Goal: Task Accomplishment & Management: Use online tool/utility

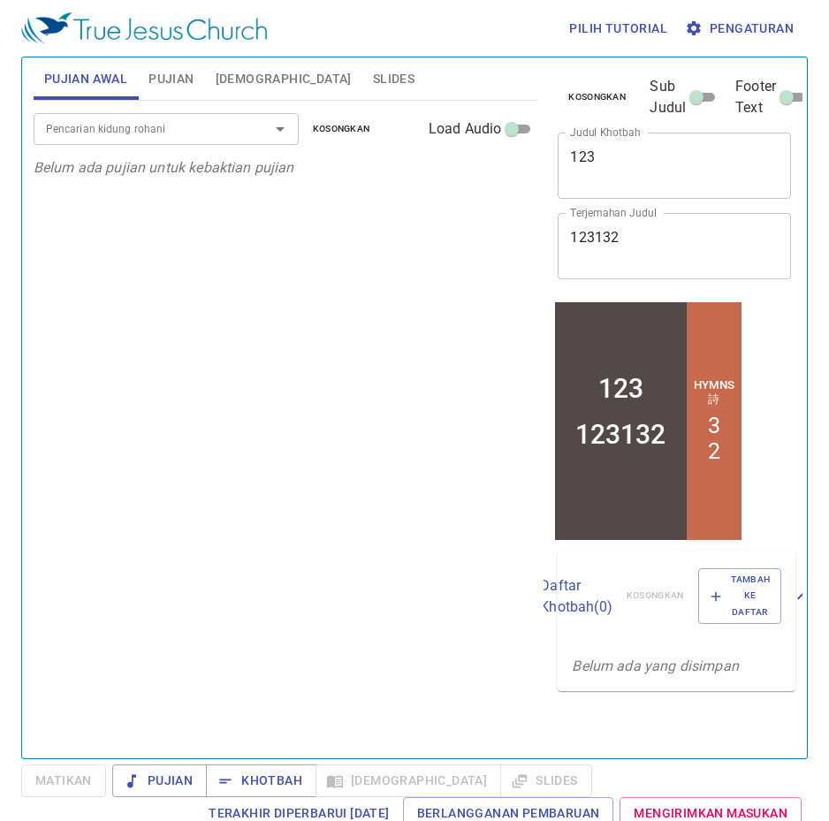
drag, startPoint x: 443, startPoint y: 367, endPoint x: 324, endPoint y: 377, distance: 119.7
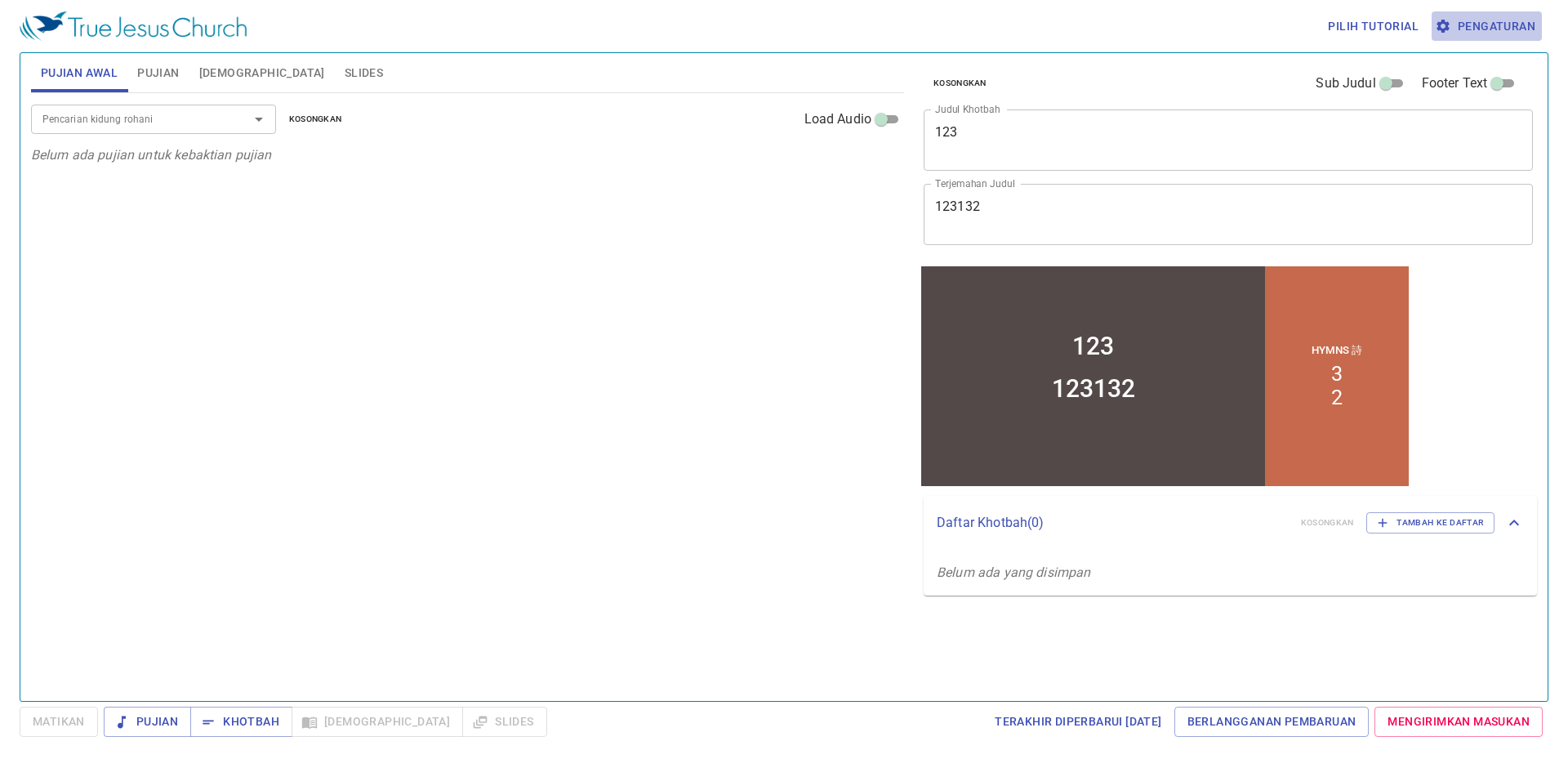
click at [1473, 31] on span "Pengaturan" at bounding box center [1487, 27] width 97 height 20
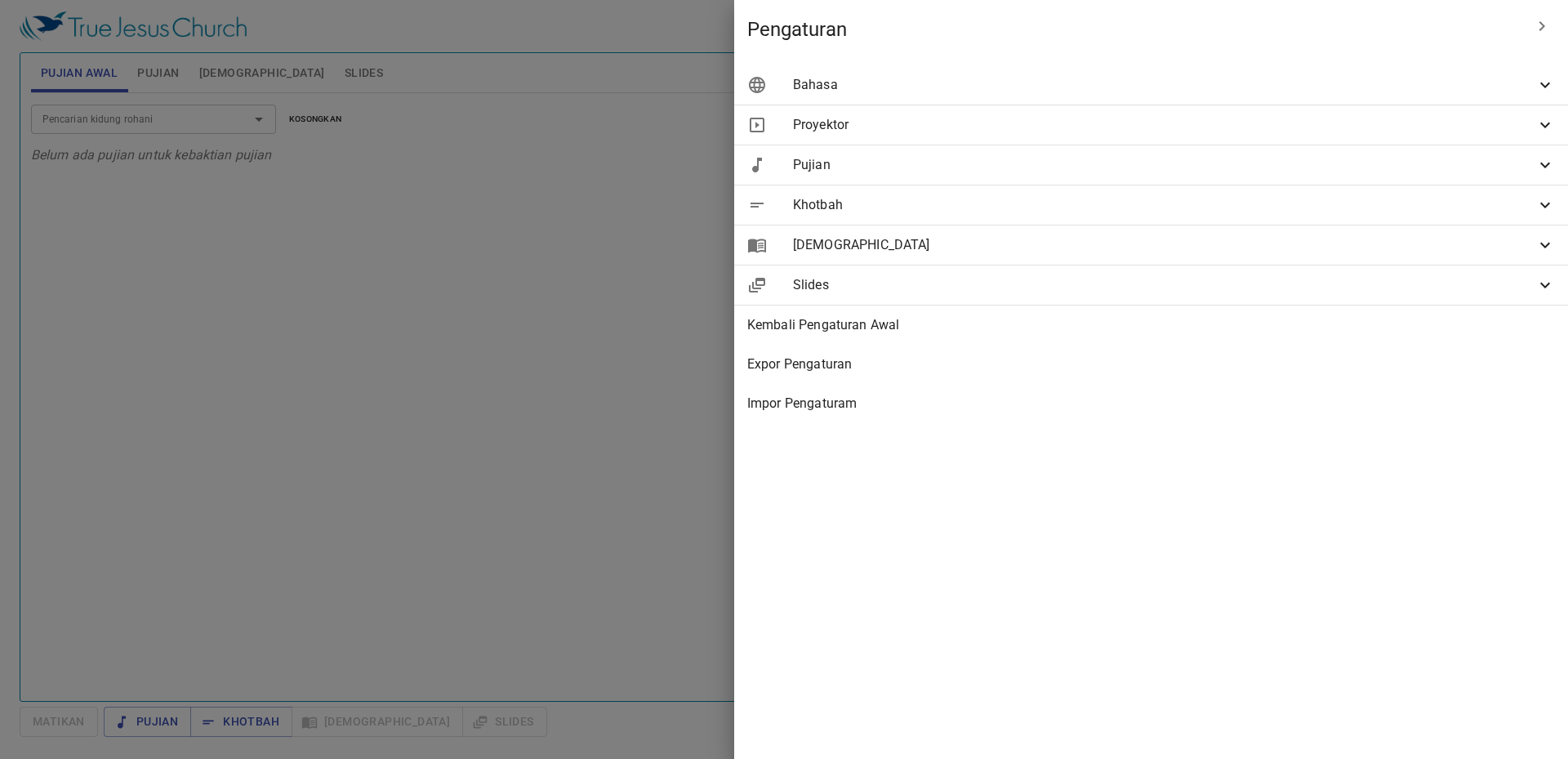
click at [1258, 252] on span "Alkitab" at bounding box center [1164, 245] width 743 height 19
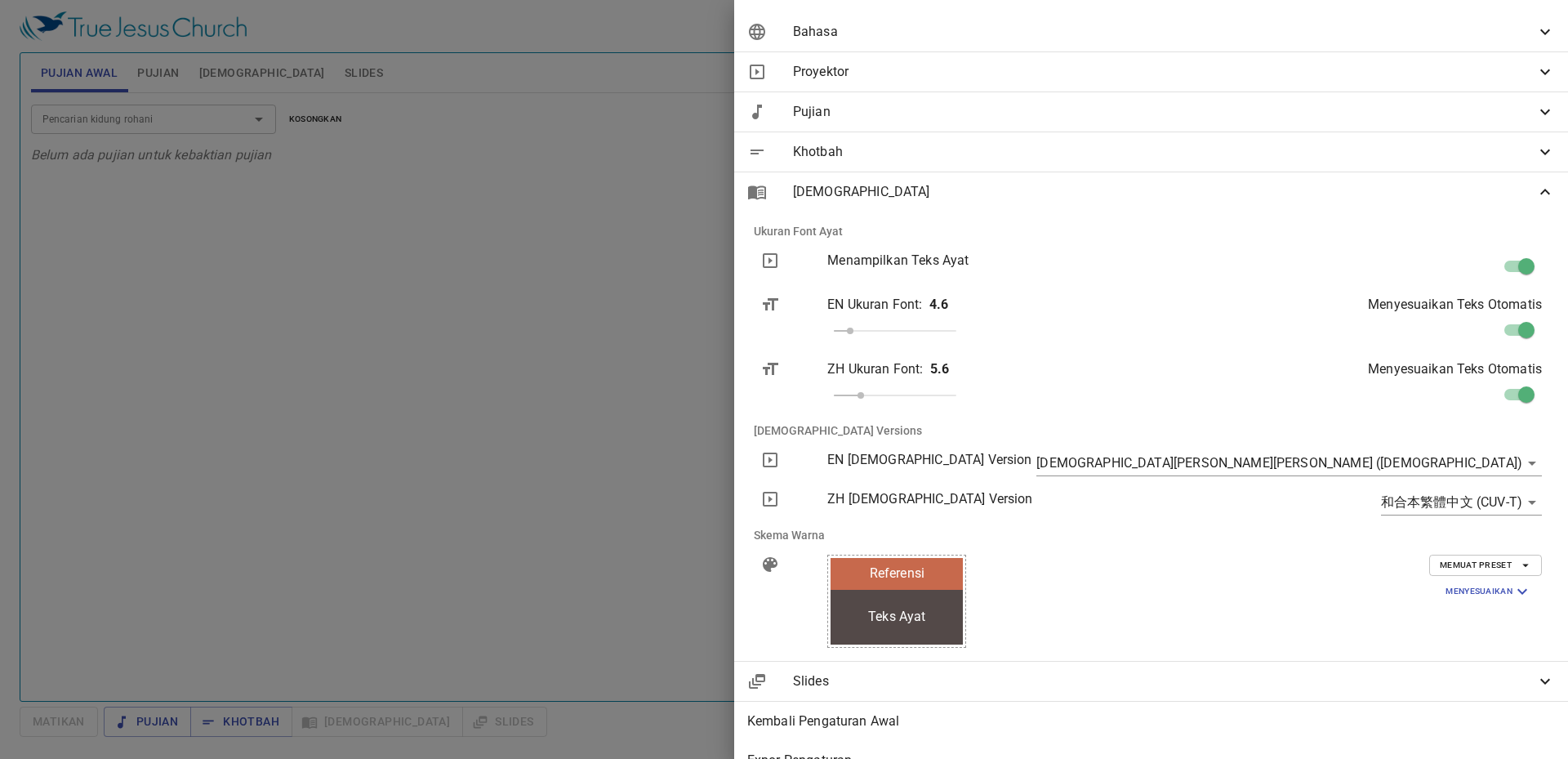
scroll to position [81, 0]
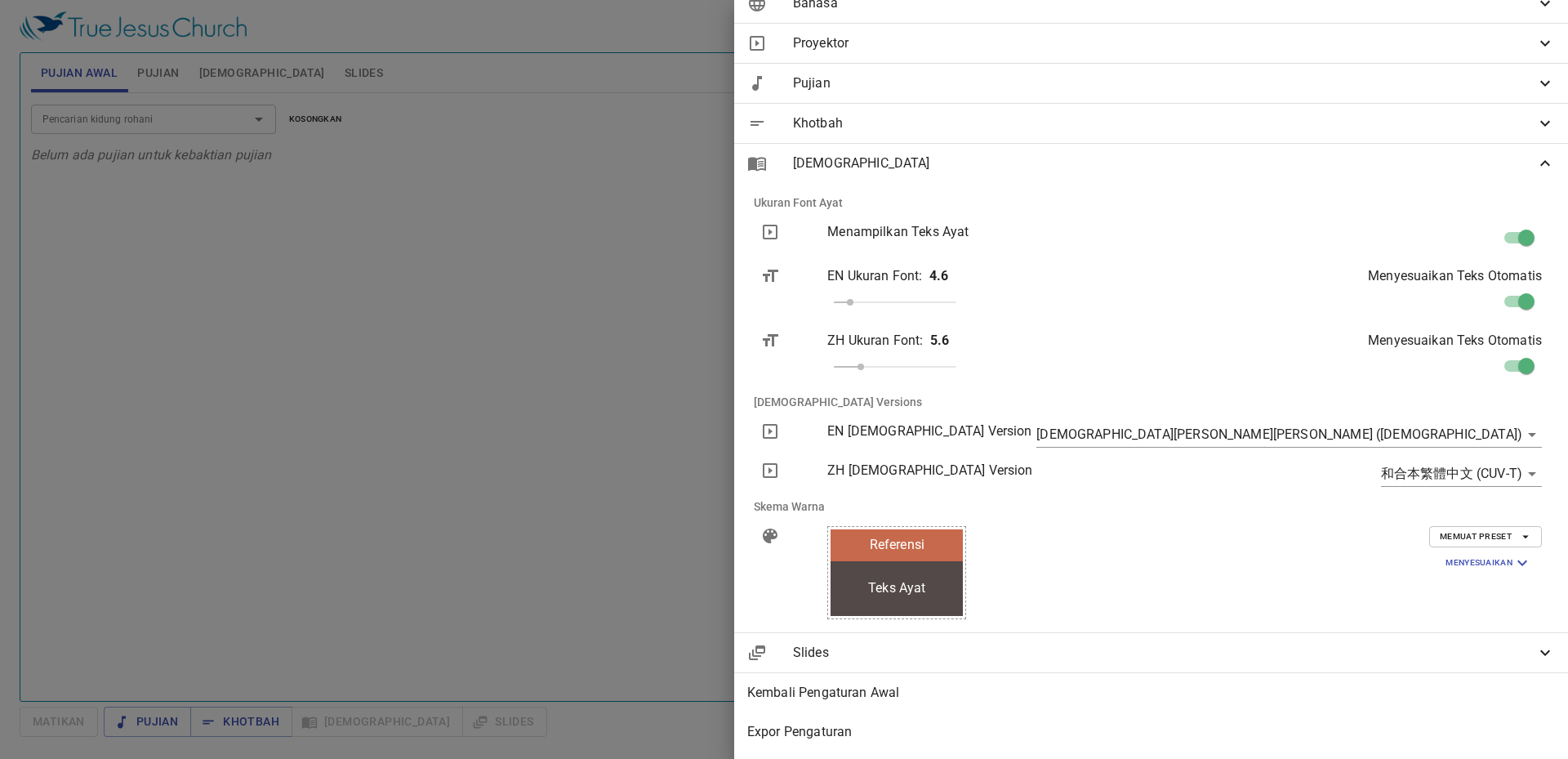
click at [1394, 479] on body "Pilih tutorial Pengaturan Pujian Awal Pujian Alkitab Slides Pencarian kidung ro…" at bounding box center [784, 379] width 1568 height 759
click at [1397, 431] on div at bounding box center [784, 379] width 1568 height 759
click at [1400, 429] on body "Pilih tutorial Pengaturan Pujian Awal Pujian Alkitab Slides Pencarian kidung ro…" at bounding box center [784, 379] width 1568 height 759
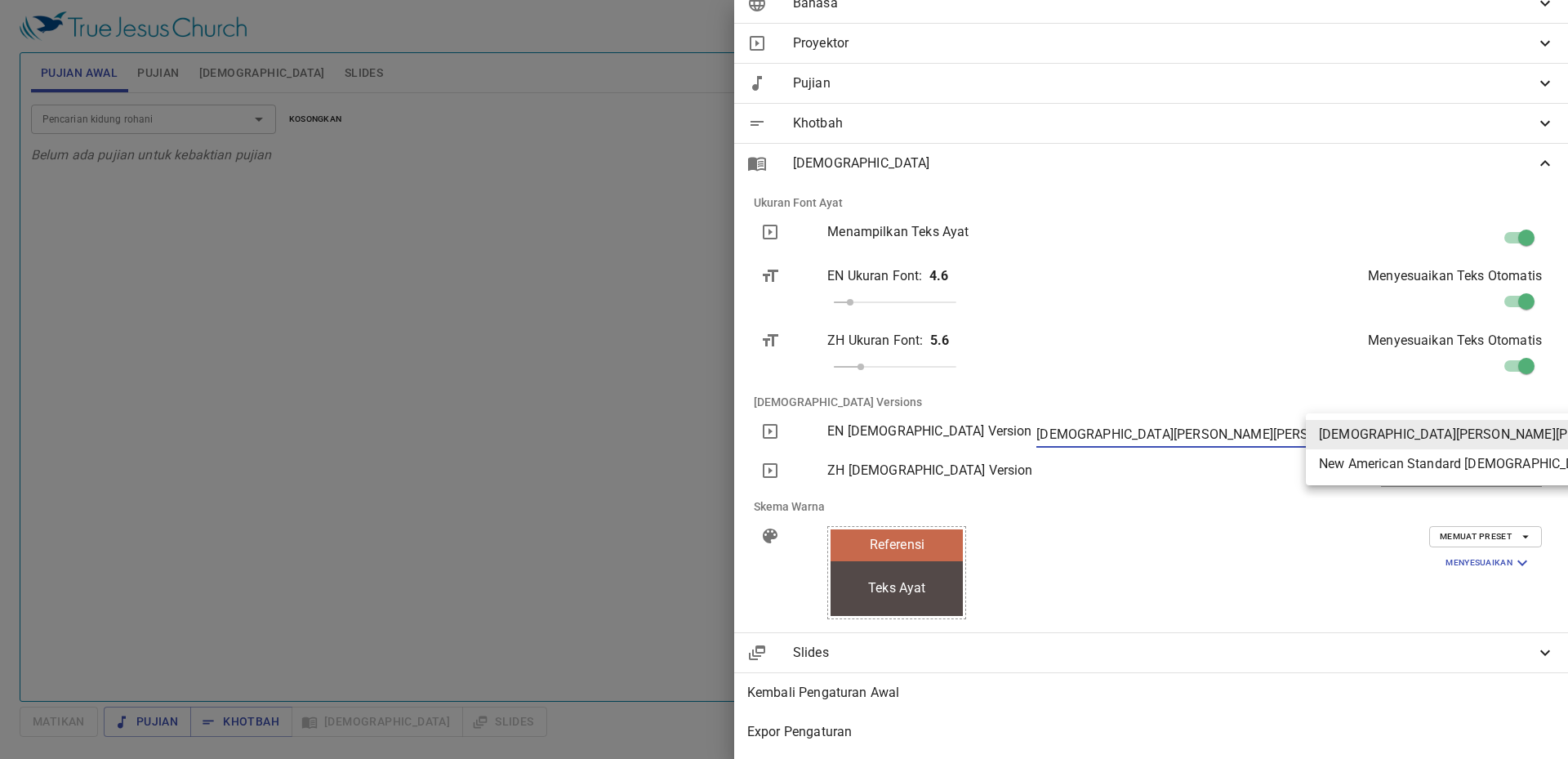
click at [1094, 433] on div at bounding box center [784, 379] width 1568 height 759
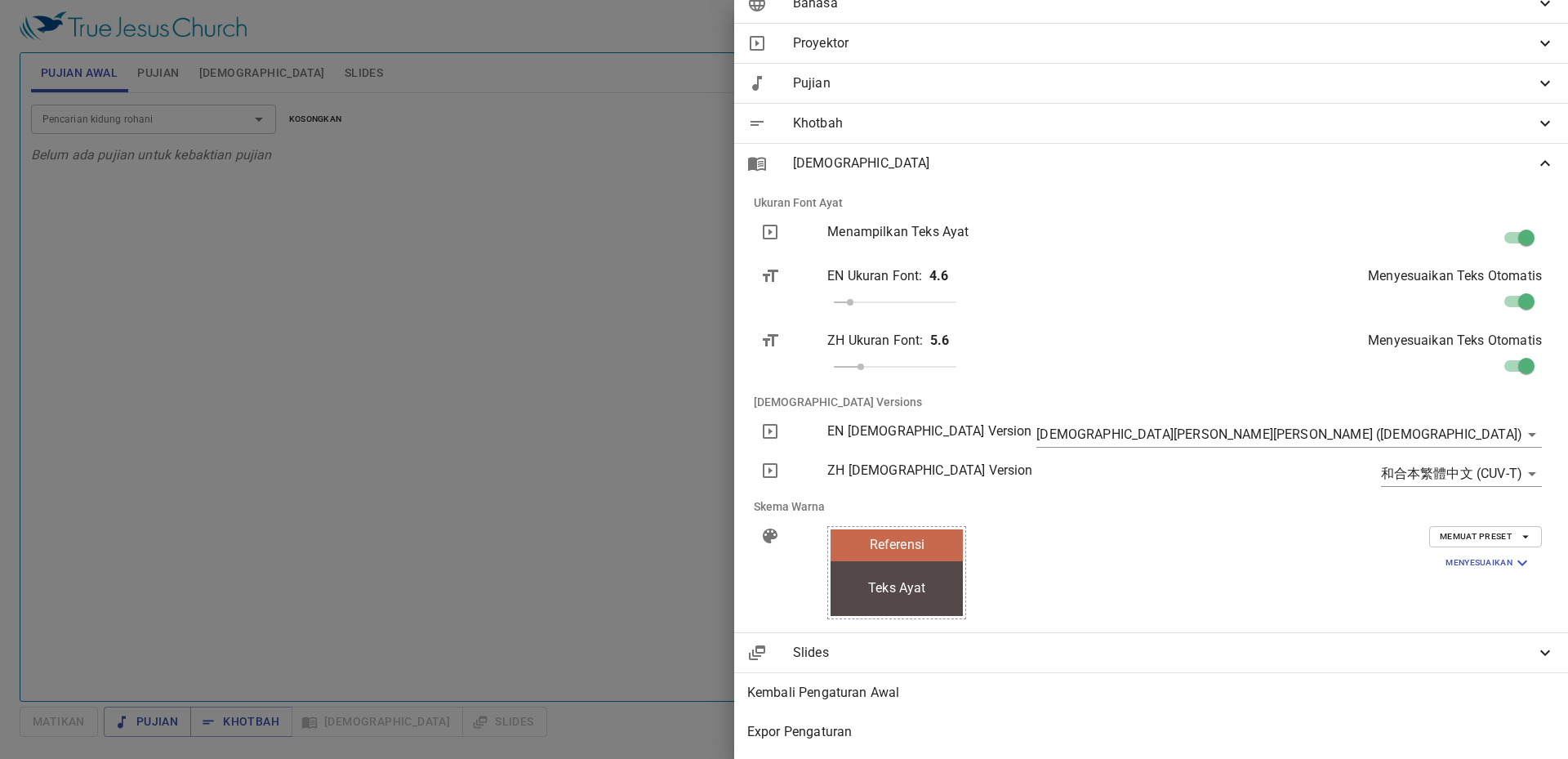
click at [780, 435] on icon at bounding box center [770, 431] width 19 height 19
click at [780, 433] on icon at bounding box center [770, 431] width 19 height 19
click at [778, 432] on icon at bounding box center [771, 432] width 15 height 15
click at [1172, 432] on p "EN Bible Version" at bounding box center [1016, 431] width 378 height 19
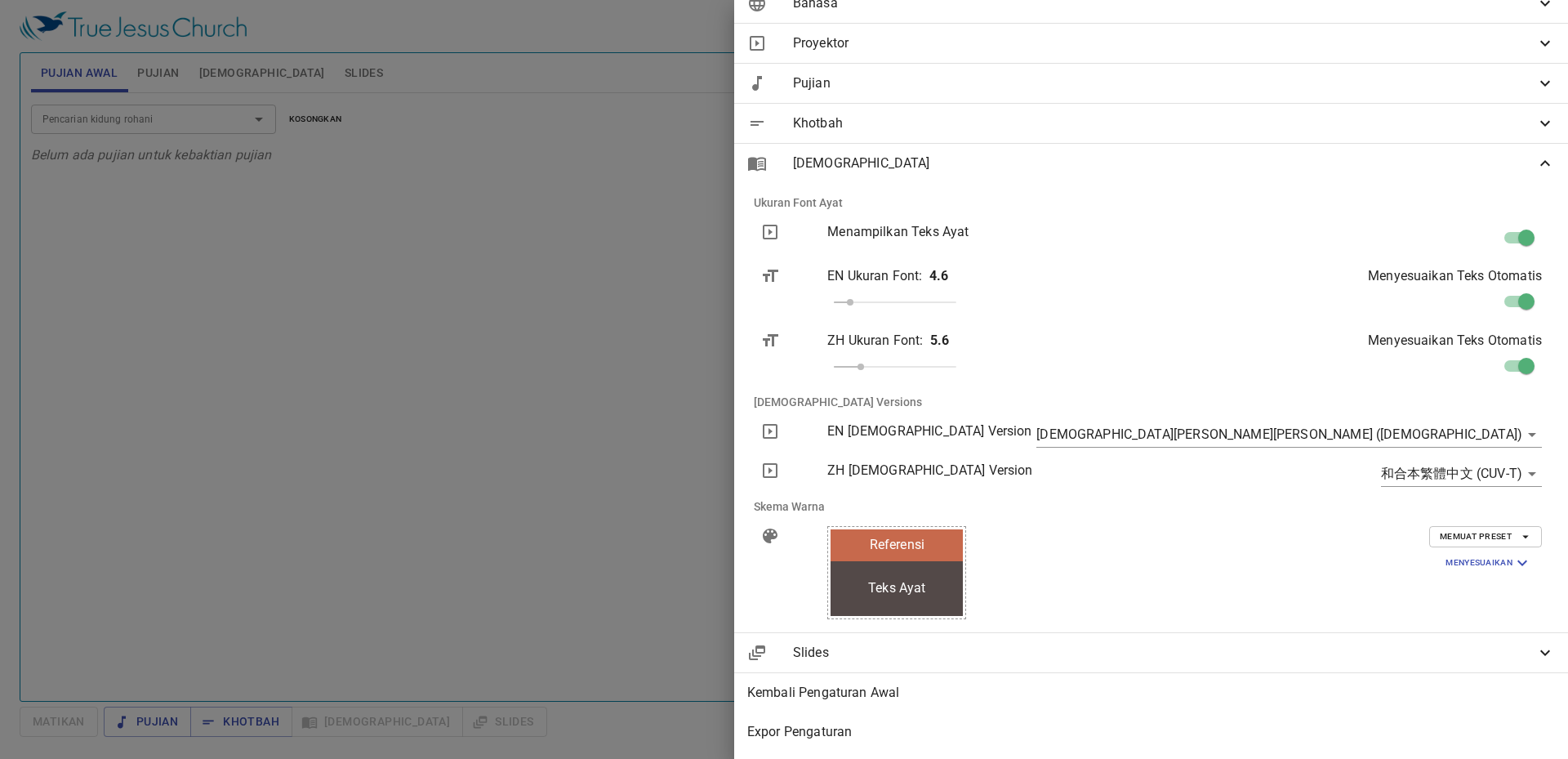
click at [872, 457] on div at bounding box center [784, 379] width 1568 height 759
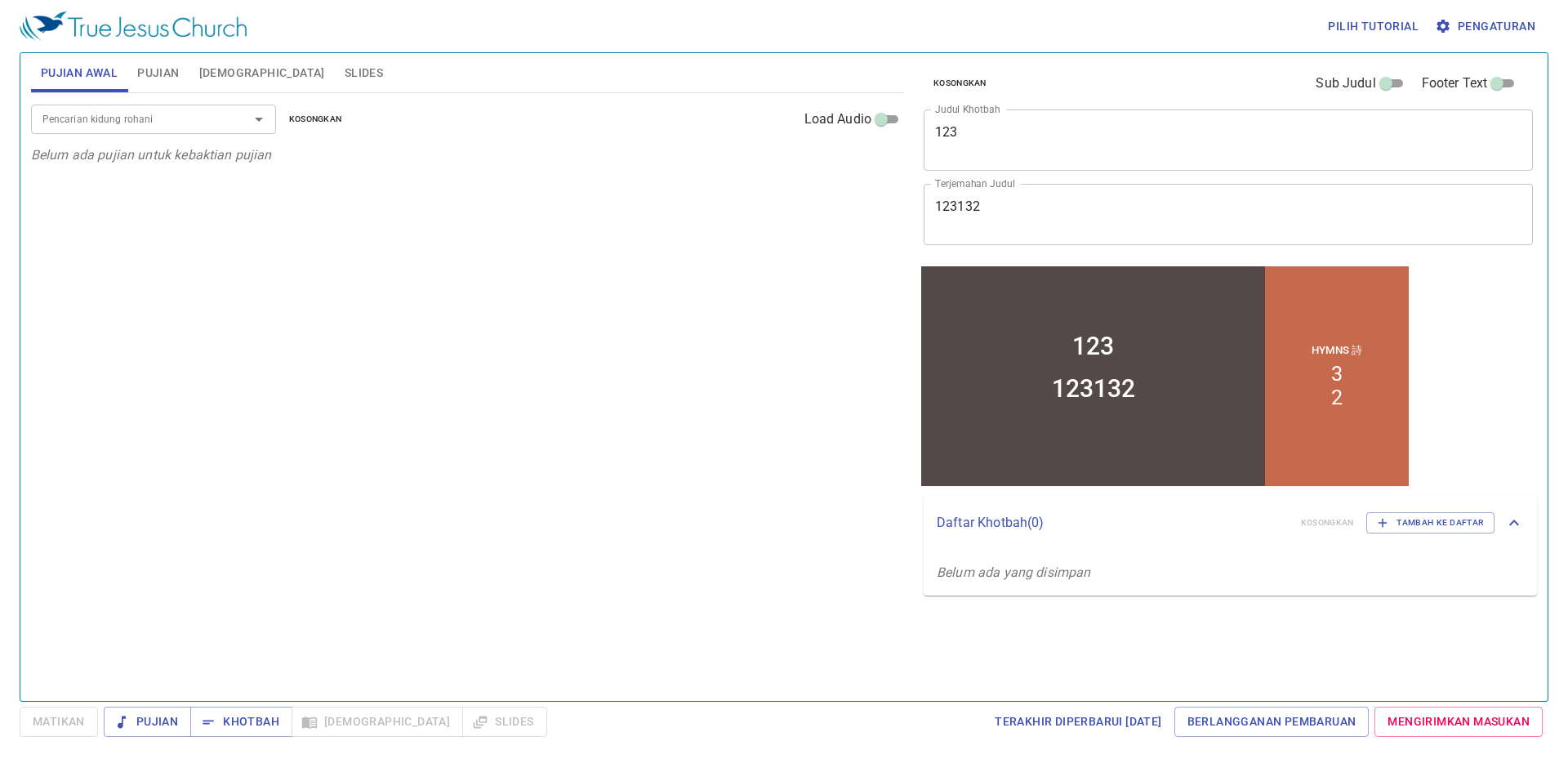
click at [213, 77] on span "Alkitab" at bounding box center [262, 73] width 126 height 20
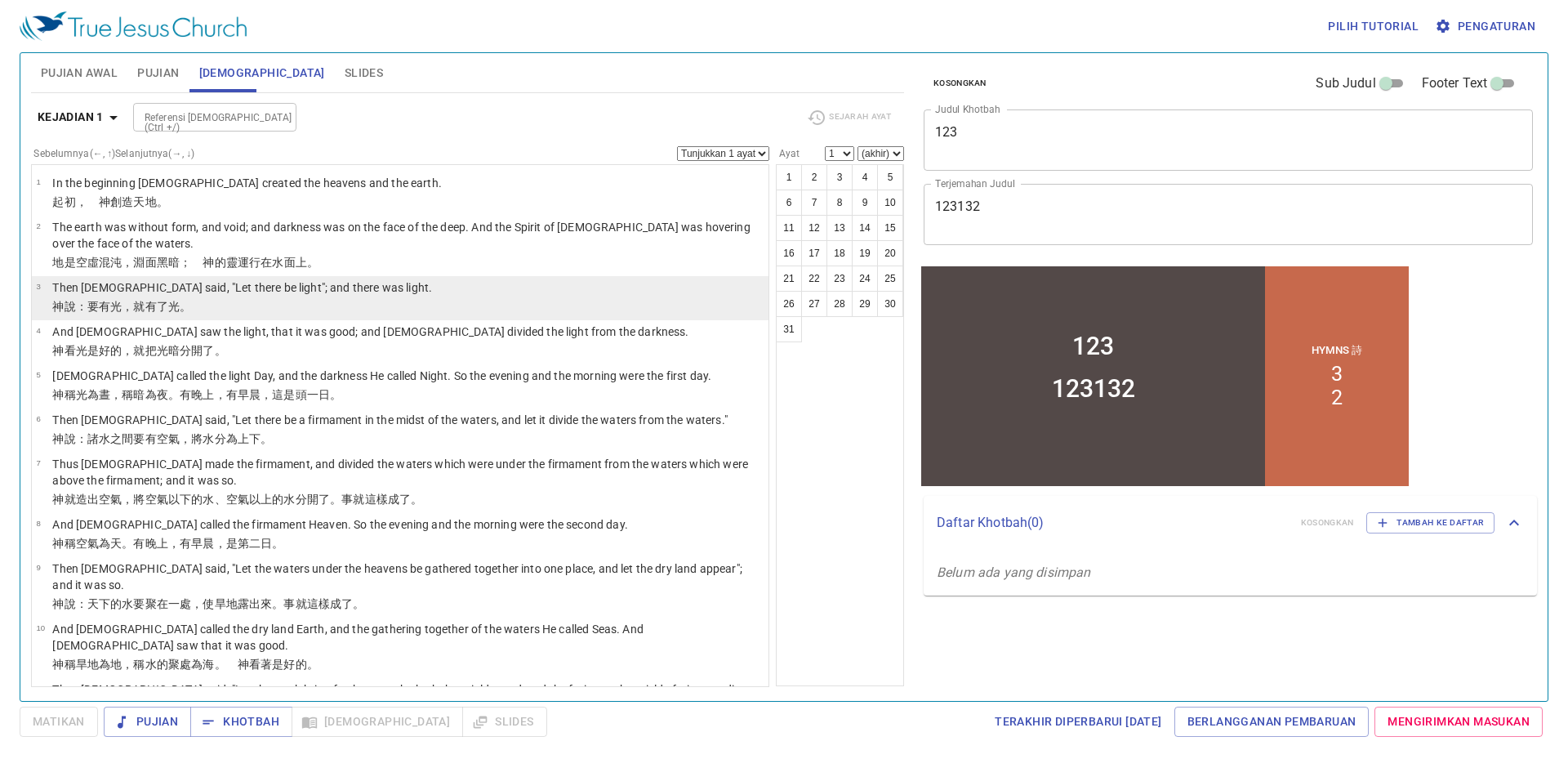
drag, startPoint x: 349, startPoint y: 243, endPoint x: 379, endPoint y: 313, distance: 76.2
click at [351, 246] on p "The earth was without form, and void; and darkness was on the face of the deep.…" at bounding box center [408, 235] width 711 height 32
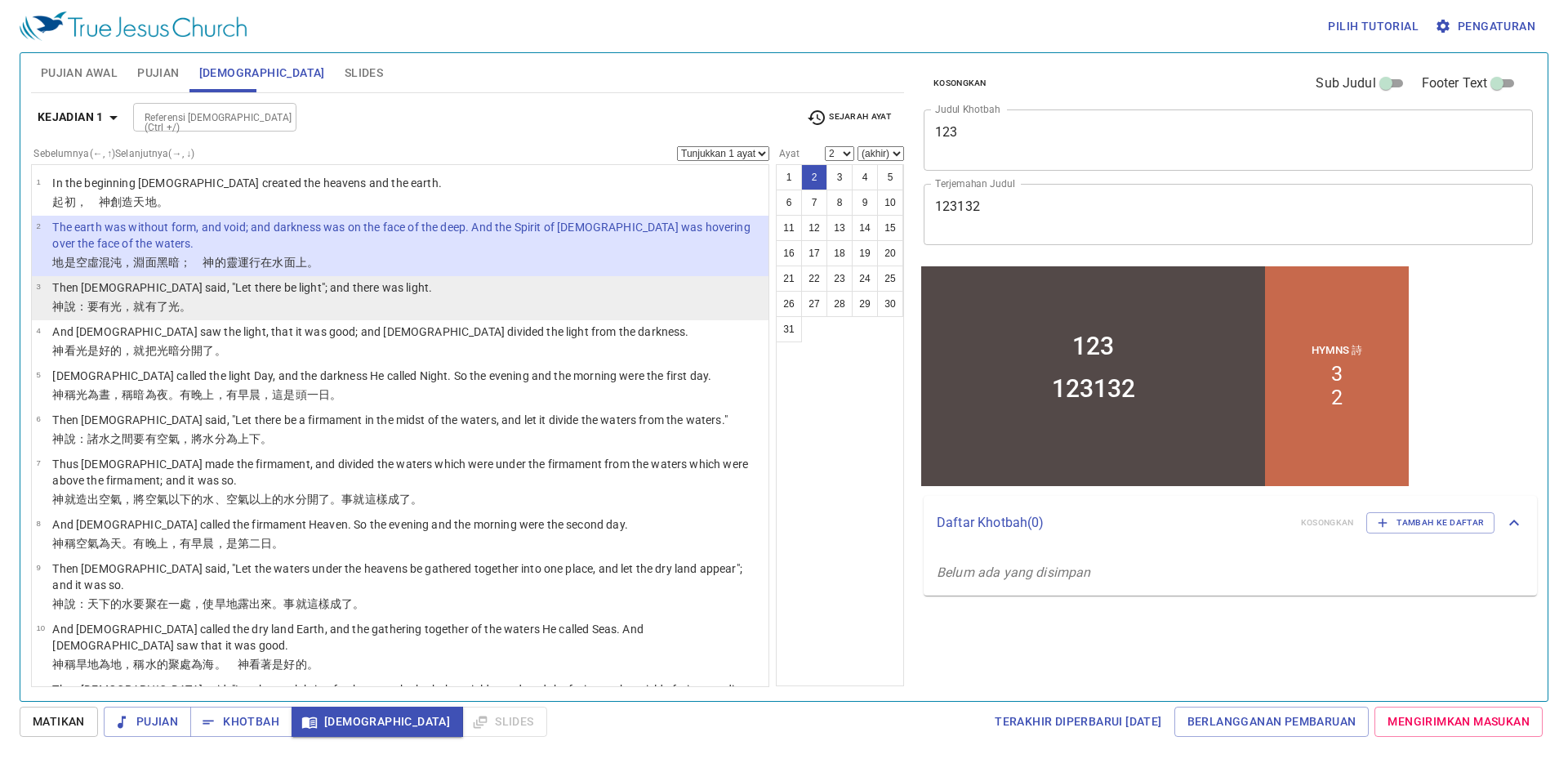
click at [379, 313] on li "3 Then God said, "Let there be light"; and there was light. 神 說 ：要有 光 ，就有了光 。" at bounding box center [399, 299] width 736 height 44
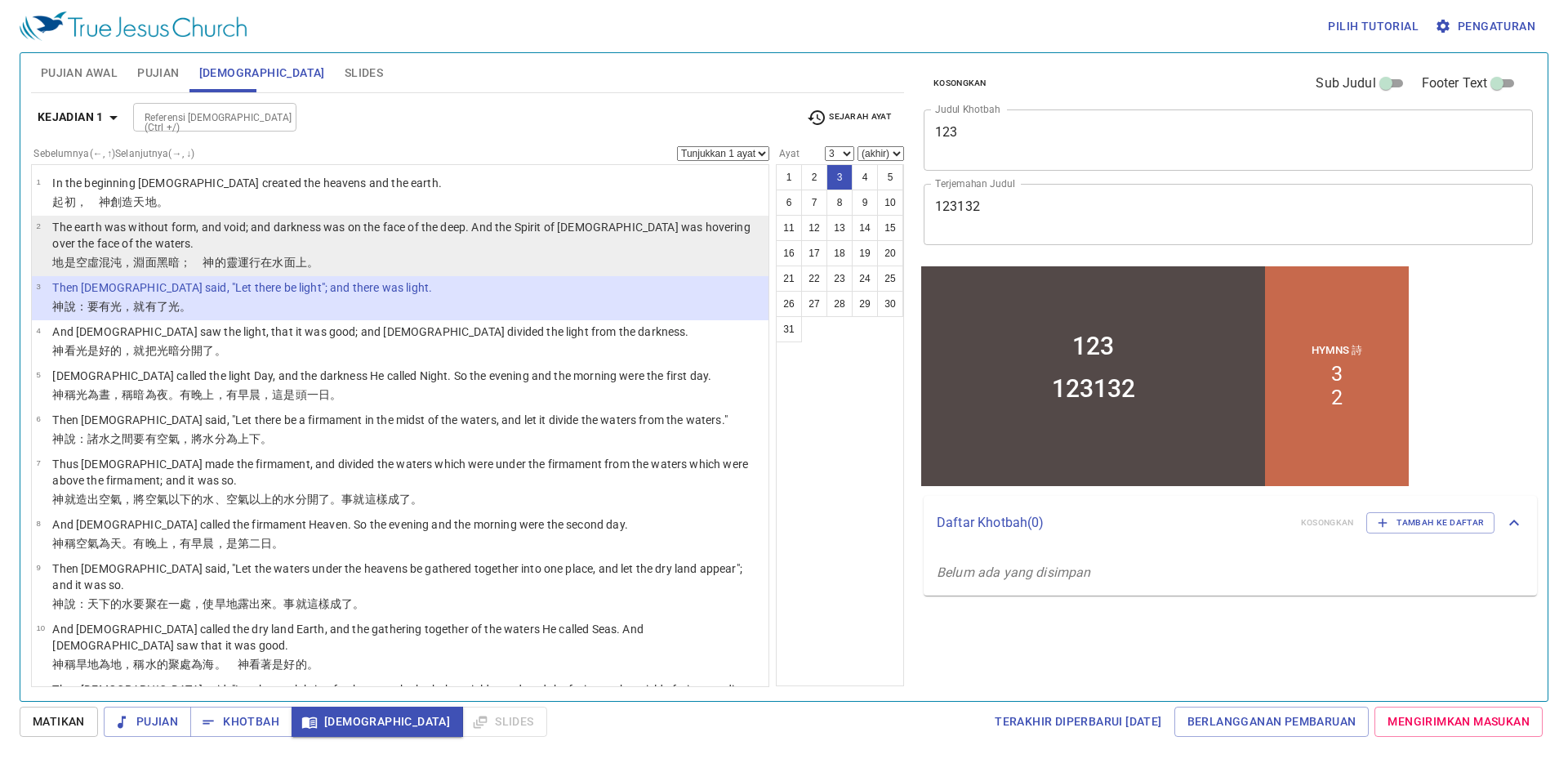
click at [359, 258] on p "地 是 空虛 混沌 ，淵 面 黑暗 ；　神 的靈 運行 在水 面 上 。" at bounding box center [408, 263] width 711 height 17
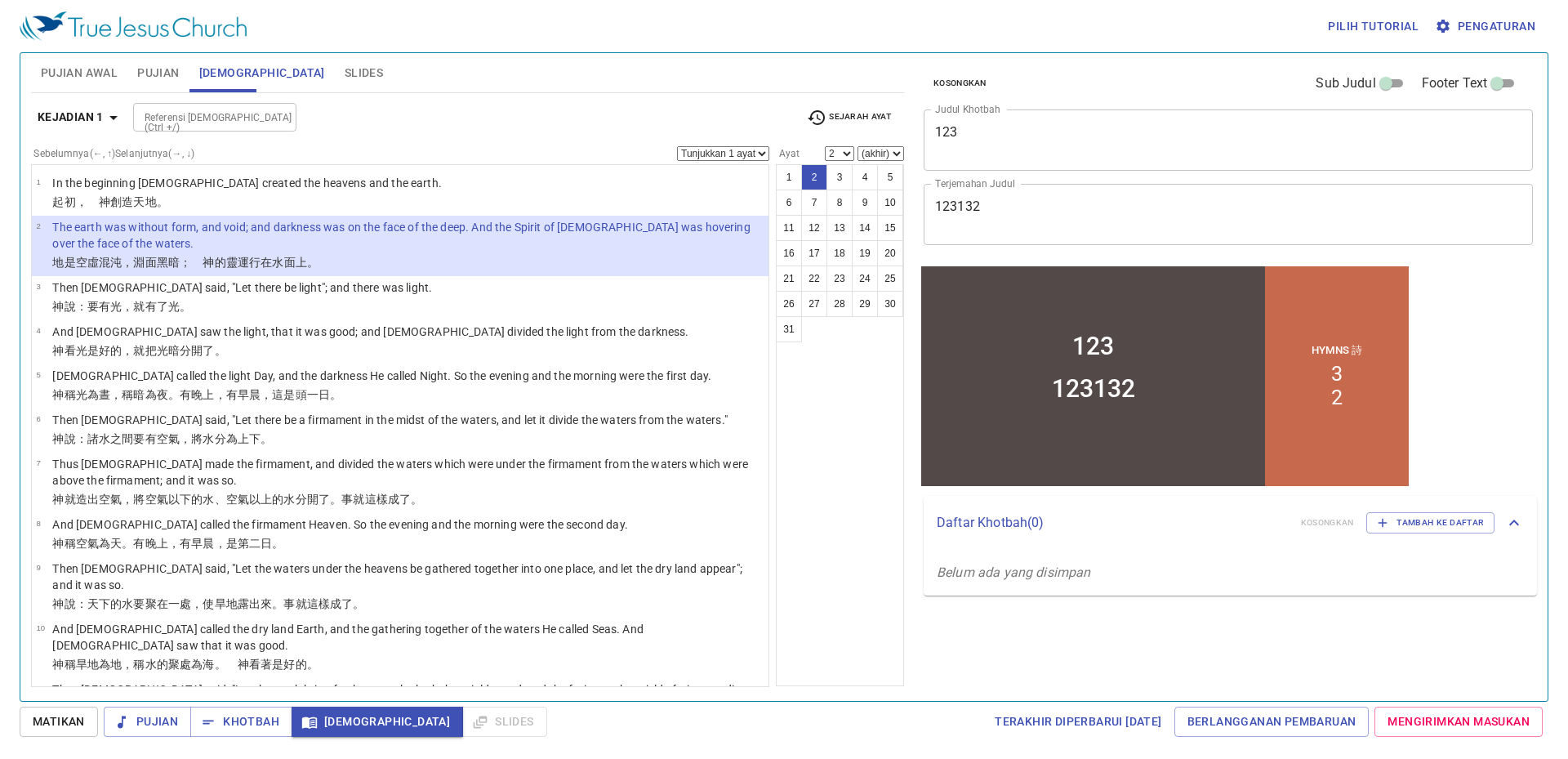
click at [461, 241] on p "The earth was without form, and void; and darkness was on the face of the deep.…" at bounding box center [408, 235] width 711 height 32
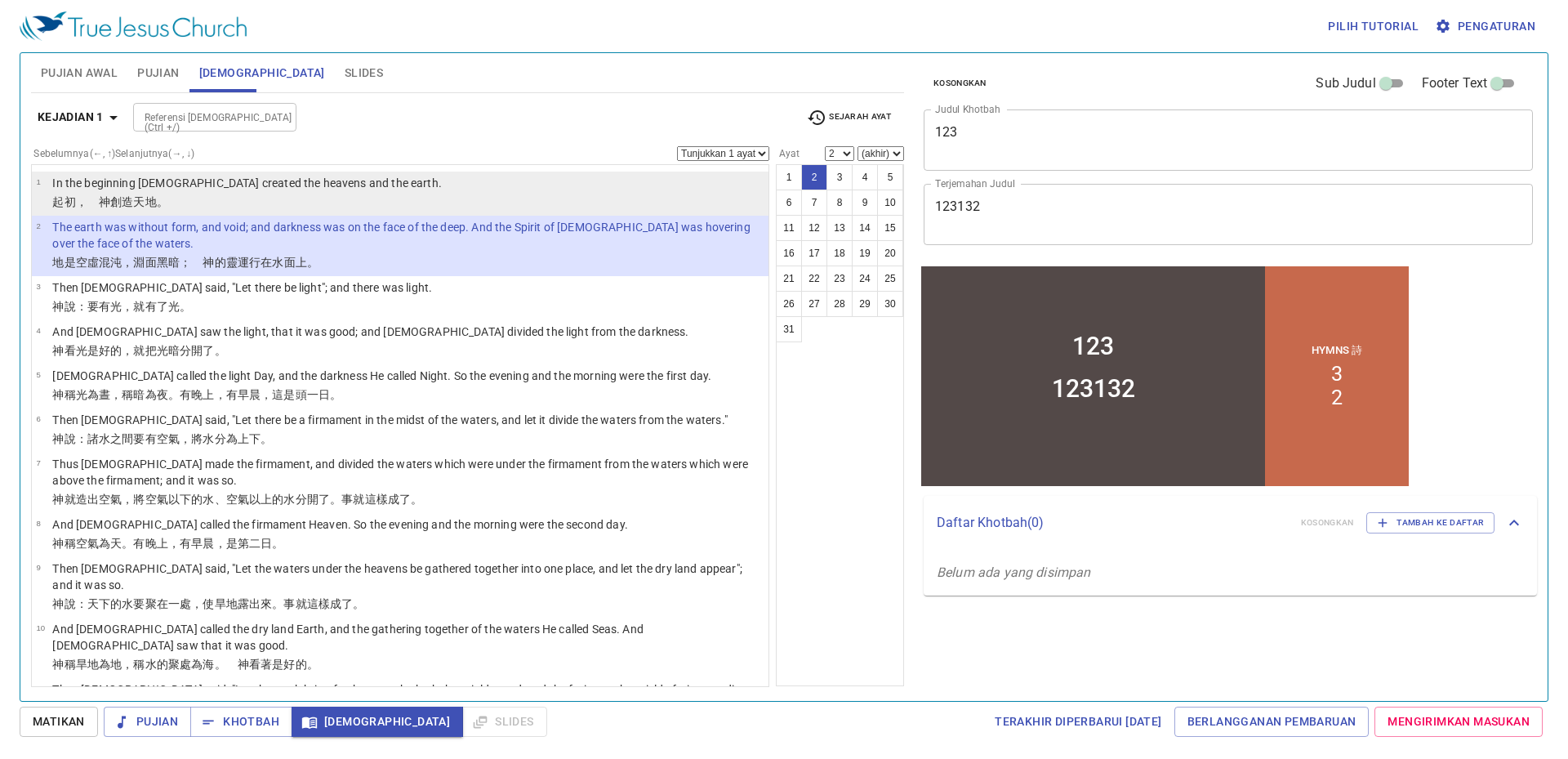
click at [449, 173] on li "1 In the beginning God created the heavens and the earth. ﻿起初 ，　神 創造 天 地 。" at bounding box center [399, 194] width 736 height 44
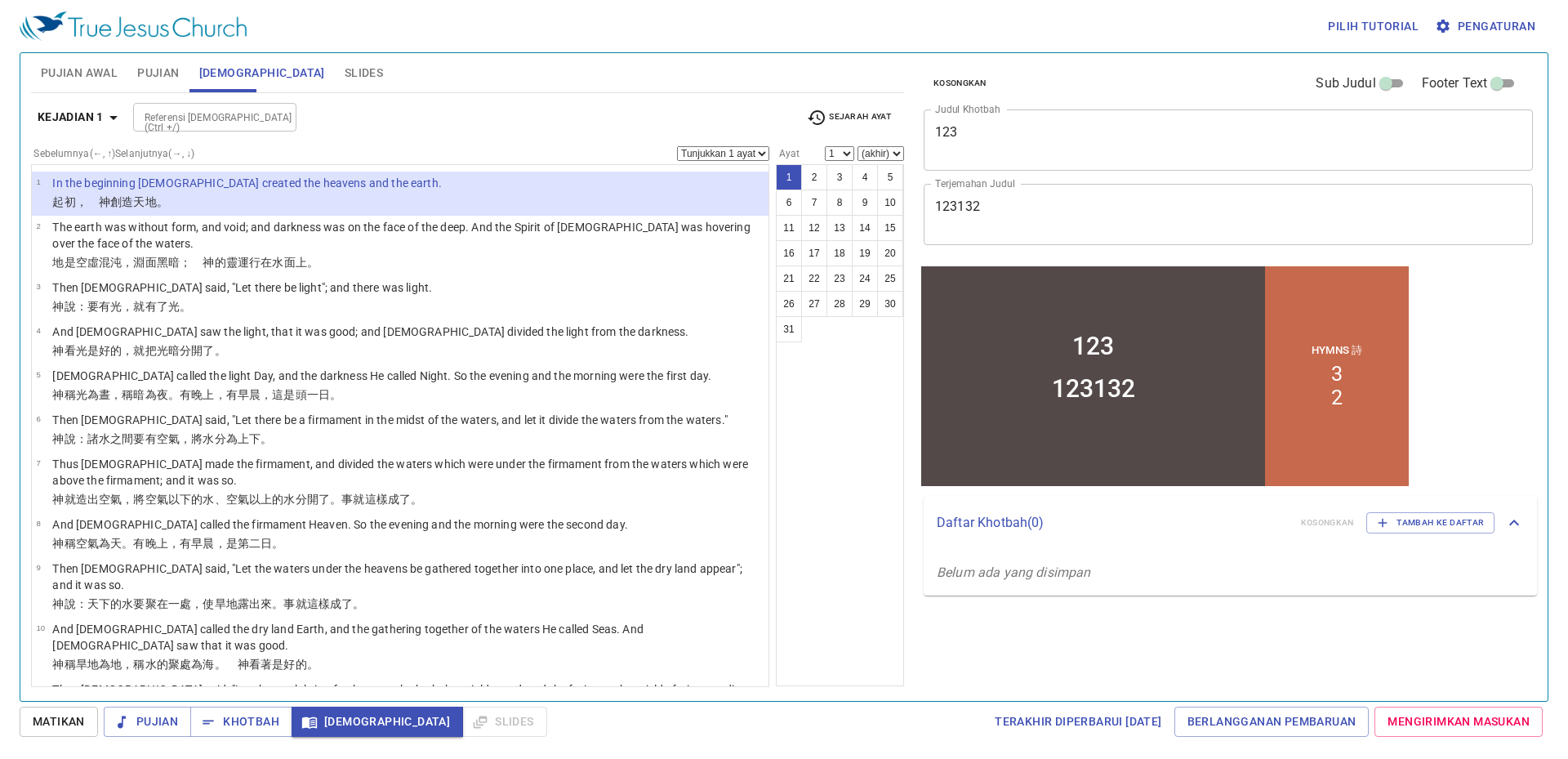
click at [449, 188] on li "1 In the beginning God created the heavens and the earth. ﻿起初 ，　神 創造 天 地 。" at bounding box center [399, 194] width 736 height 44
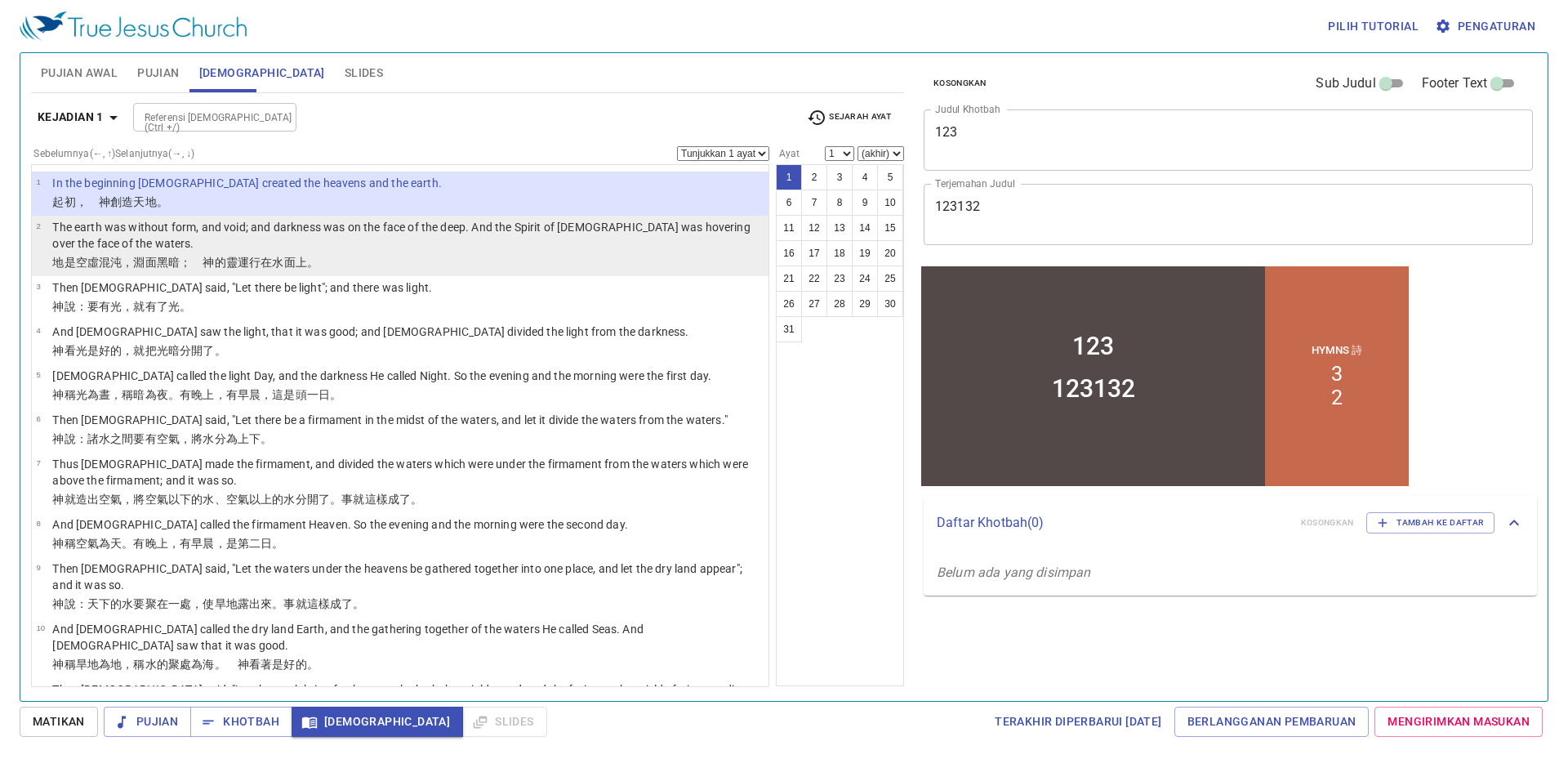
click at [449, 253] on td "The earth was without form, and void; and darkness was on the face of the deep.…" at bounding box center [408, 237] width 711 height 35
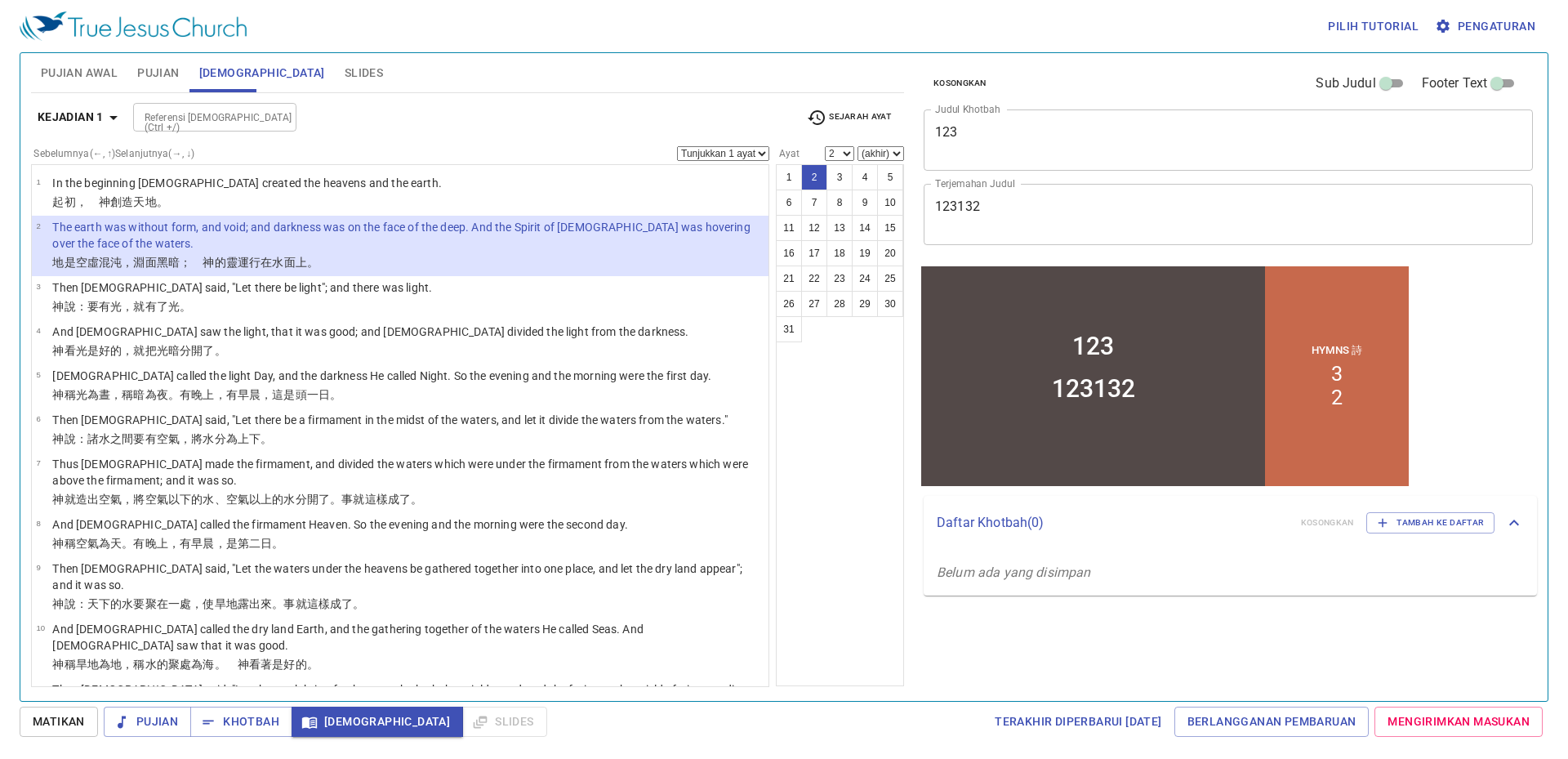
click at [449, 253] on td "The earth was without form, and void; and darkness was on the face of the deep.…" at bounding box center [408, 237] width 711 height 35
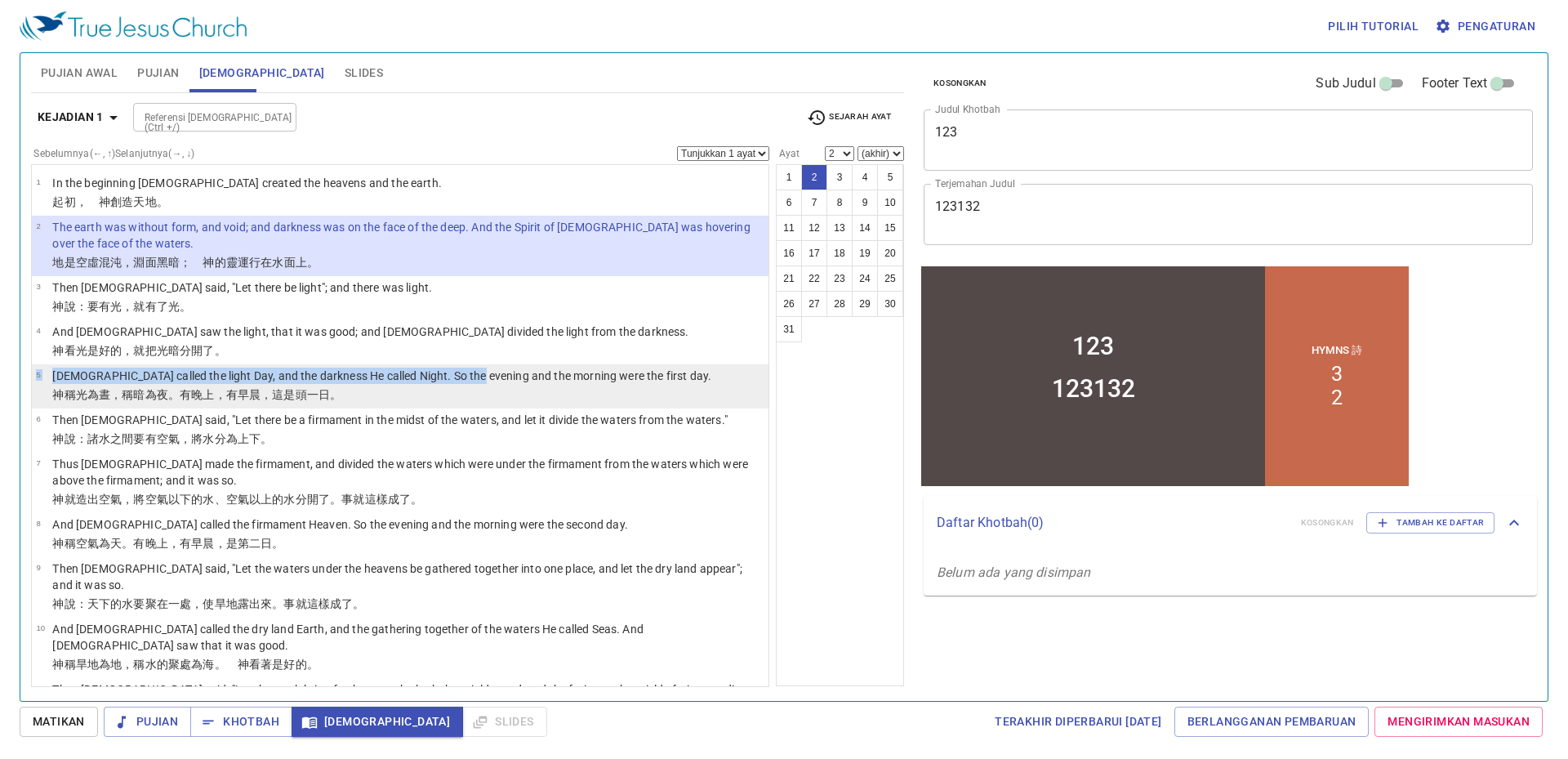
click at [467, 370] on li "5 God called the light Day, and the darkness He called Night. So the evening an…" at bounding box center [399, 386] width 736 height 44
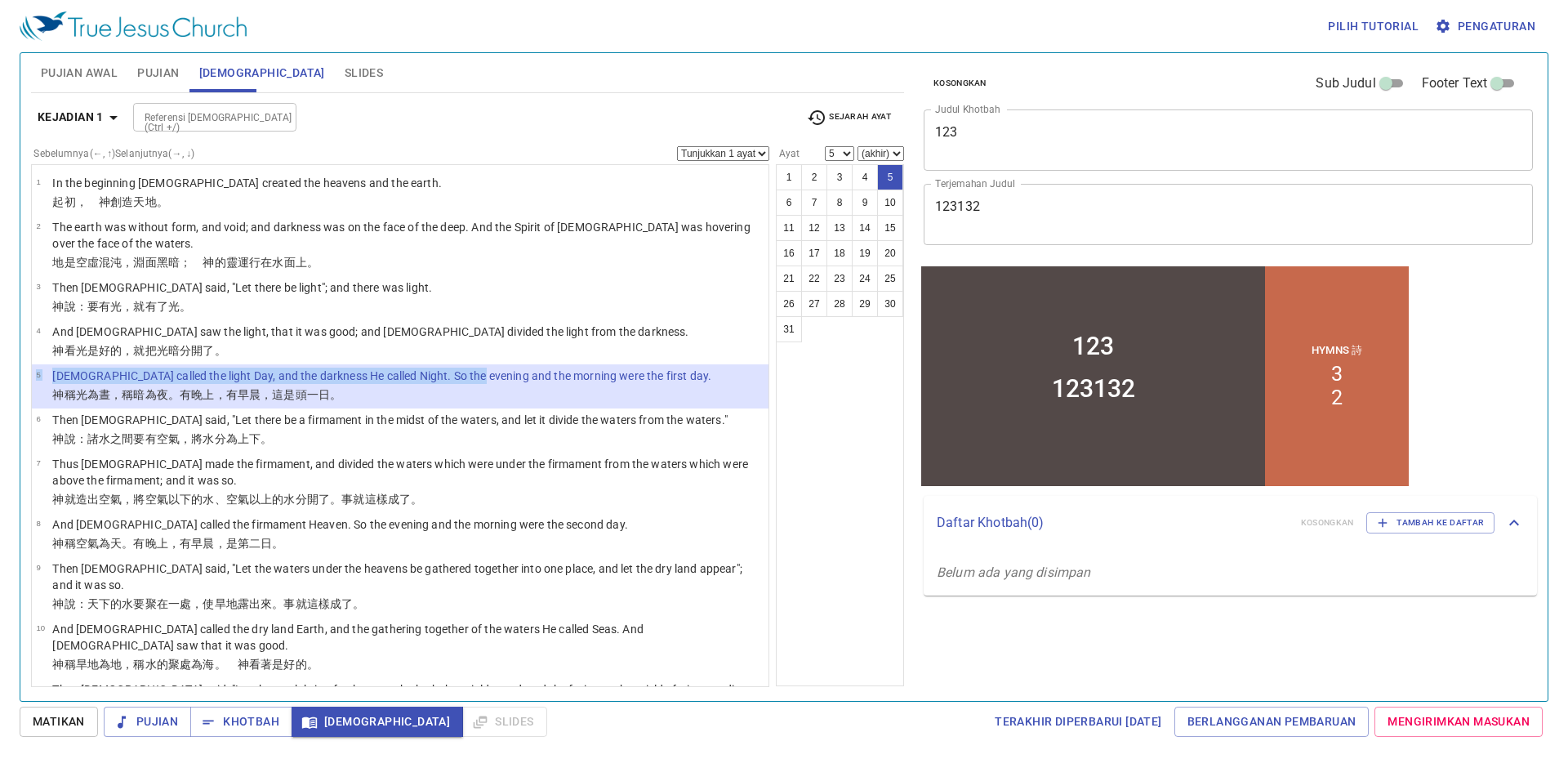
click at [62, 124] on b "Kejadian 1" at bounding box center [71, 117] width 67 height 20
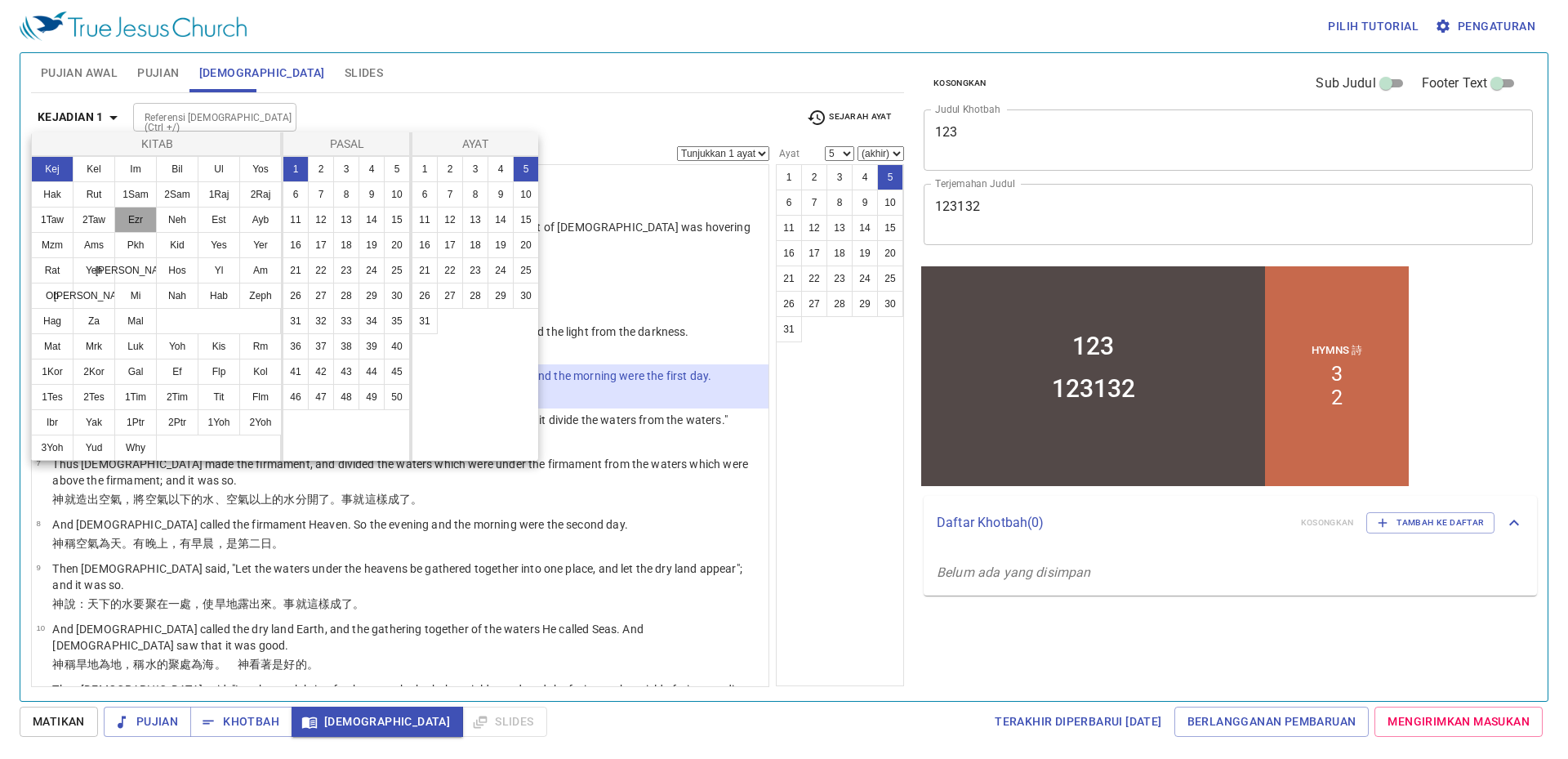
click at [123, 217] on button "Ezr" at bounding box center [136, 220] width 43 height 26
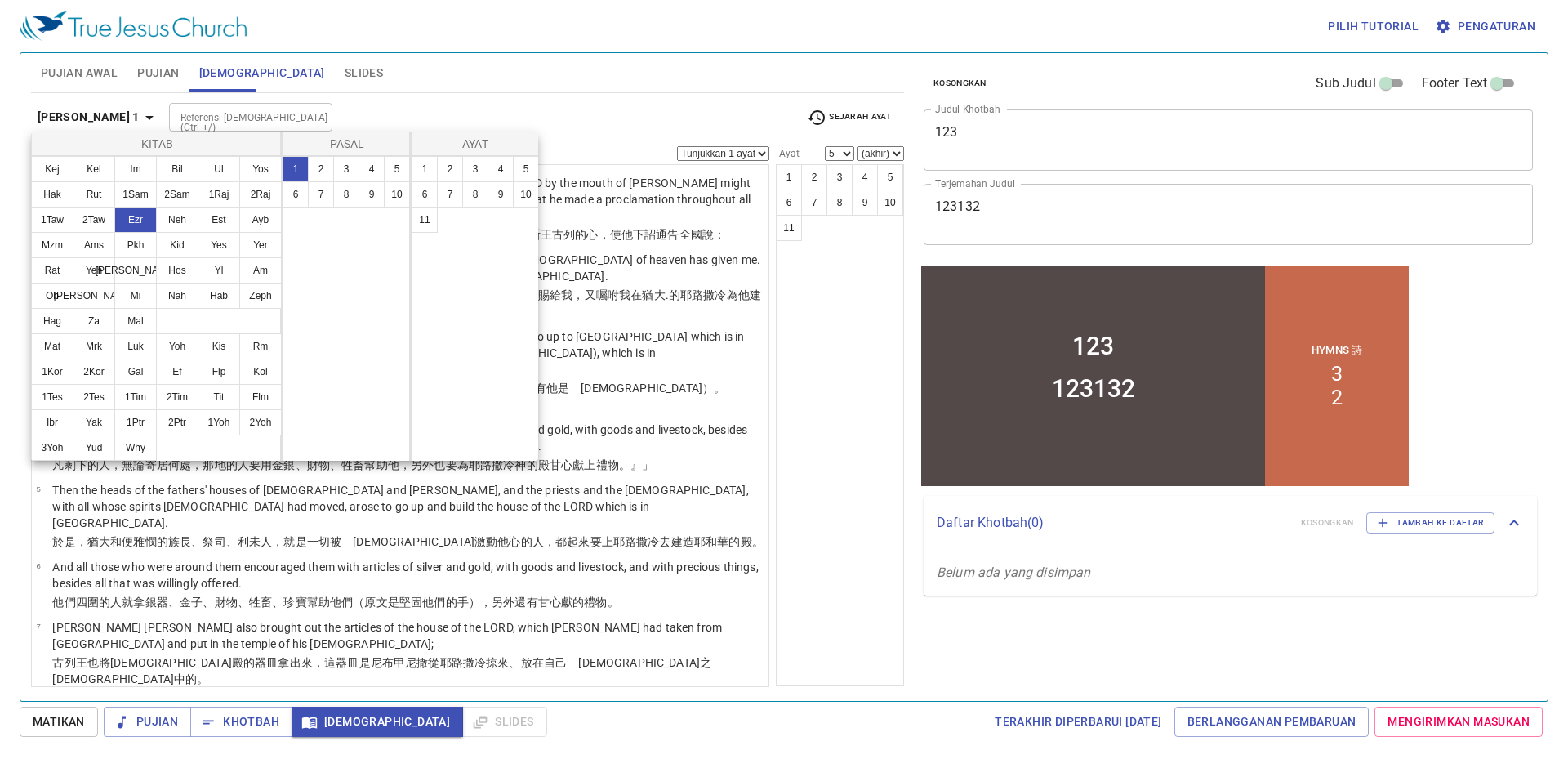
click at [337, 251] on div "1 2 3 4 5 6 7 8 9 10" at bounding box center [346, 309] width 128 height 305
click at [383, 189] on button "9" at bounding box center [371, 194] width 26 height 26
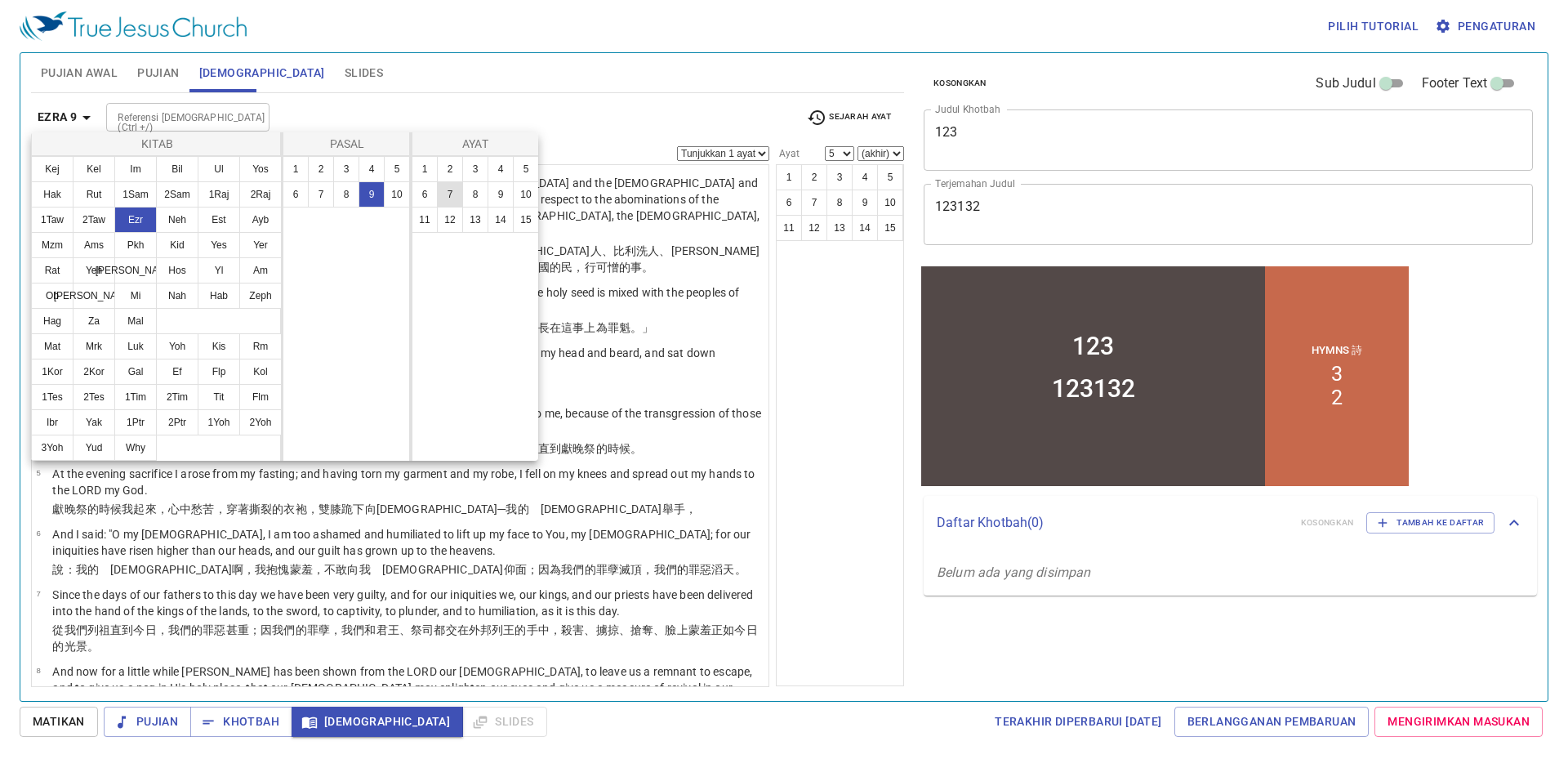
click at [445, 196] on button "7" at bounding box center [450, 194] width 26 height 26
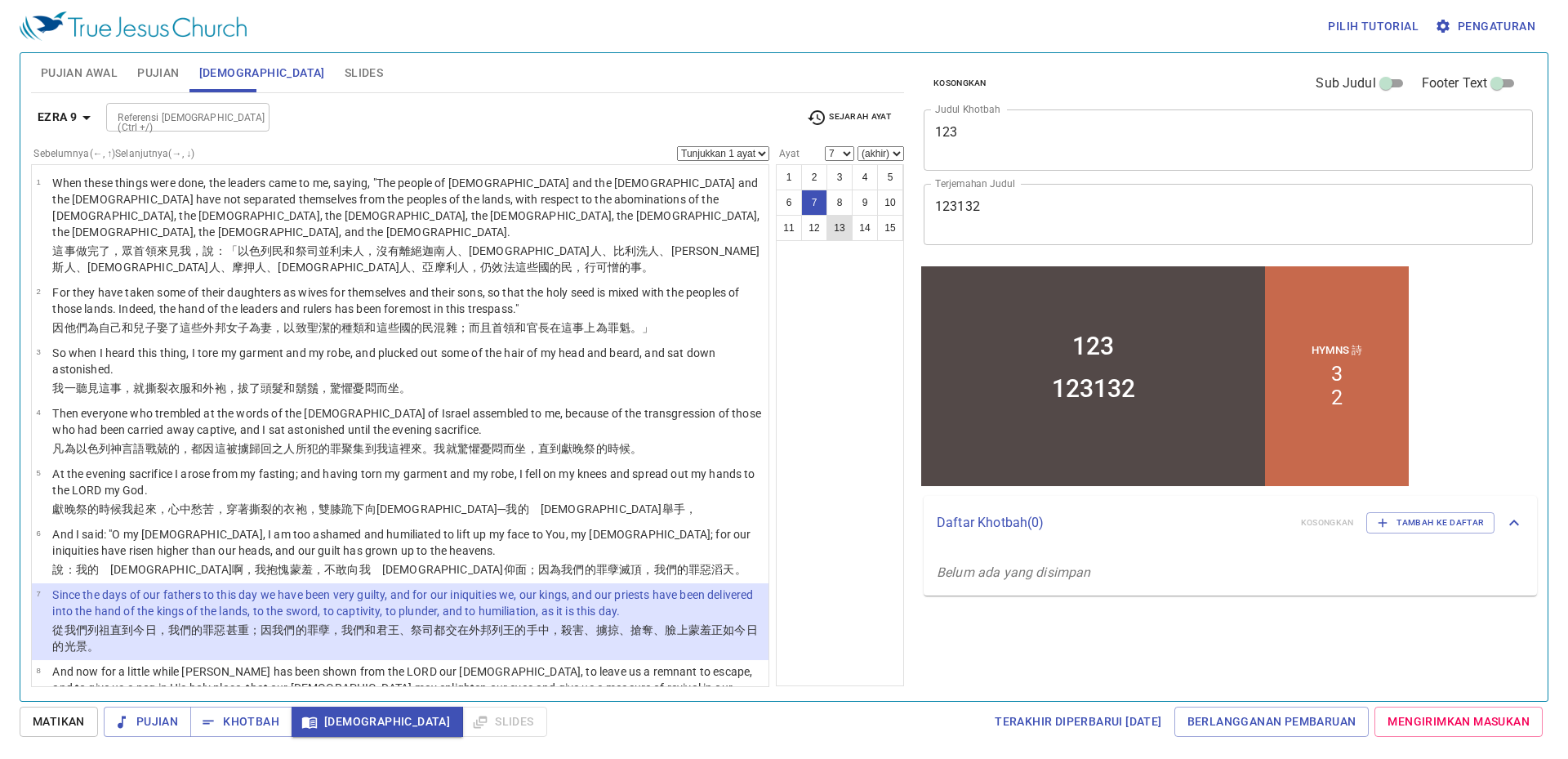
click at [828, 228] on button "13" at bounding box center [840, 228] width 26 height 26
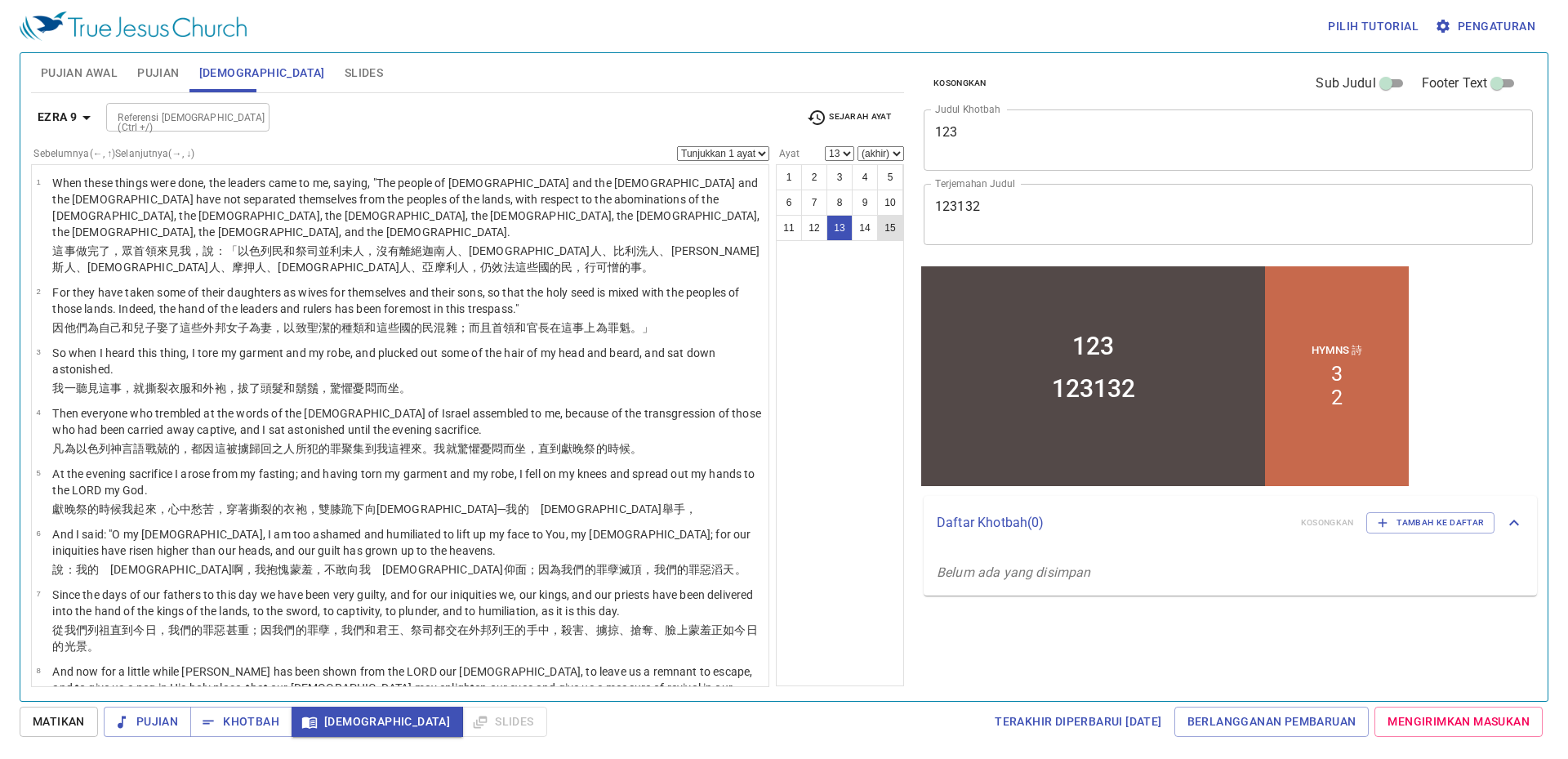
scroll to position [513, 0]
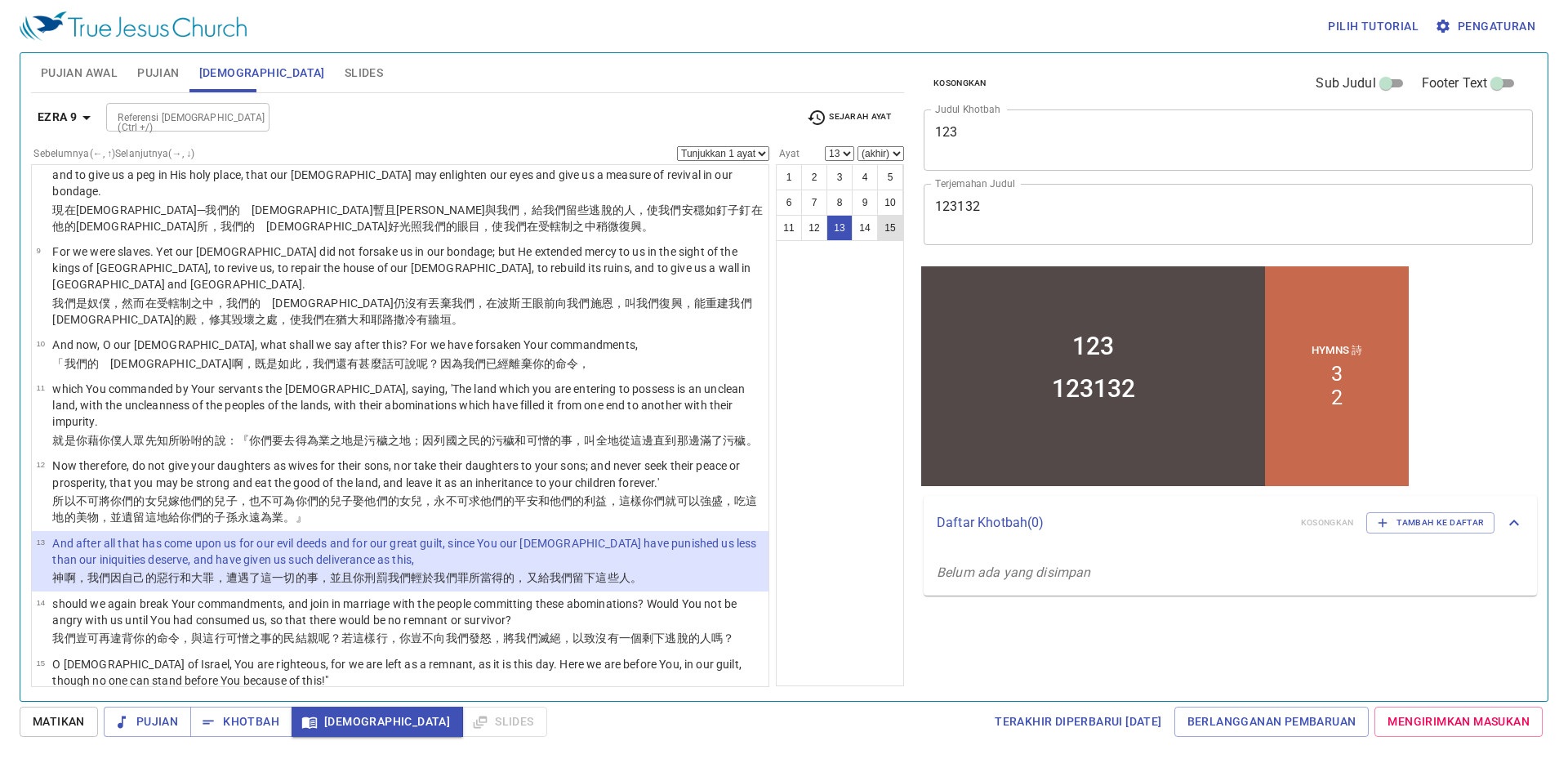
click at [891, 218] on button "15" at bounding box center [891, 228] width 26 height 26
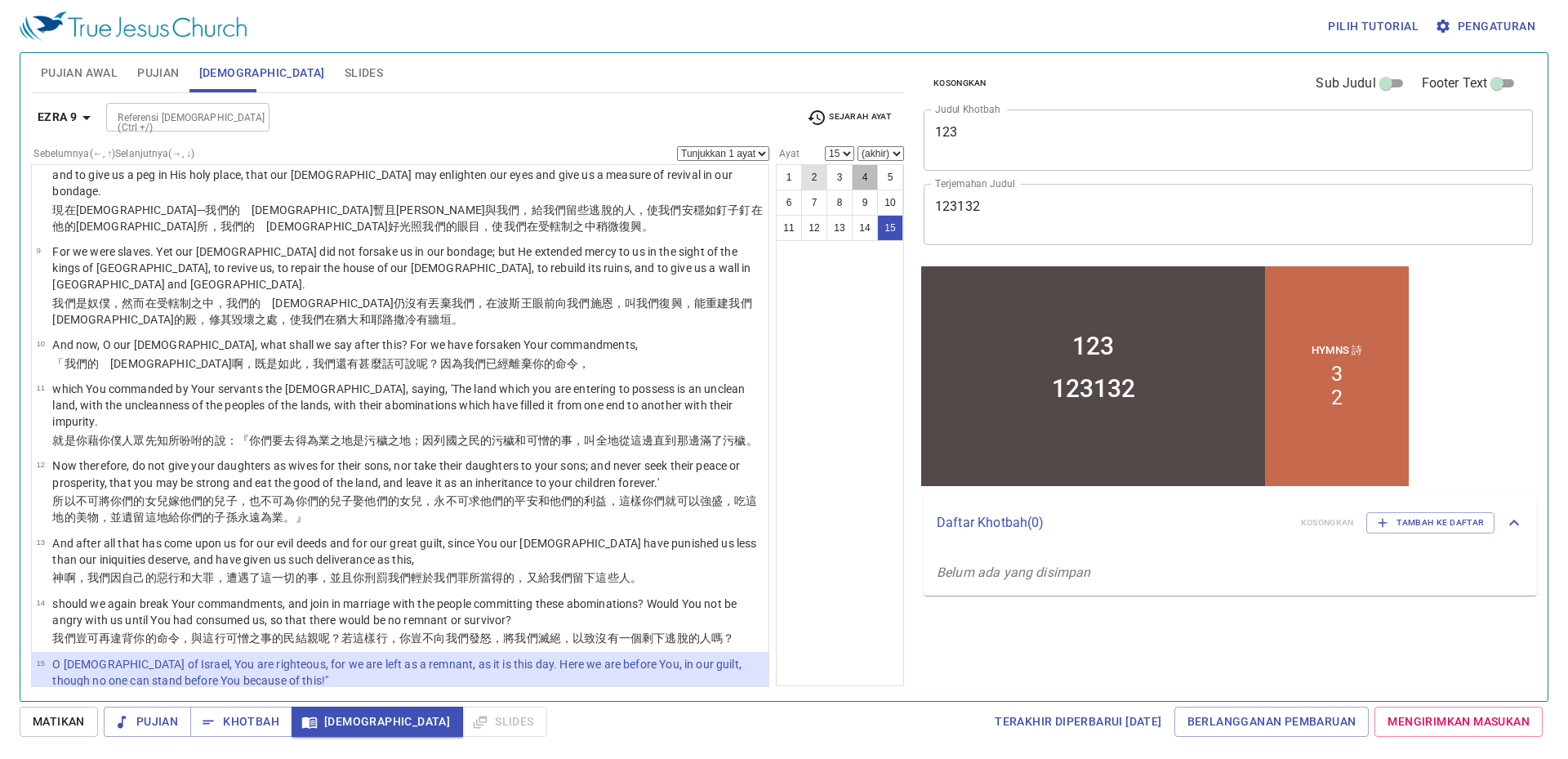
drag, startPoint x: 871, startPoint y: 188, endPoint x: 819, endPoint y: 177, distance: 53.2
click at [869, 187] on button "4" at bounding box center [865, 178] width 26 height 26
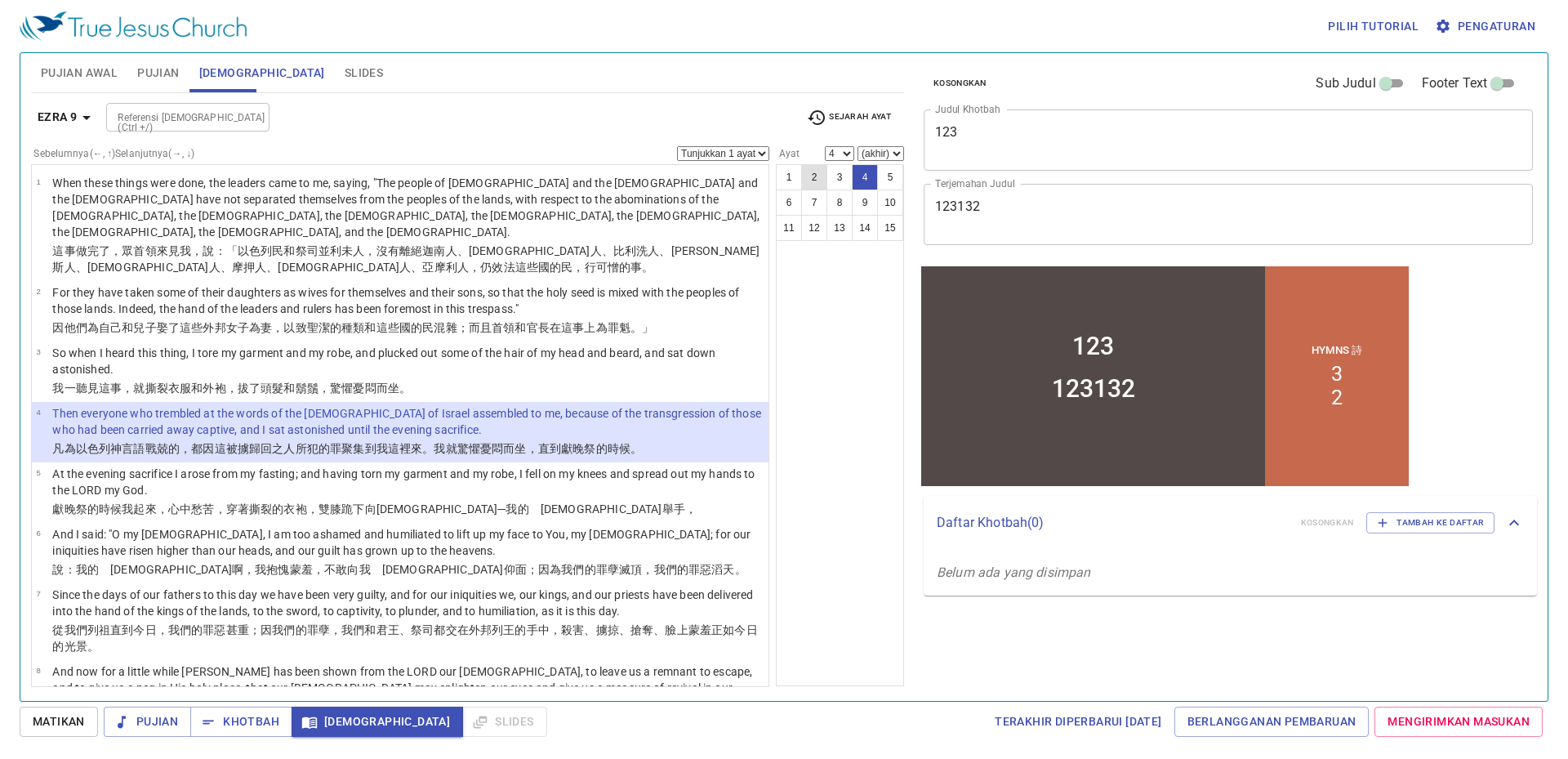
click at [817, 176] on button "2" at bounding box center [814, 178] width 26 height 26
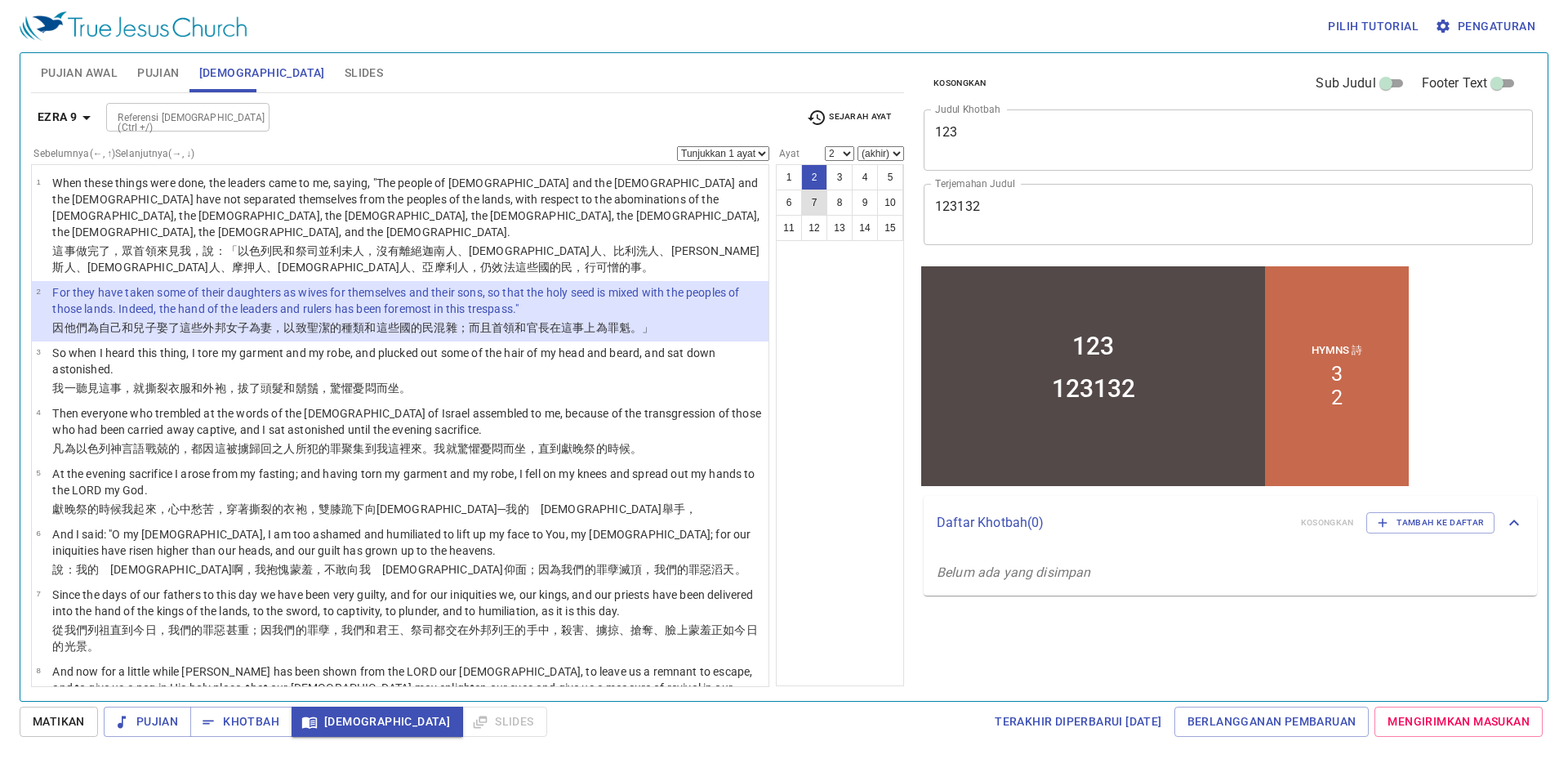
click at [808, 215] on ul "1 2 3 4 5 6 7 8 9 10 11 12 13 14 15" at bounding box center [840, 203] width 127 height 76
click at [863, 223] on button "14" at bounding box center [865, 228] width 26 height 26
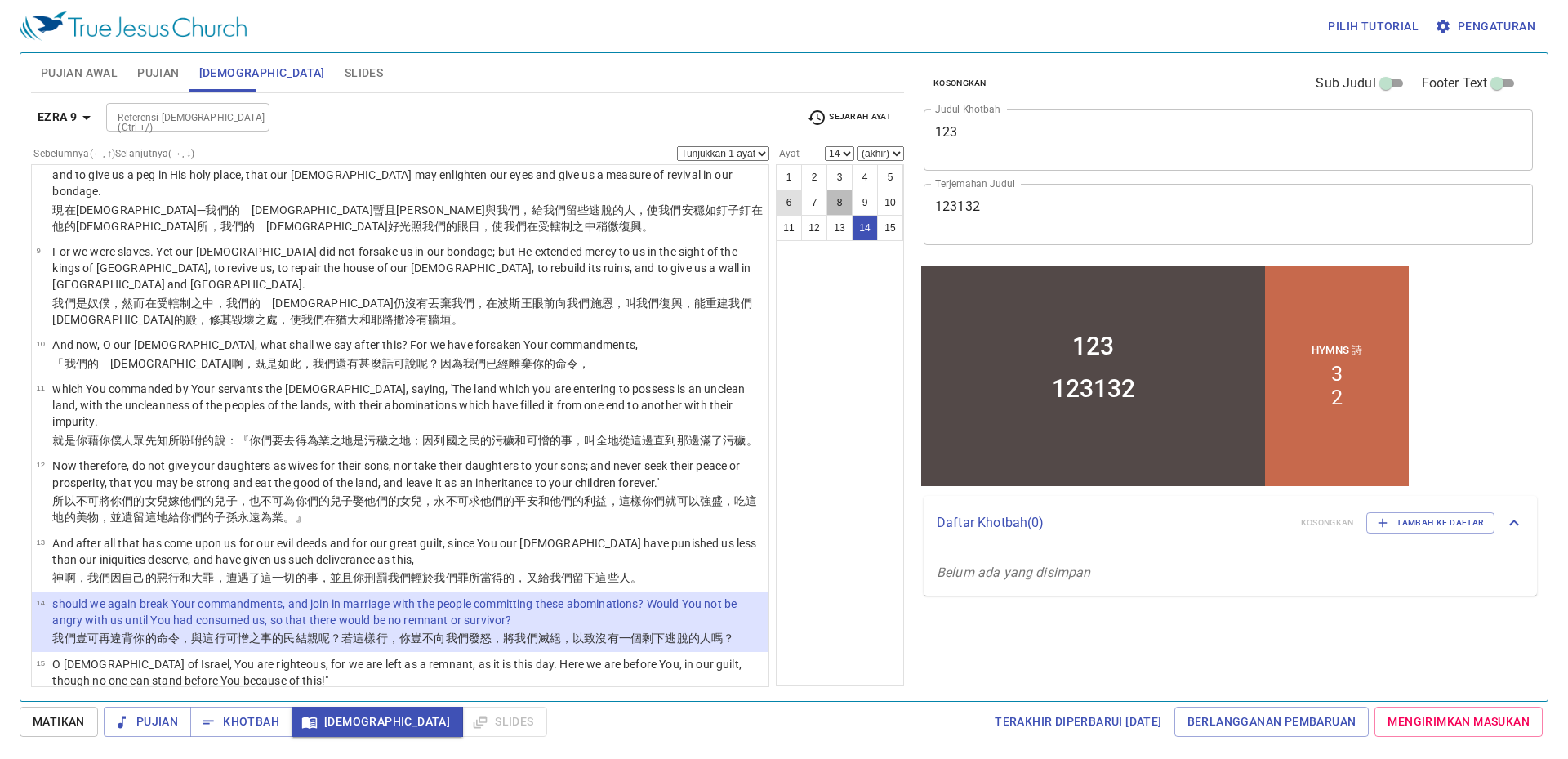
drag, startPoint x: 842, startPoint y: 190, endPoint x: 793, endPoint y: 191, distance: 49.0
click at [836, 190] on button "8" at bounding box center [840, 202] width 26 height 26
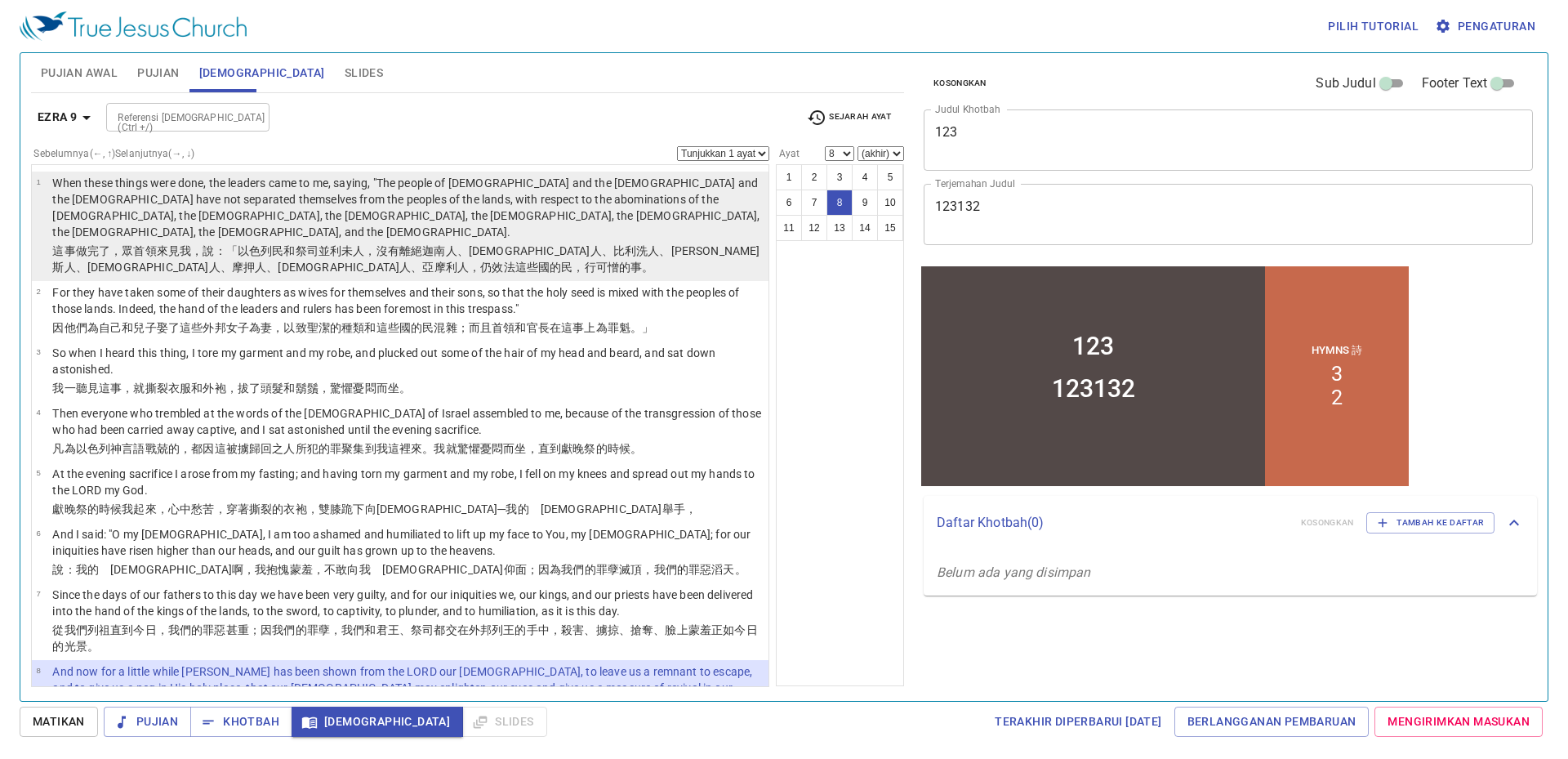
click at [413, 210] on p "When these things were done, the leaders came to me, saying, "The people of Isr…" at bounding box center [408, 207] width 711 height 66
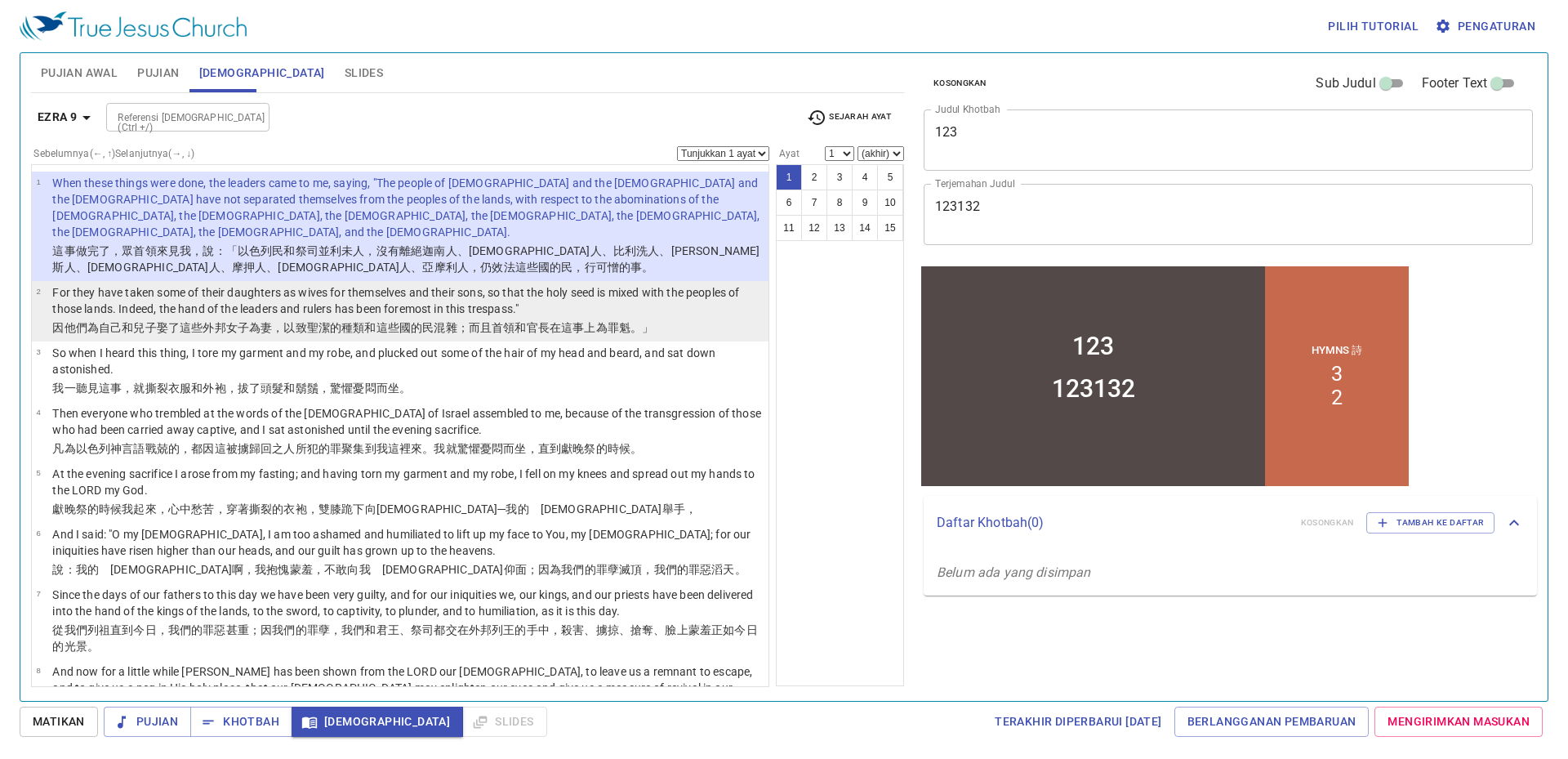
click at [444, 321] on wh5971 "混雜 ；而且首領 和官長 在這事 上為罪魁 。」" at bounding box center [543, 327] width 220 height 13
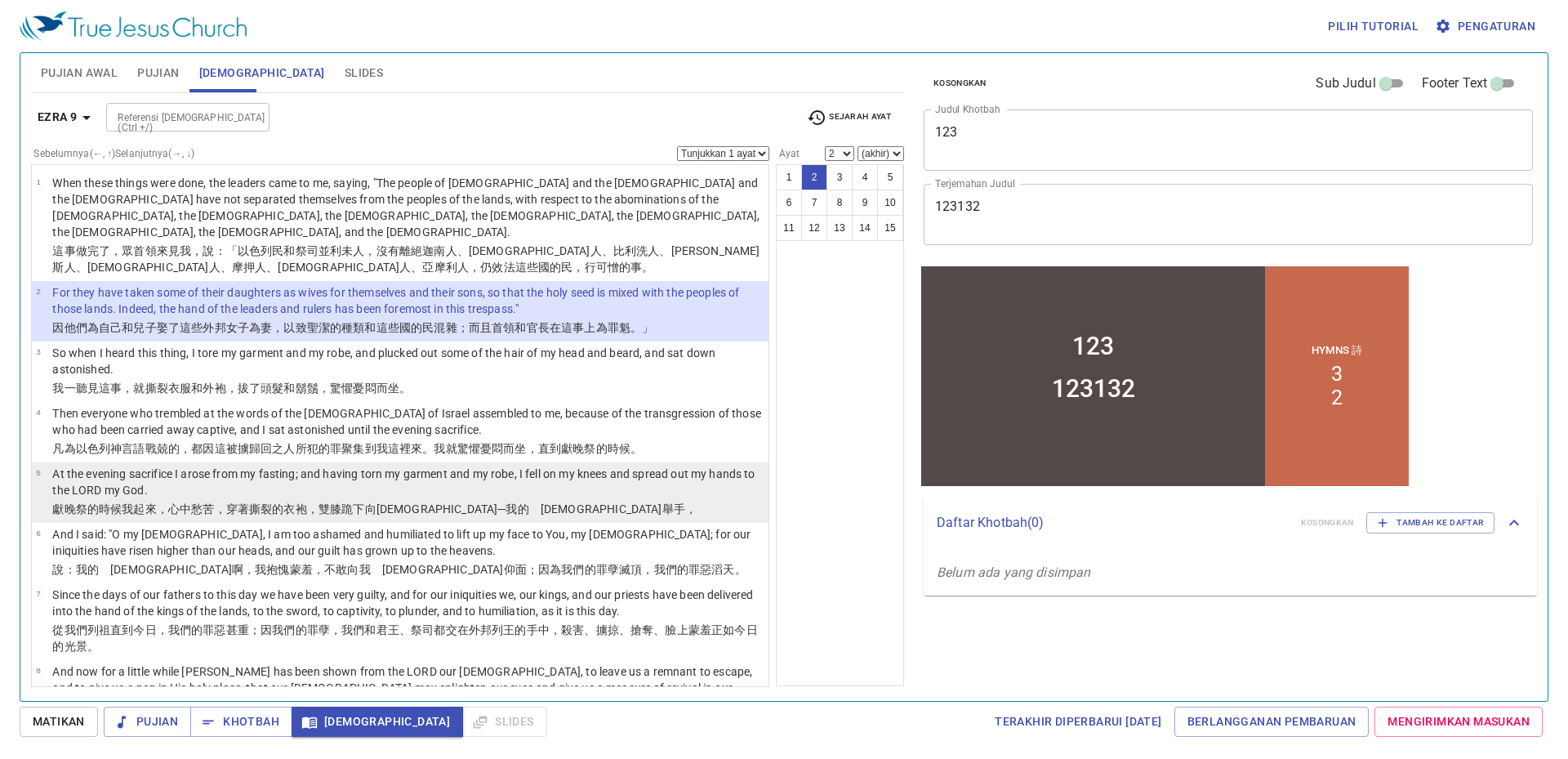
click at [443, 471] on p "At the evening sacrifice I arose from my fasting; and having torn my garment an…" at bounding box center [408, 482] width 711 height 32
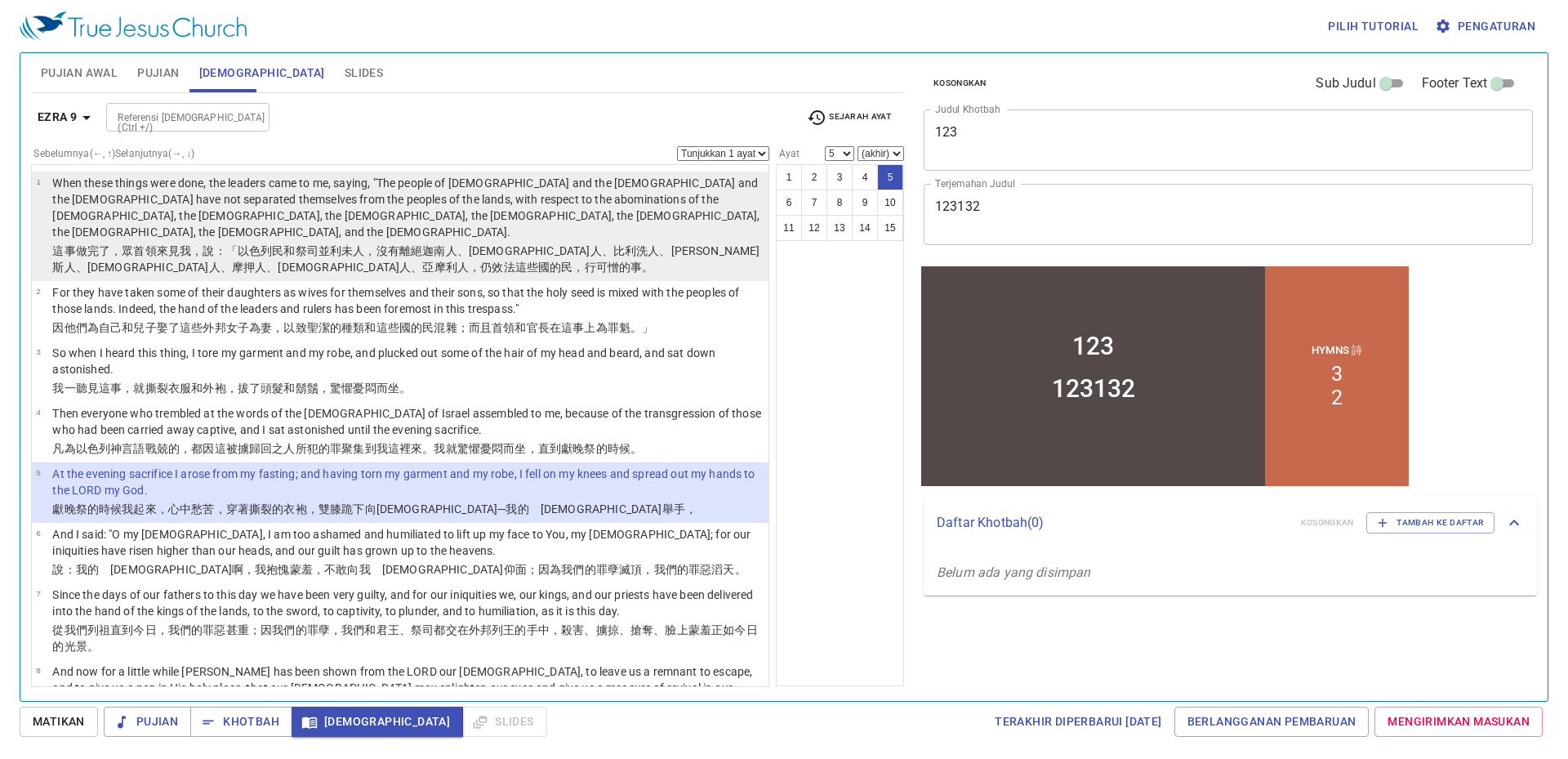
click at [410, 218] on p "When these things were done, the leaders came to me, saying, "The people of Isr…" at bounding box center [408, 207] width 711 height 66
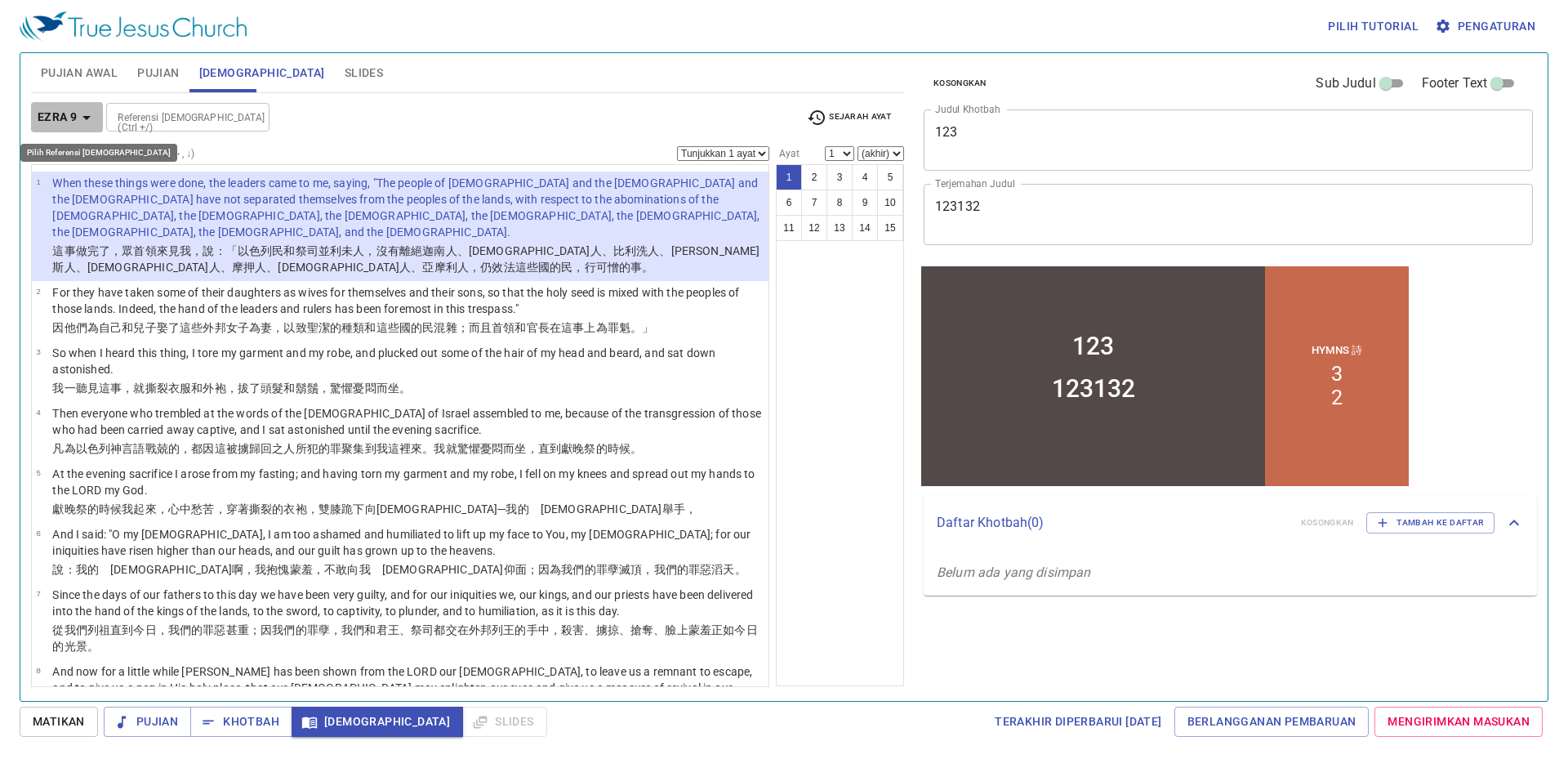
click at [83, 109] on icon "button" at bounding box center [86, 117] width 19 height 19
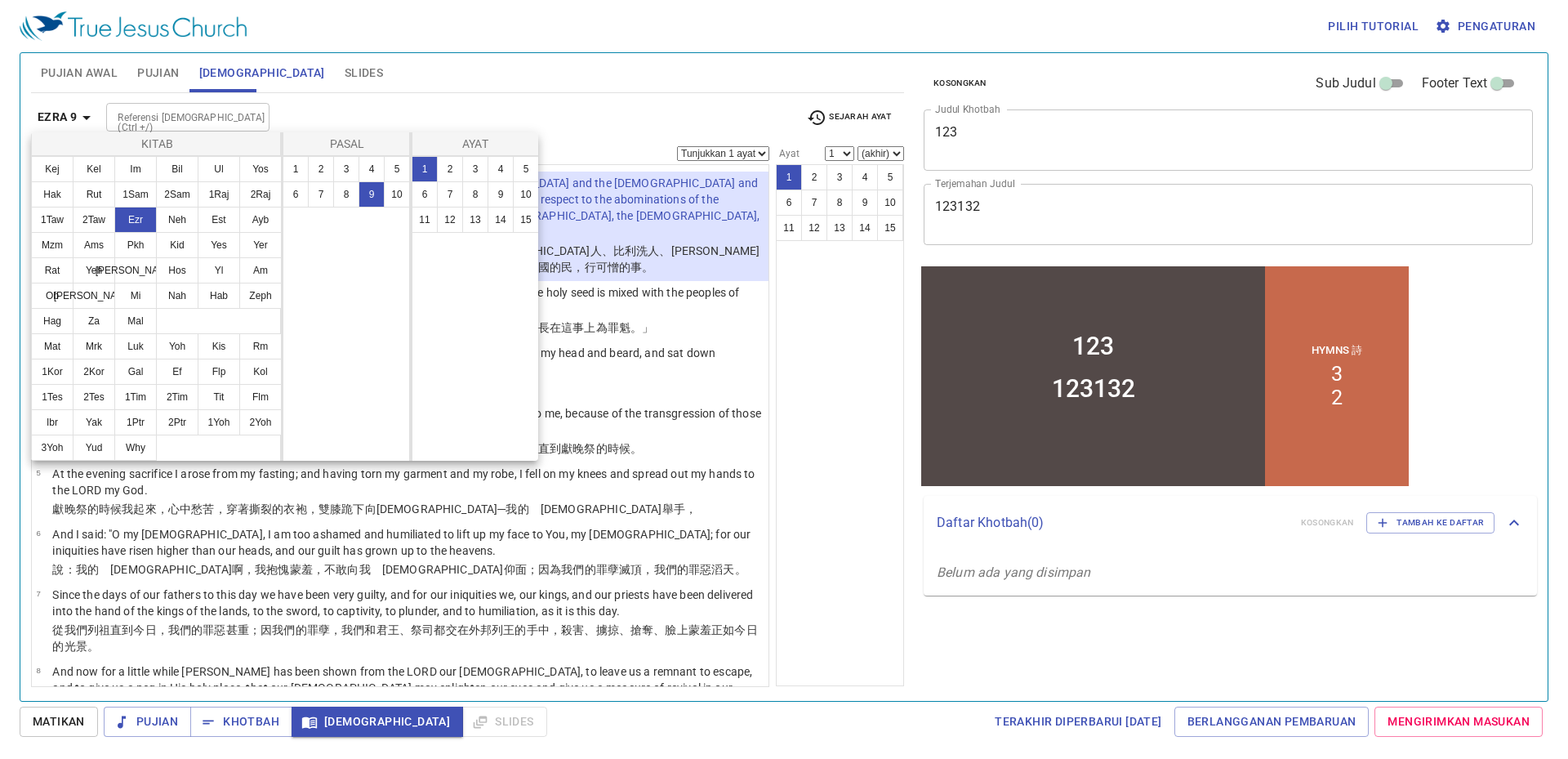
drag, startPoint x: 327, startPoint y: 583, endPoint x: 315, endPoint y: 543, distance: 41.8
click at [327, 581] on div at bounding box center [784, 379] width 1568 height 759
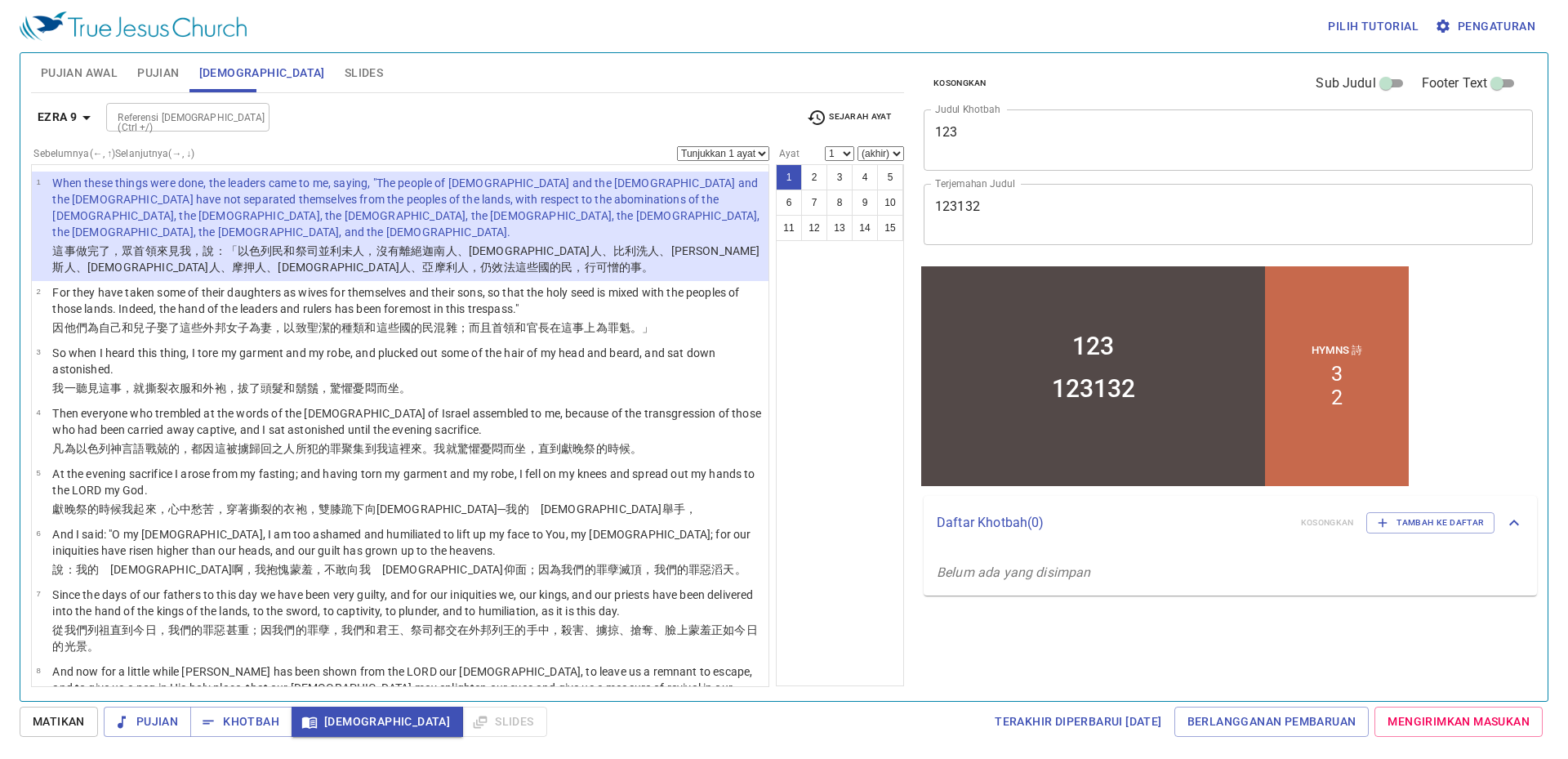
click at [314, 541] on div "Kitab Kej Kel Im Bil Ul Yos Hak Rut 1Sam 2Sam 1Raj 2Raj 1Taw 2Taw Ezr Neh Est A…" at bounding box center [784, 379] width 1568 height 759
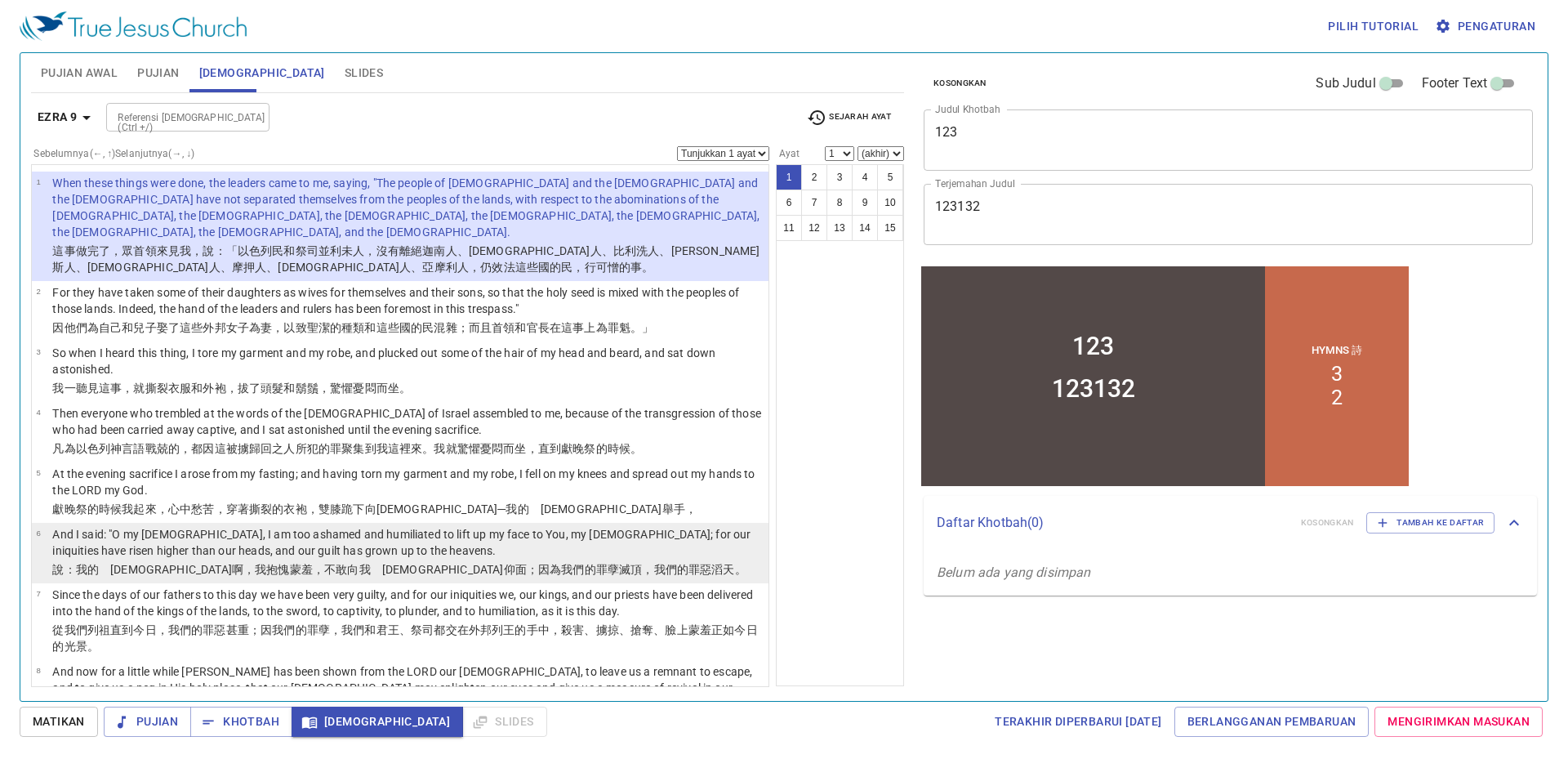
click at [299, 538] on p "And I said: "O my God, I am too ashamed and humiliated to lift up my face to Yo…" at bounding box center [408, 542] width 711 height 32
select select "6"
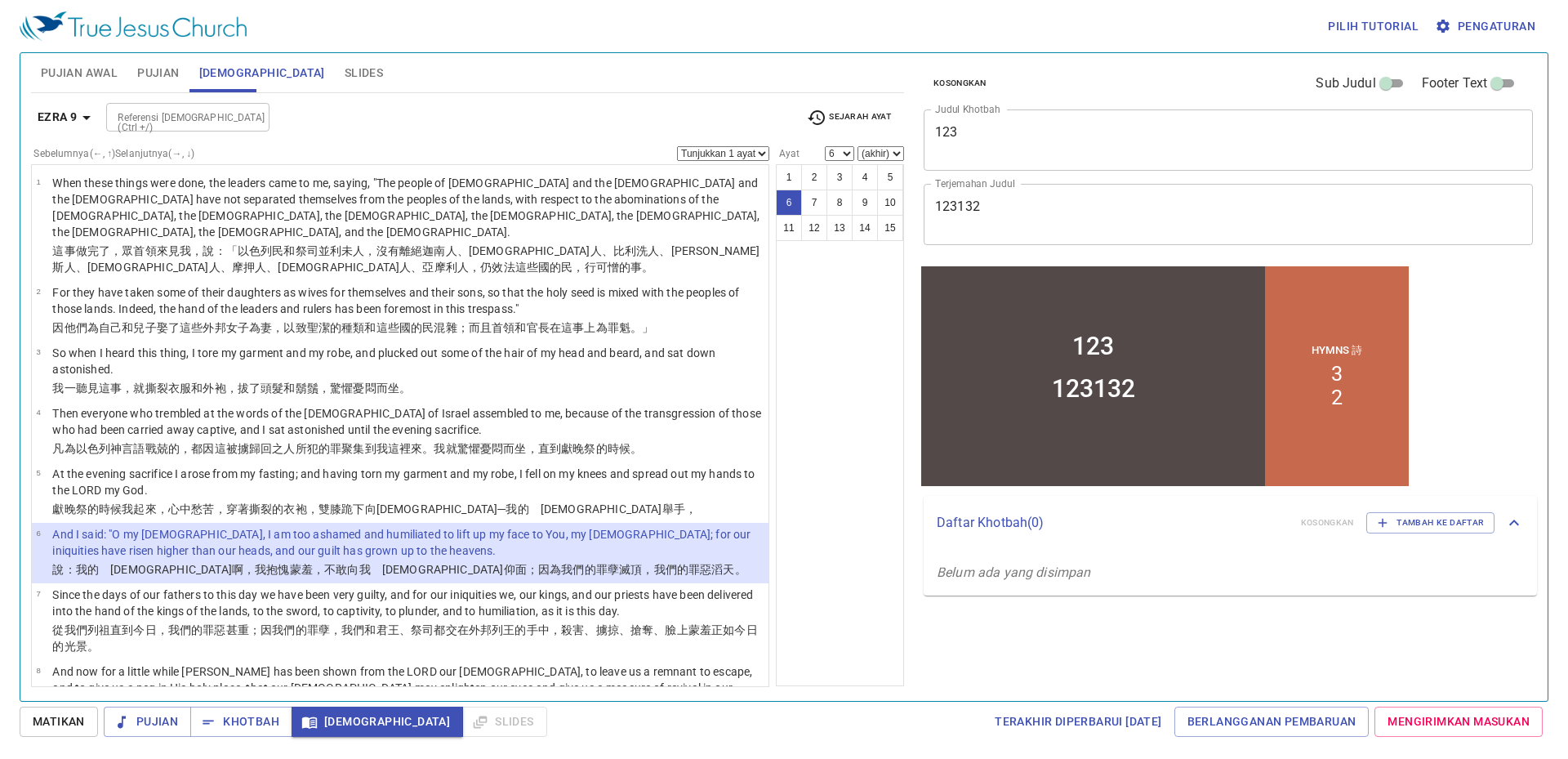
click at [85, 119] on icon "button" at bounding box center [86, 117] width 19 height 19
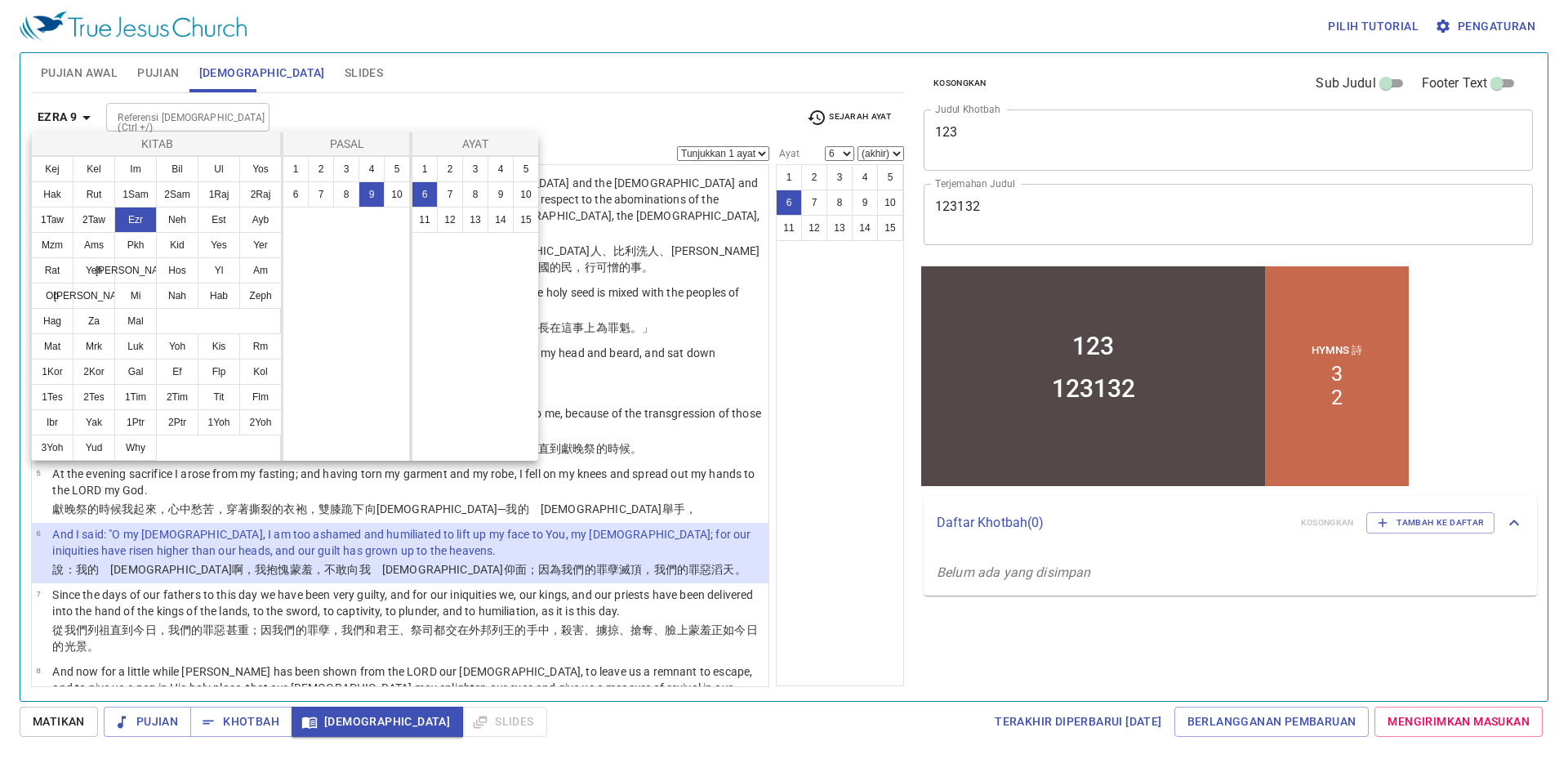
click at [1480, 26] on div at bounding box center [784, 379] width 1568 height 759
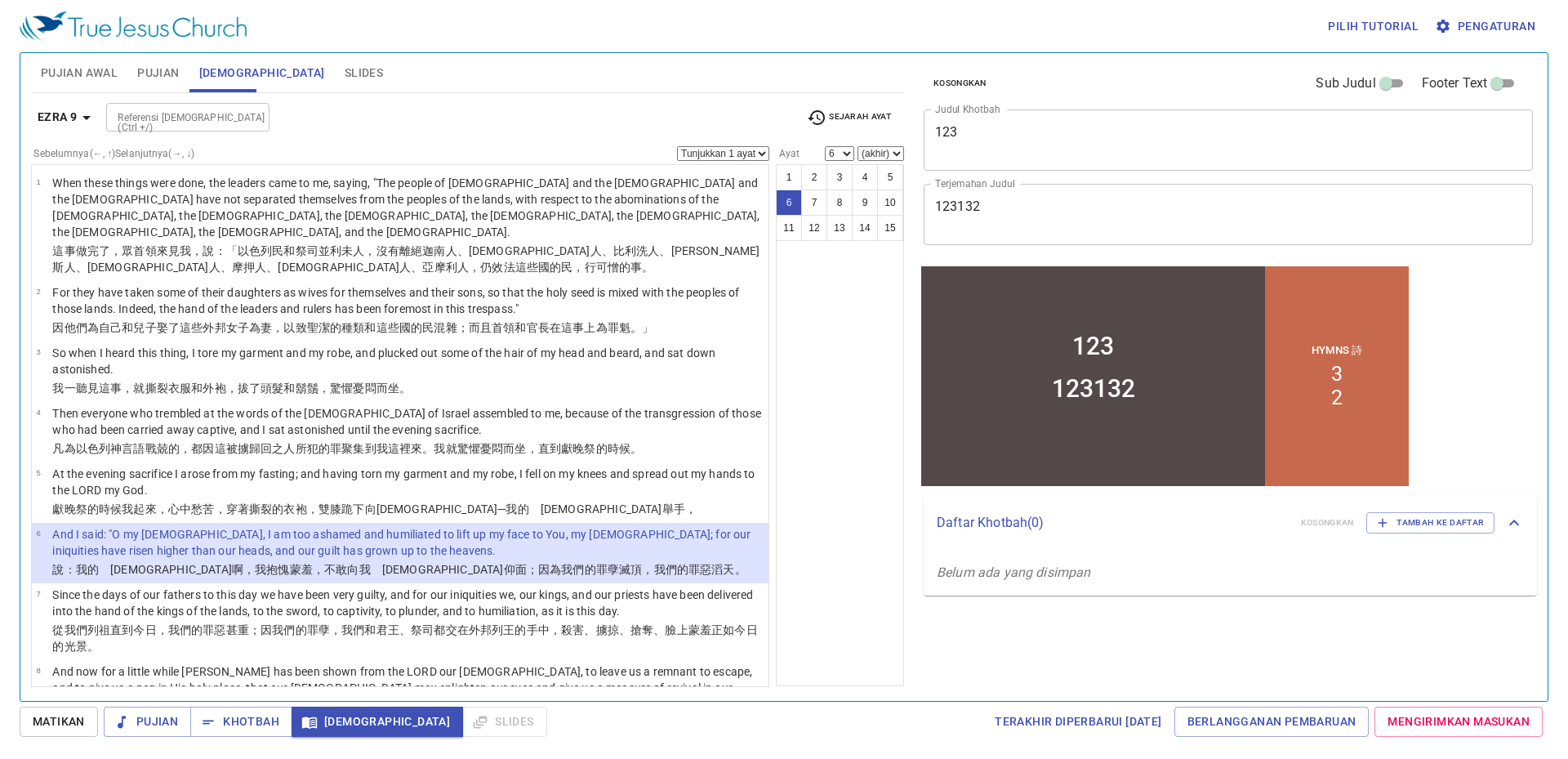
click at [1451, 24] on icon "button" at bounding box center [1443, 26] width 17 height 17
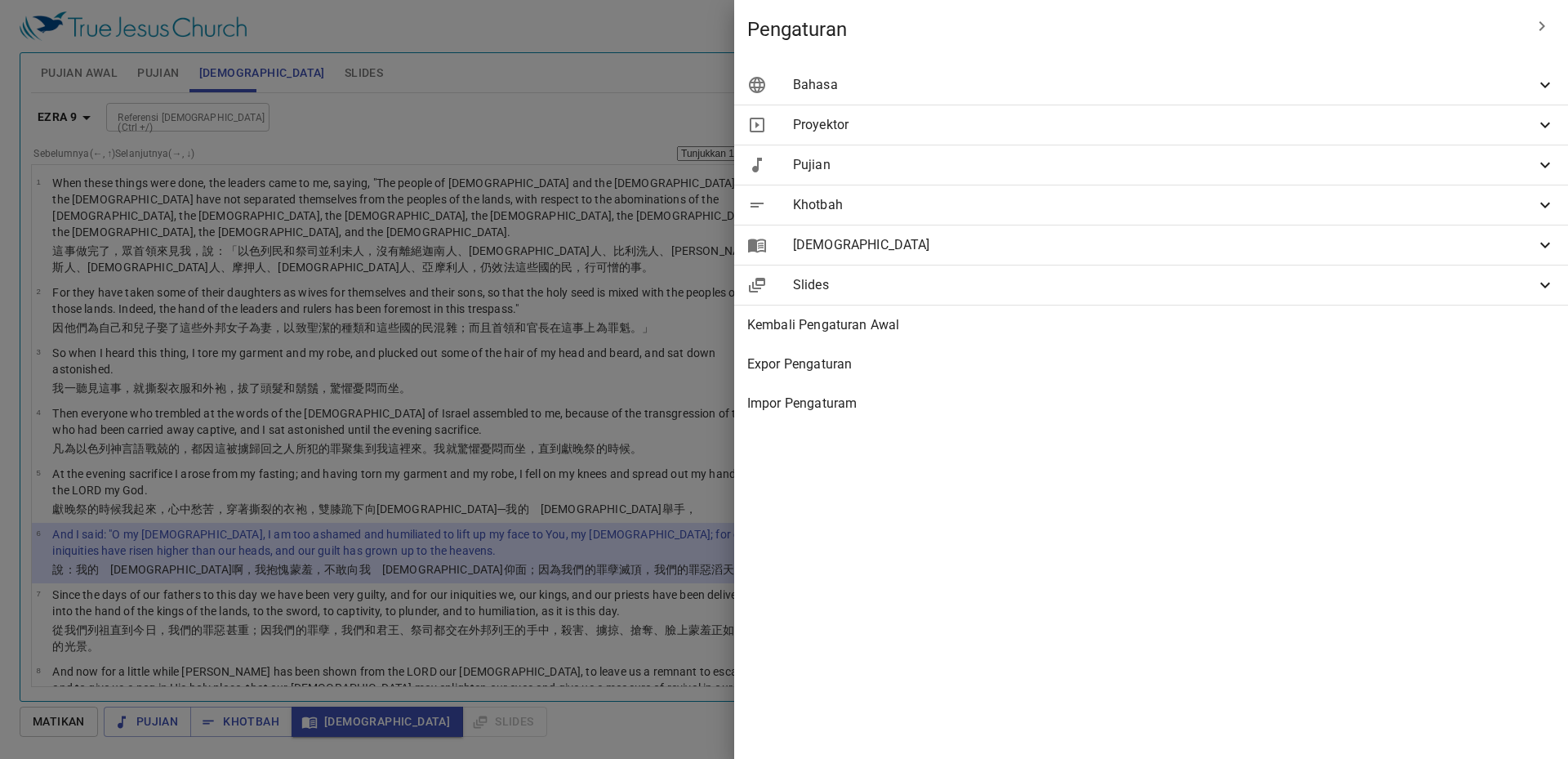
click at [1235, 85] on span "Bahasa" at bounding box center [1164, 84] width 743 height 19
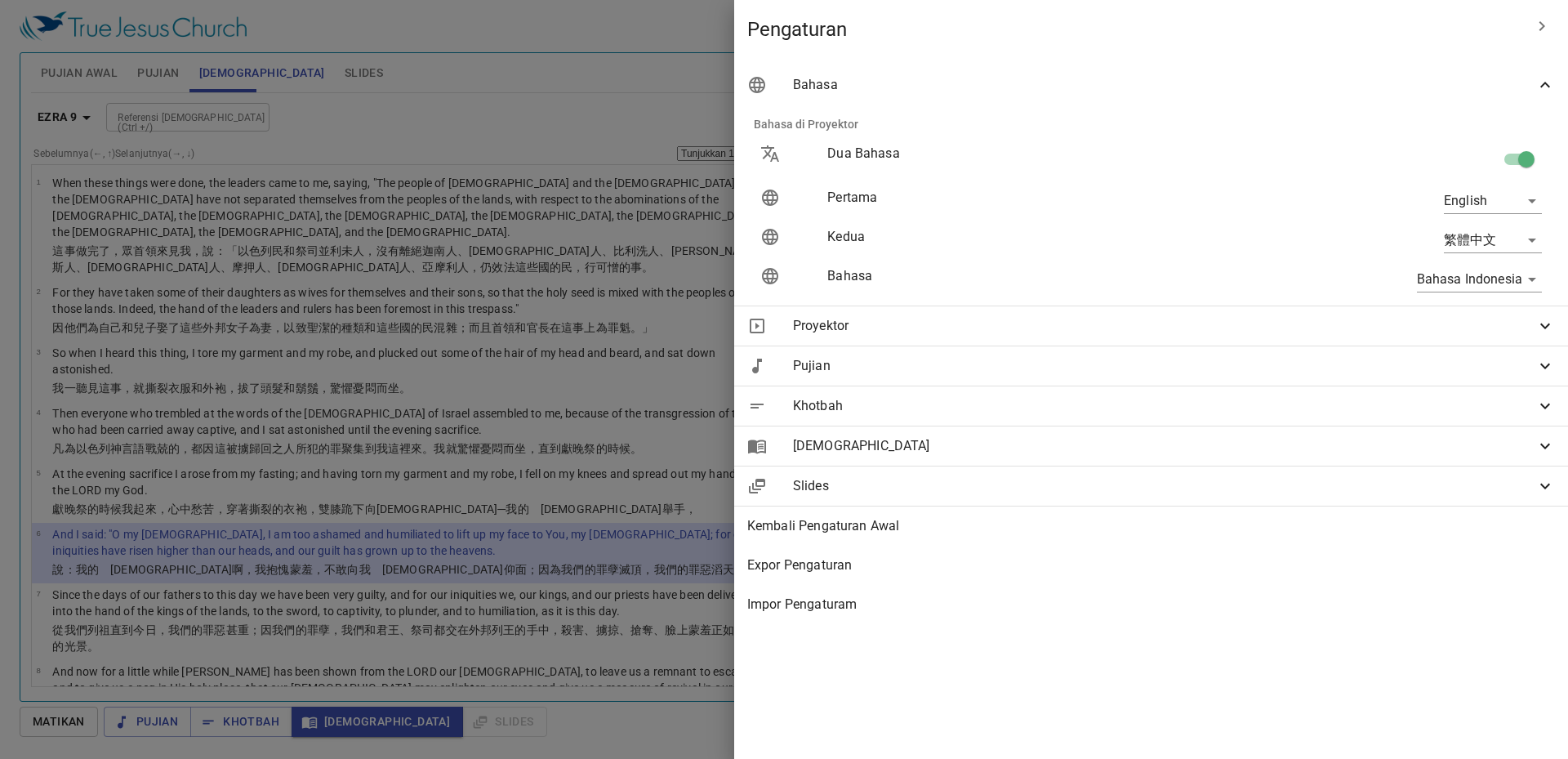
click at [1519, 202] on body "Pilih tutorial Pengaturan Pujian Awal Pujian Alkitab Slides Pencarian kidung ro…" at bounding box center [784, 379] width 1568 height 759
click at [1335, 240] on div at bounding box center [784, 379] width 1568 height 759
click at [1465, 242] on body "Pilih tutorial Pengaturan Pujian Awal Pujian Alkitab Slides Pencarian kidung ro…" at bounding box center [784, 379] width 1568 height 759
click at [1449, 300] on li "简体中文" at bounding box center [1489, 300] width 131 height 30
type input "zh-simple"
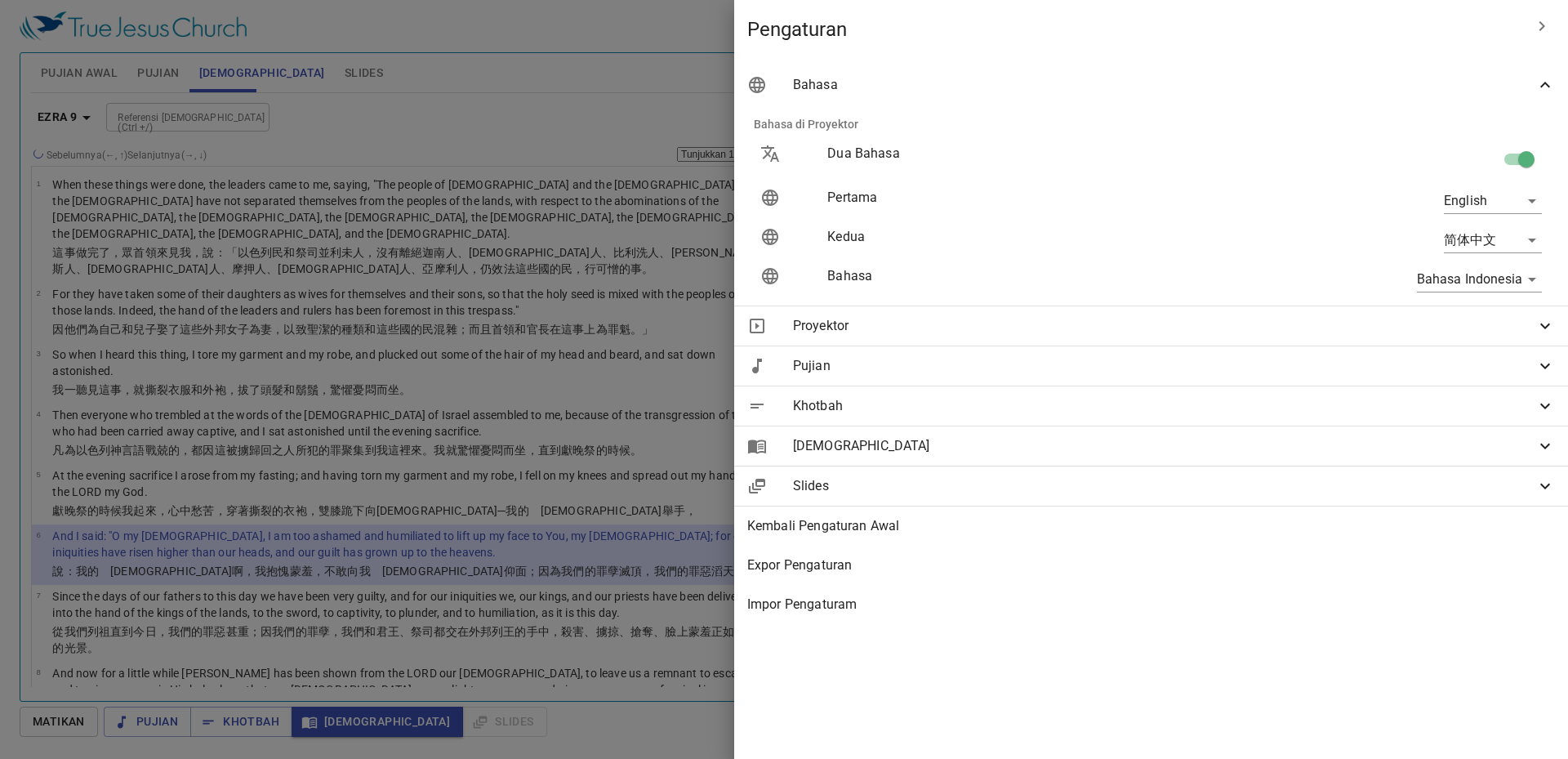
drag, startPoint x: 1399, startPoint y: 191, endPoint x: 1459, endPoint y: 194, distance: 60.1
click at [1401, 191] on div "English en" at bounding box center [1387, 201] width 336 height 53
click at [1459, 194] on body "Pilih tutorial Pengaturan Pujian Awal Pujian Alkitab Slides Pencarian kidung ro…" at bounding box center [784, 379] width 1568 height 759
click at [1476, 257] on li "Bahasa Indonesia" at bounding box center [1489, 260] width 131 height 30
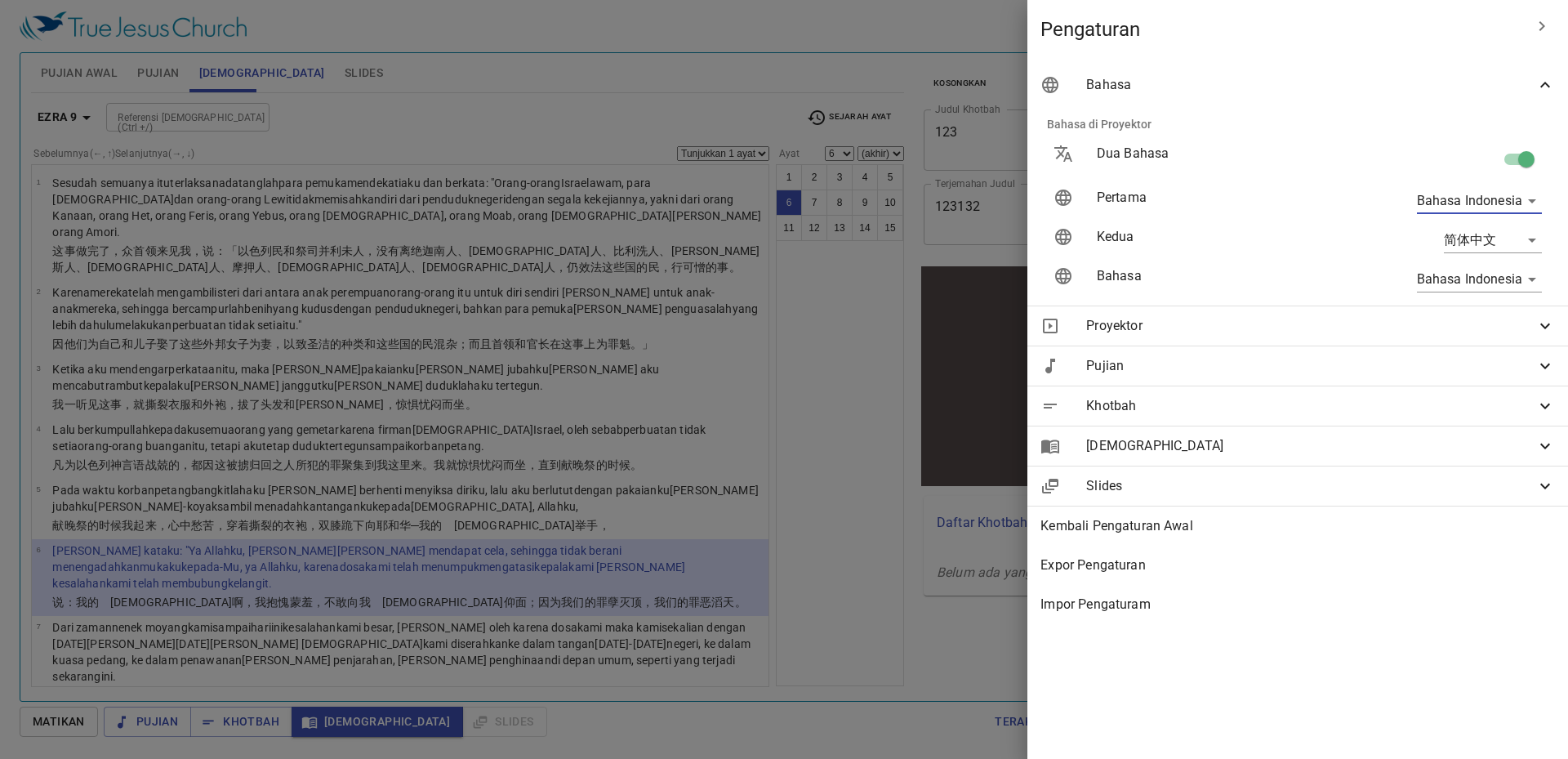
click at [1492, 207] on body "Pilih tutorial Pengaturan Pujian Awal Pujian Alkitab Slides Pencarian kidung ro…" at bounding box center [784, 379] width 1568 height 759
click at [1476, 260] on li "简体中文" at bounding box center [1483, 260] width 131 height 30
type input "zh-simple"
type input "id"
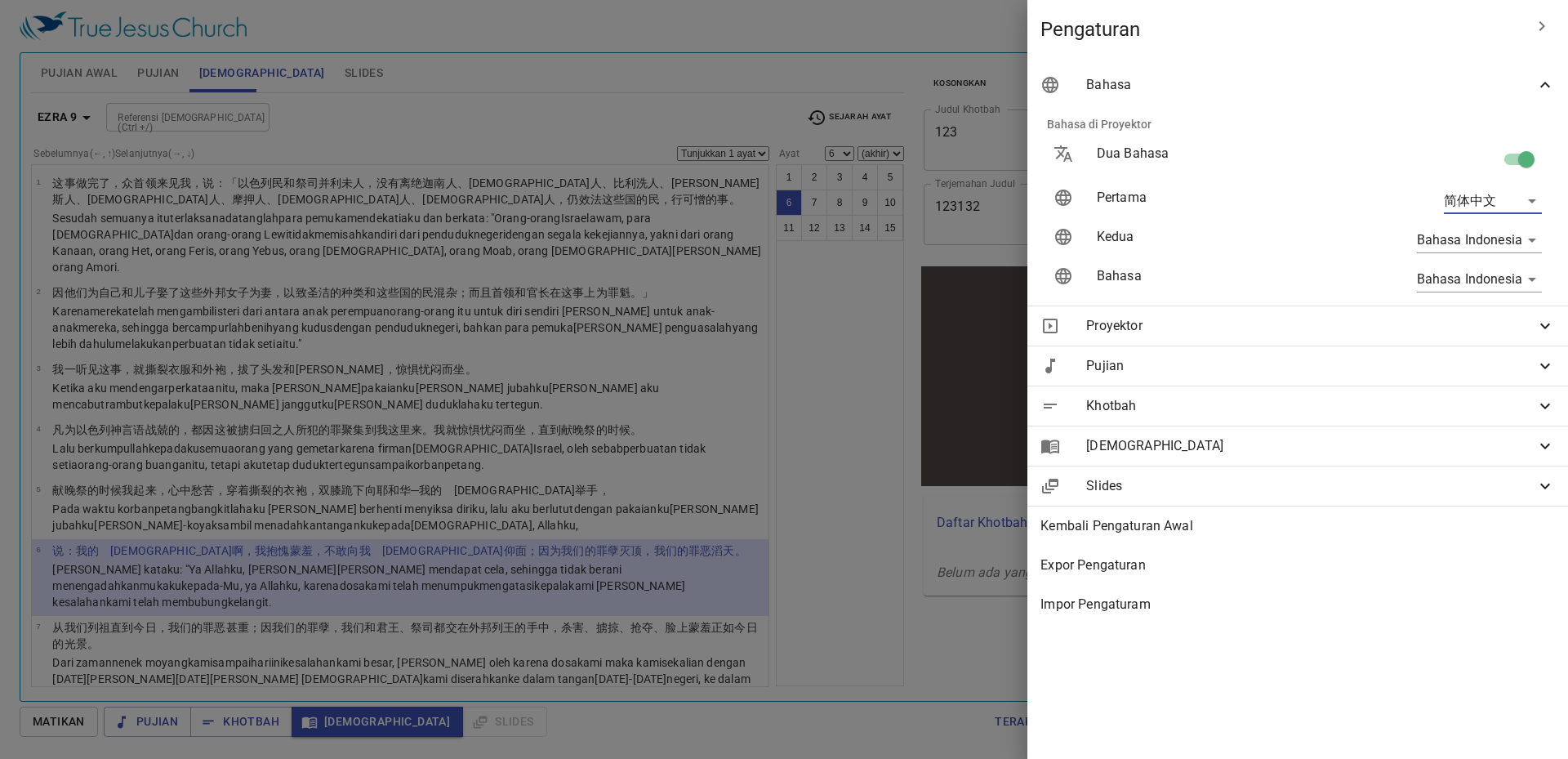
click at [1477, 235] on body "Pilih tutorial Pengaturan Pujian Awal Pujian Alkitab Slides Pencarian kidung ro…" at bounding box center [784, 379] width 1568 height 759
click at [1339, 243] on div at bounding box center [784, 379] width 1568 height 759
click at [1446, 247] on body "Pilih tutorial Pengaturan Pujian Awal Pujian Alkitab Slides Pencarian kidung ro…" at bounding box center [784, 379] width 1568 height 759
click at [1459, 304] on li "简体中文" at bounding box center [1483, 300] width 131 height 30
type input "id"
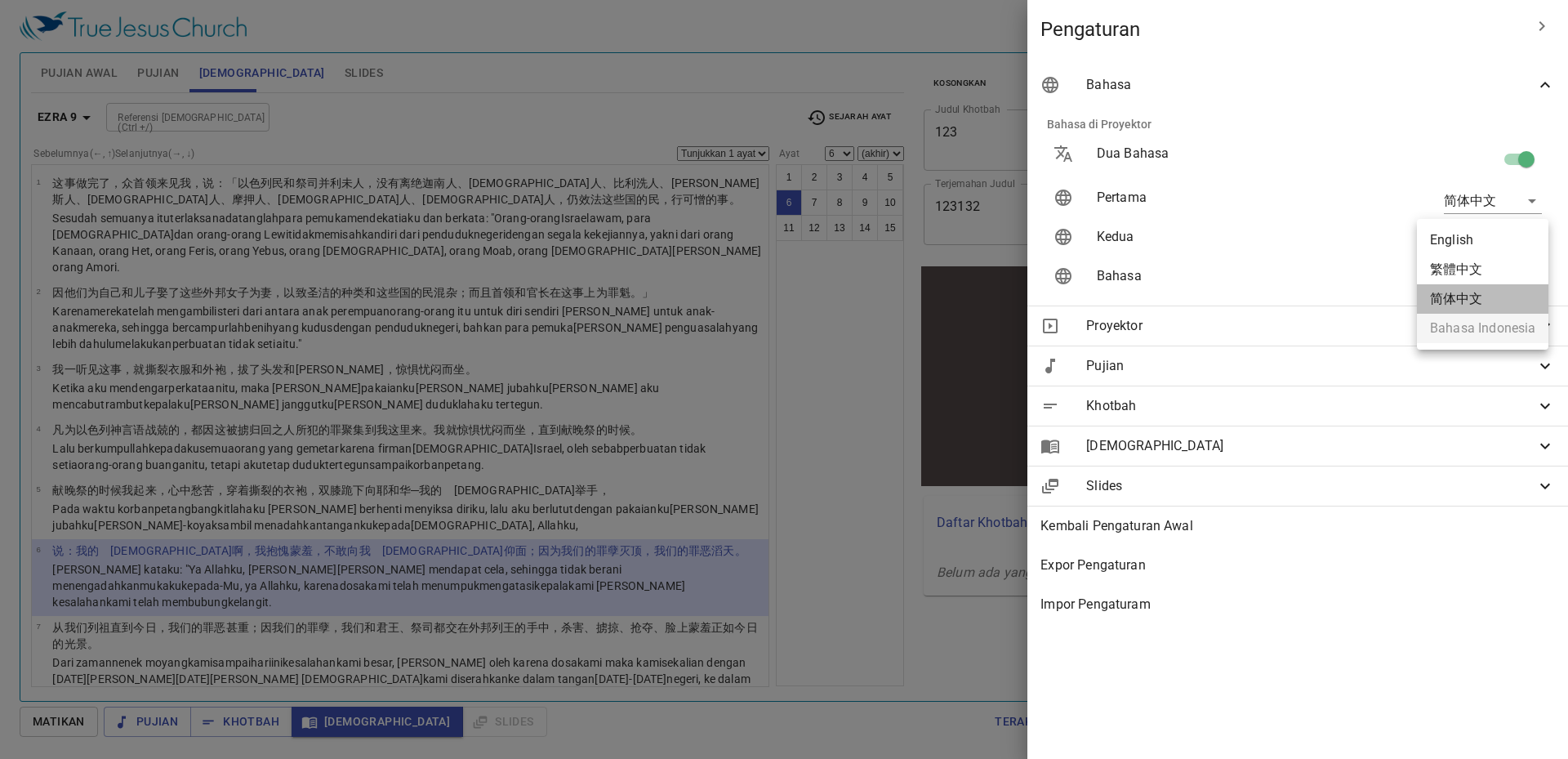
type input "zh-simple"
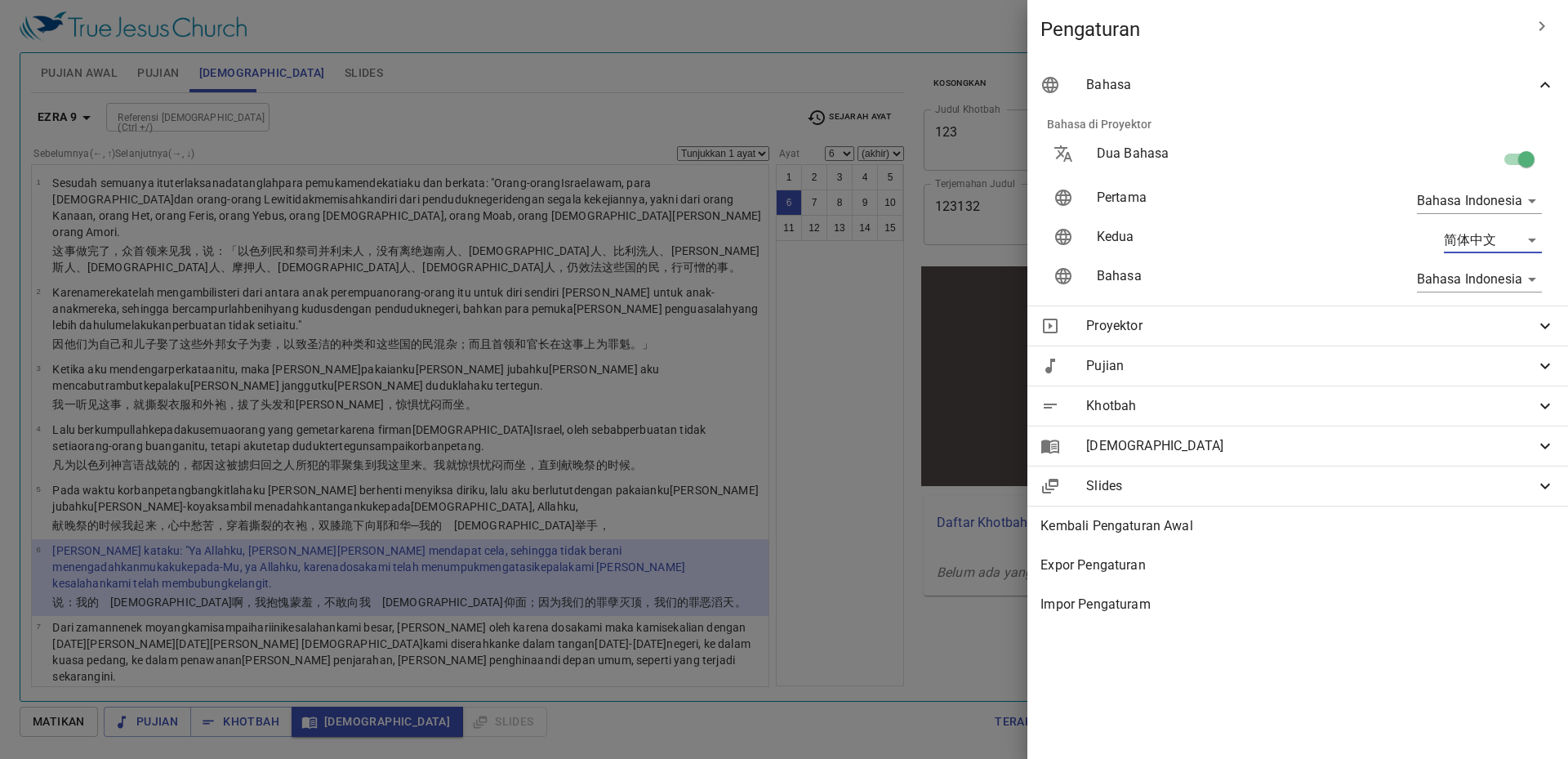
click at [1463, 279] on body "Pilih tutorial Pengaturan Pujian Awal Pujian Alkitab Slides Pencarian kidung ro…" at bounding box center [784, 379] width 1568 height 759
click at [1360, 272] on div at bounding box center [784, 379] width 1568 height 759
click at [1442, 200] on body "Pilih tutorial Pengaturan Pujian Awal Pujian Alkitab Slides Pencarian kidung ro…" at bounding box center [784, 379] width 1568 height 759
click at [1466, 254] on li "简体中文" at bounding box center [1483, 260] width 131 height 30
type input "zh-simple"
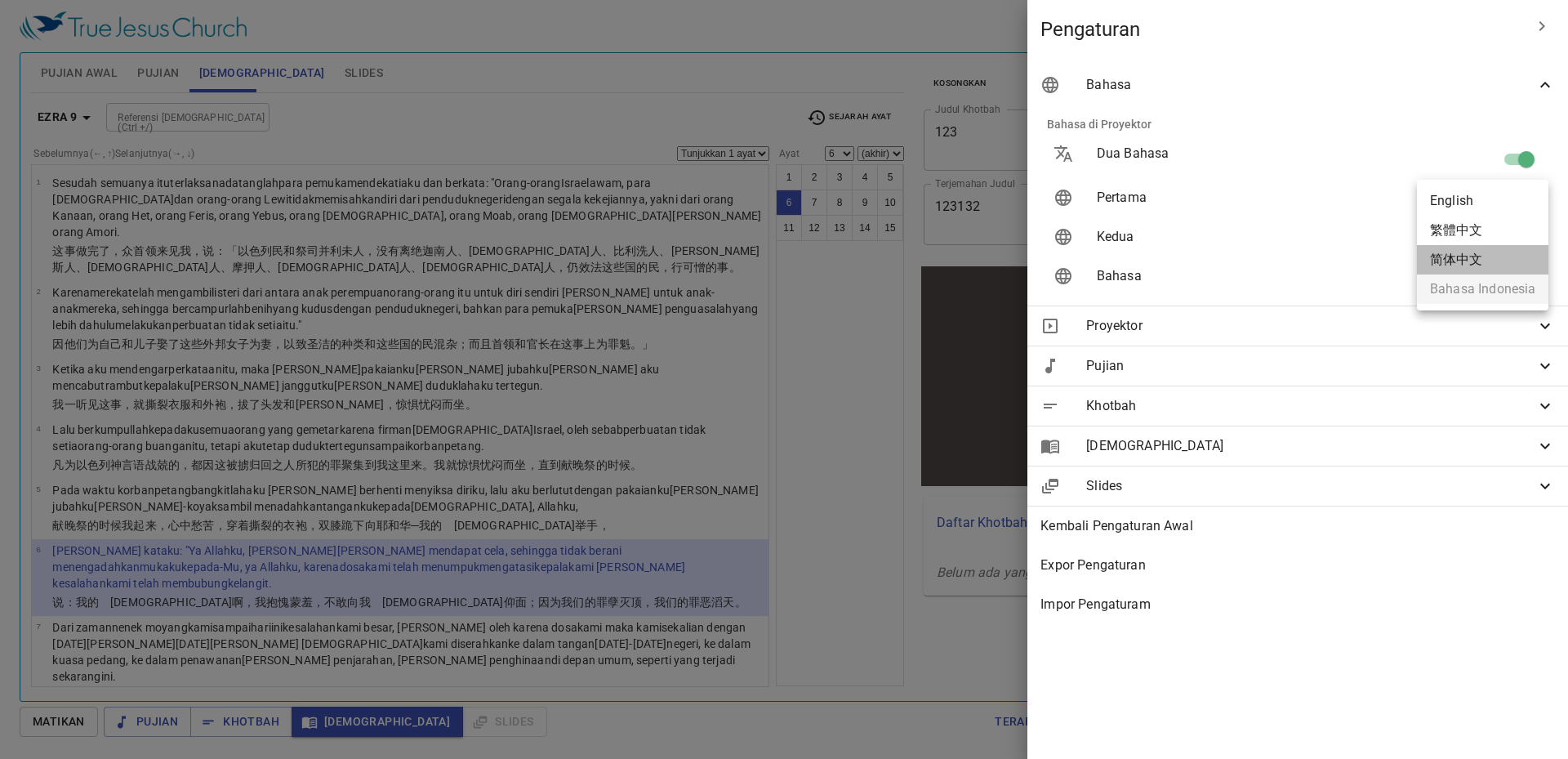
type input "id"
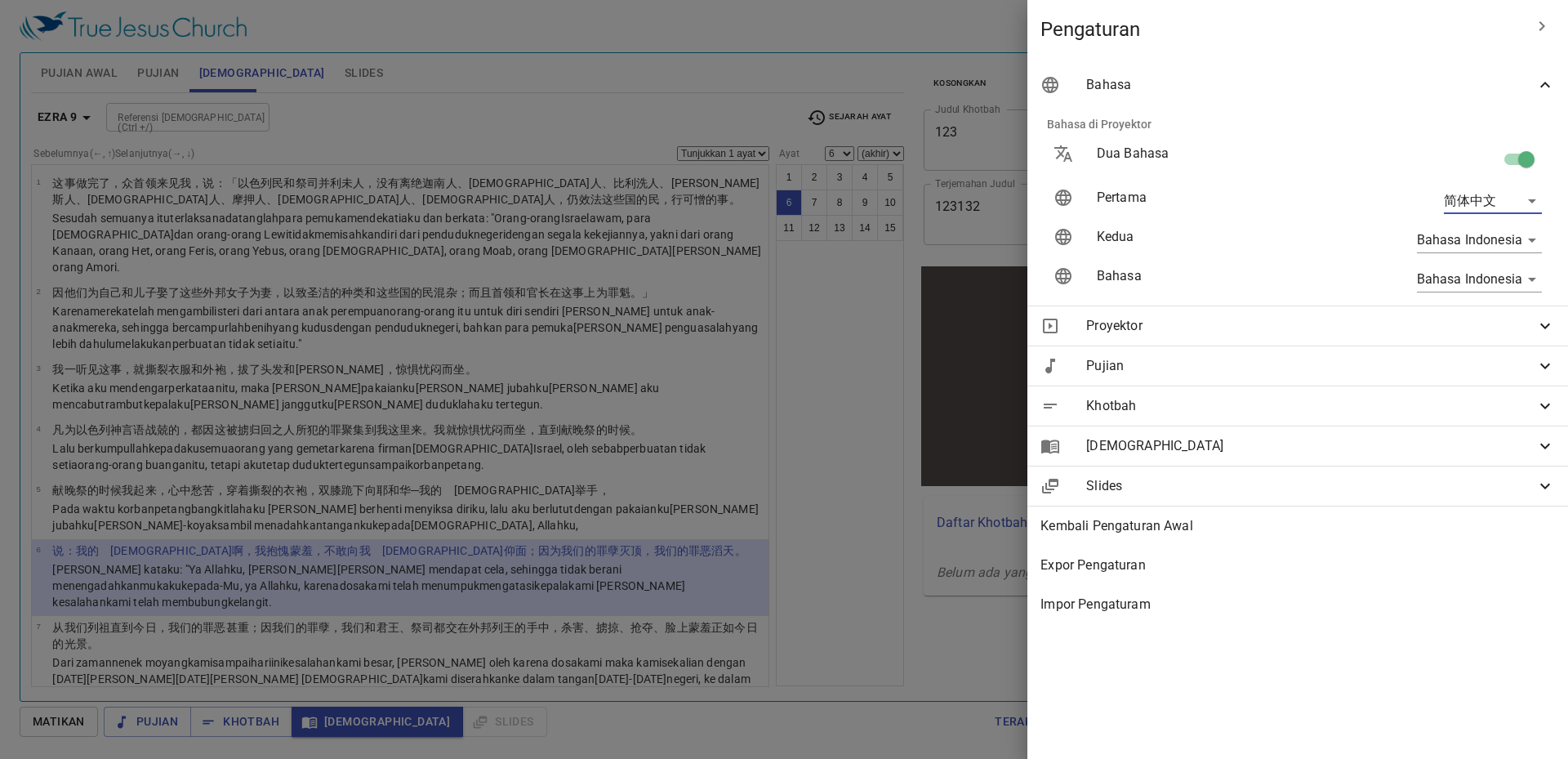
click at [716, 336] on div at bounding box center [784, 379] width 1568 height 759
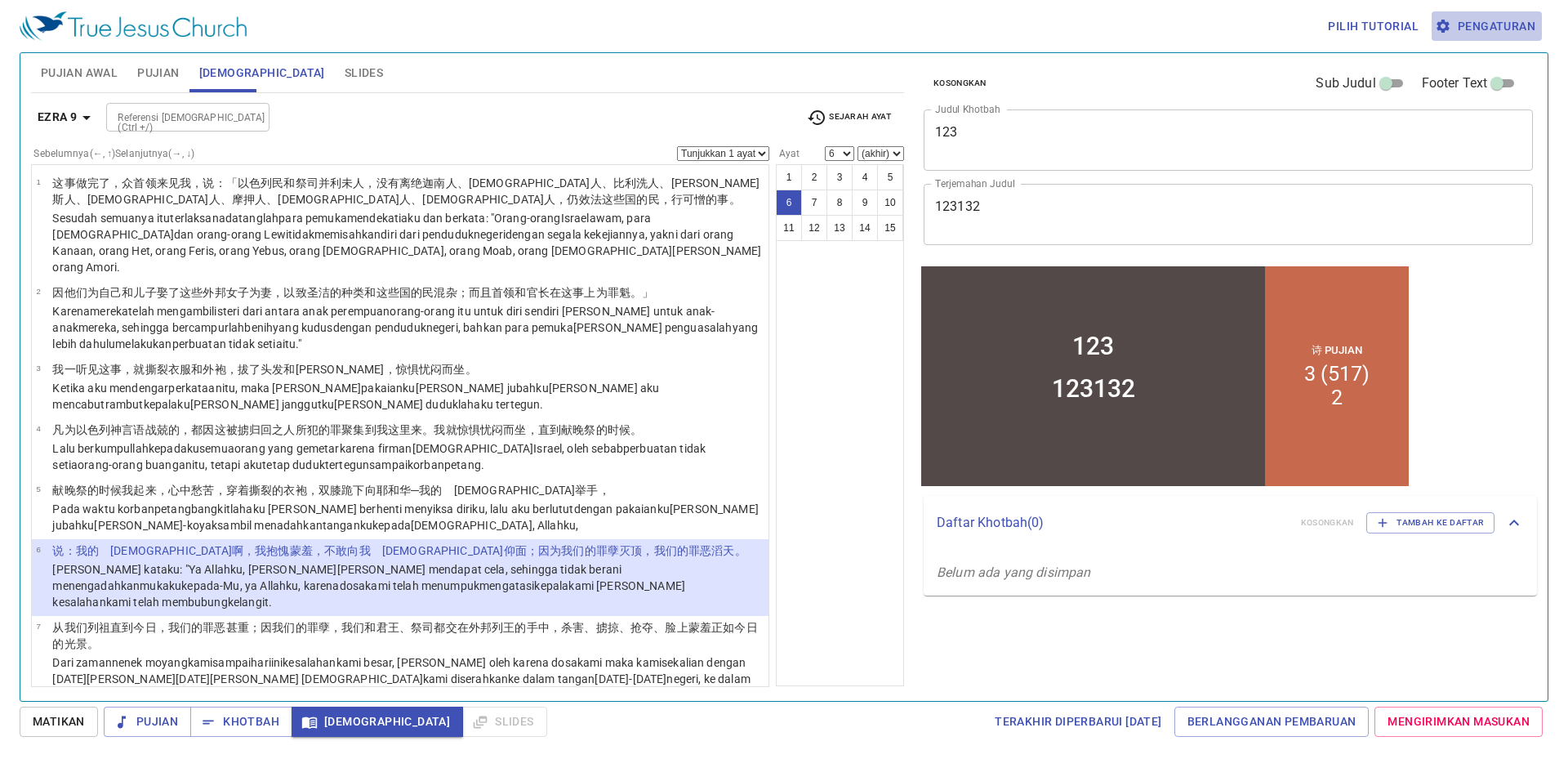
click at [1501, 29] on span "Pengaturan" at bounding box center [1487, 27] width 97 height 20
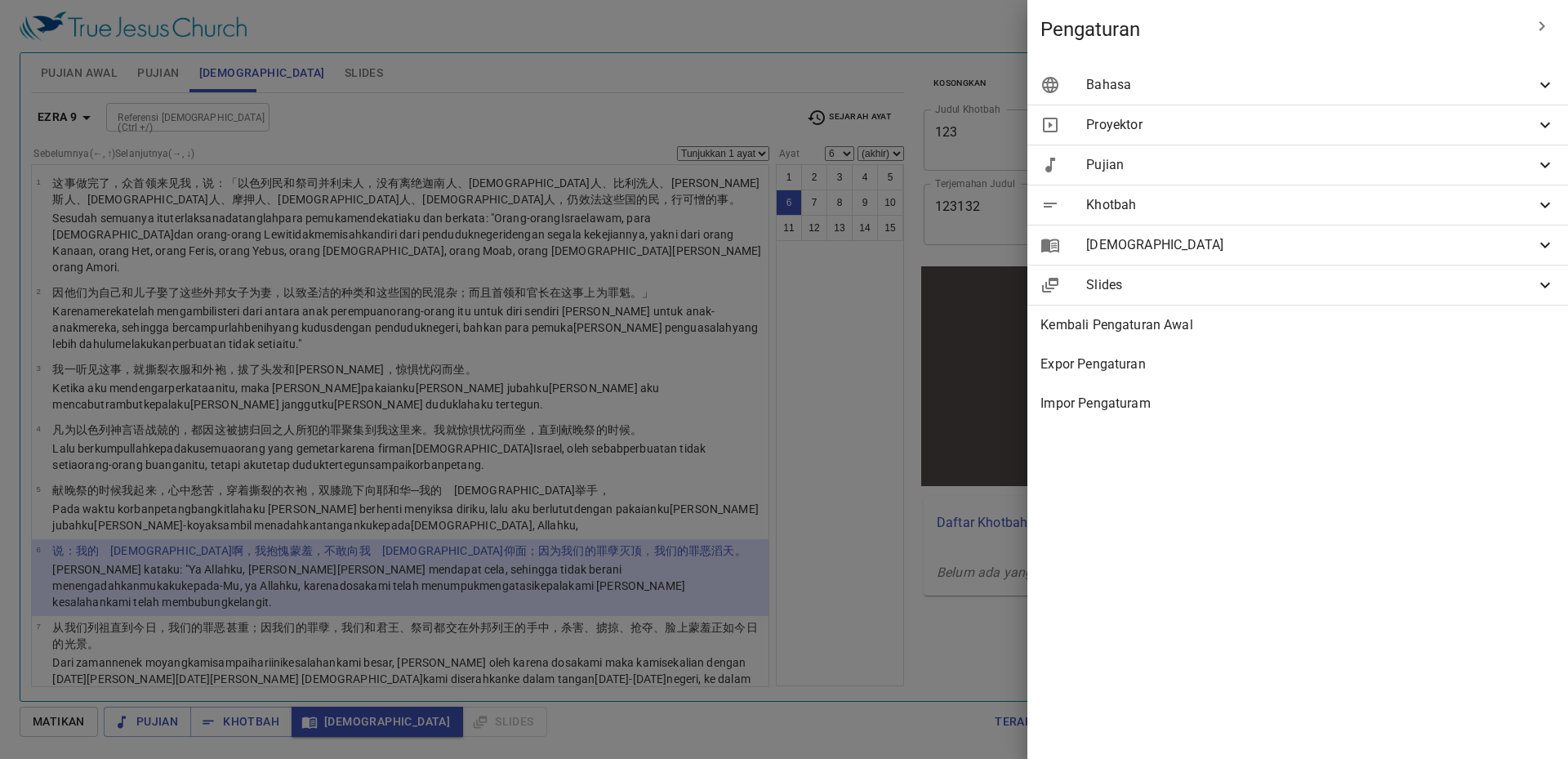
click at [1371, 88] on span "Bahasa" at bounding box center [1311, 84] width 449 height 19
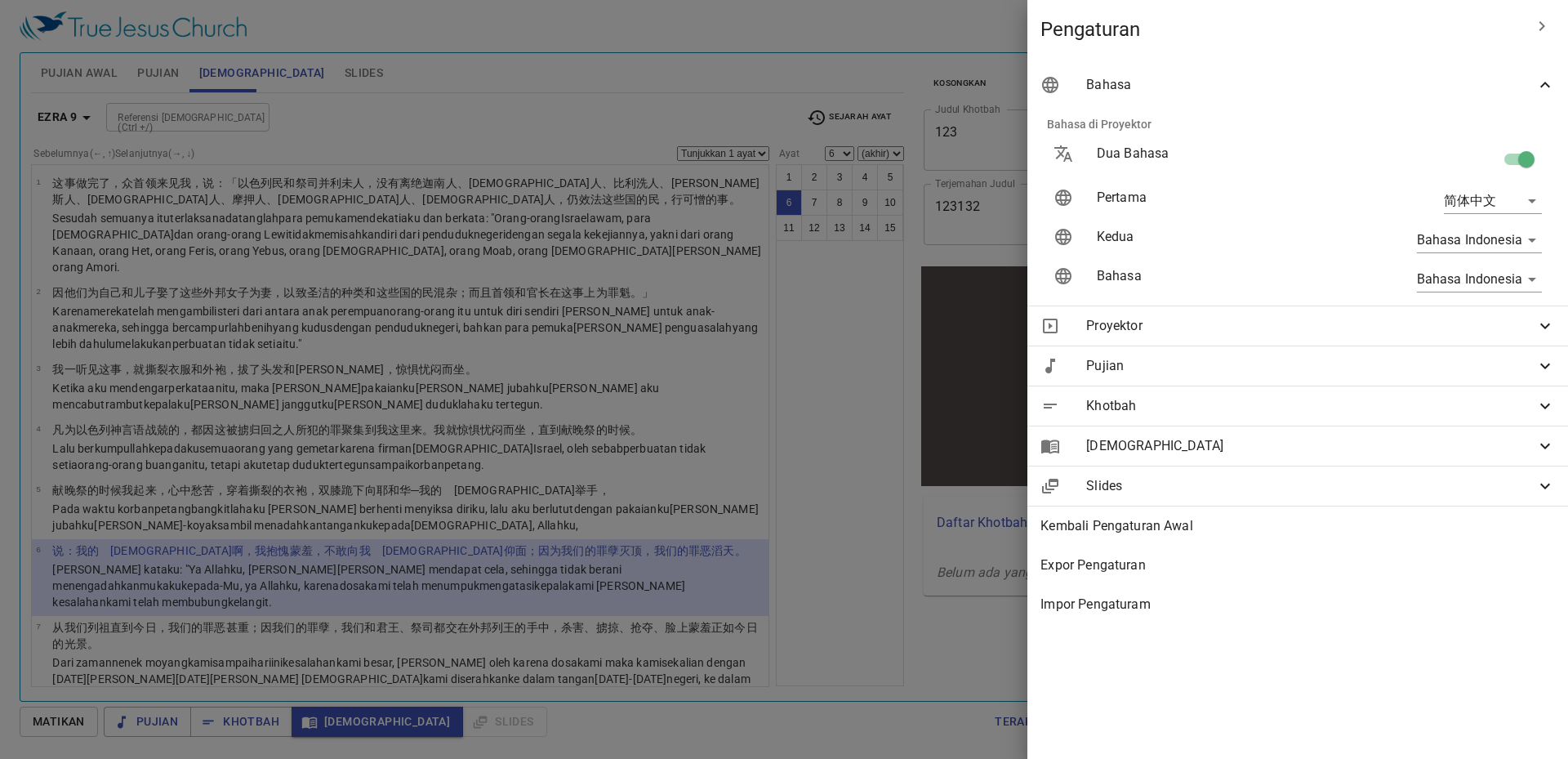
click at [1193, 442] on span "Alkitab" at bounding box center [1311, 446] width 449 height 19
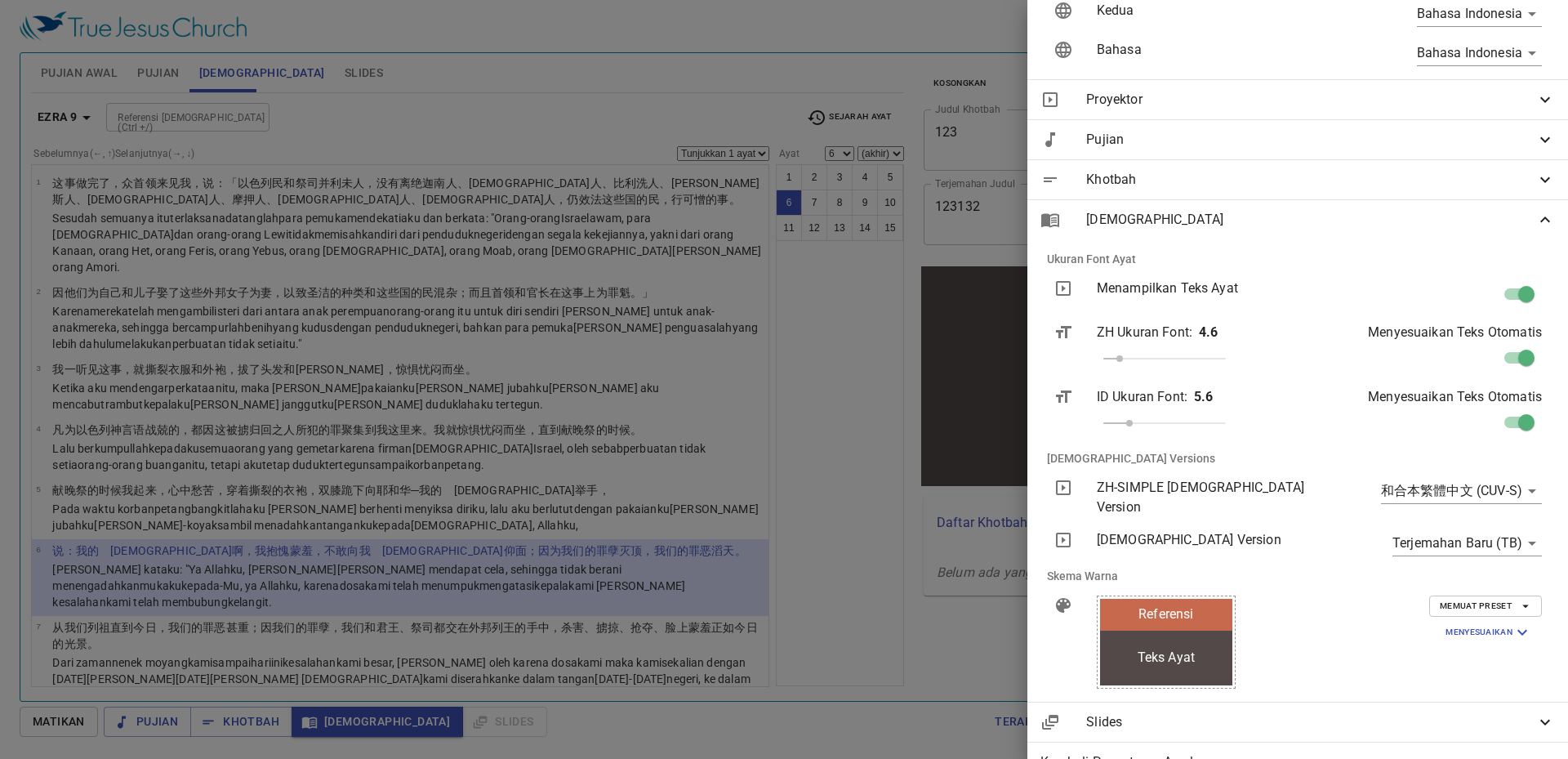
scroll to position [245, 0]
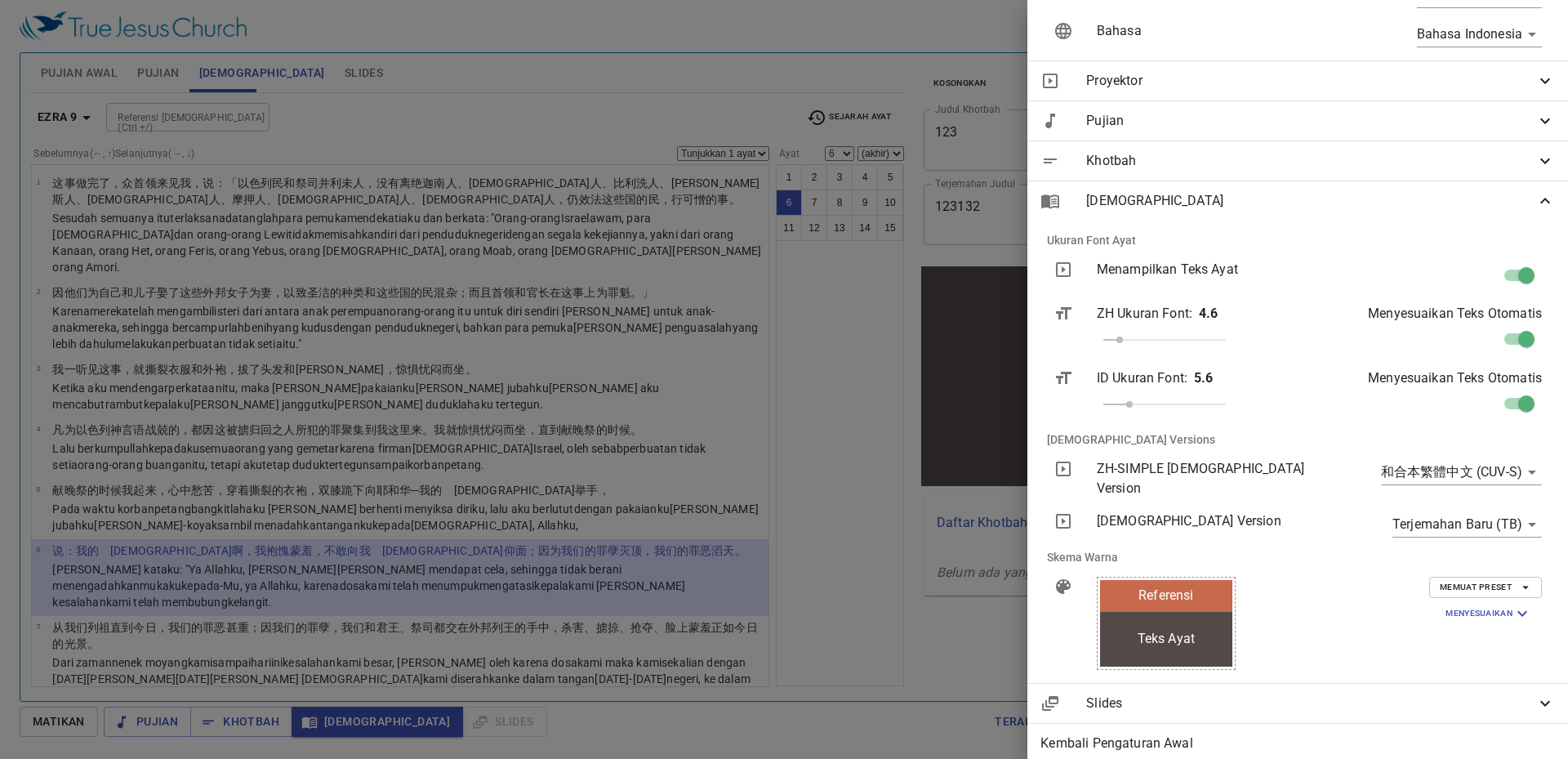
click at [1427, 507] on body "Pilih tutorial Pengaturan Pujian Awal Pujian Alkitab Slides Pencarian kidung ro…" at bounding box center [784, 379] width 1568 height 759
click at [1325, 505] on div at bounding box center [784, 379] width 1568 height 759
click at [830, 458] on div at bounding box center [784, 379] width 1568 height 759
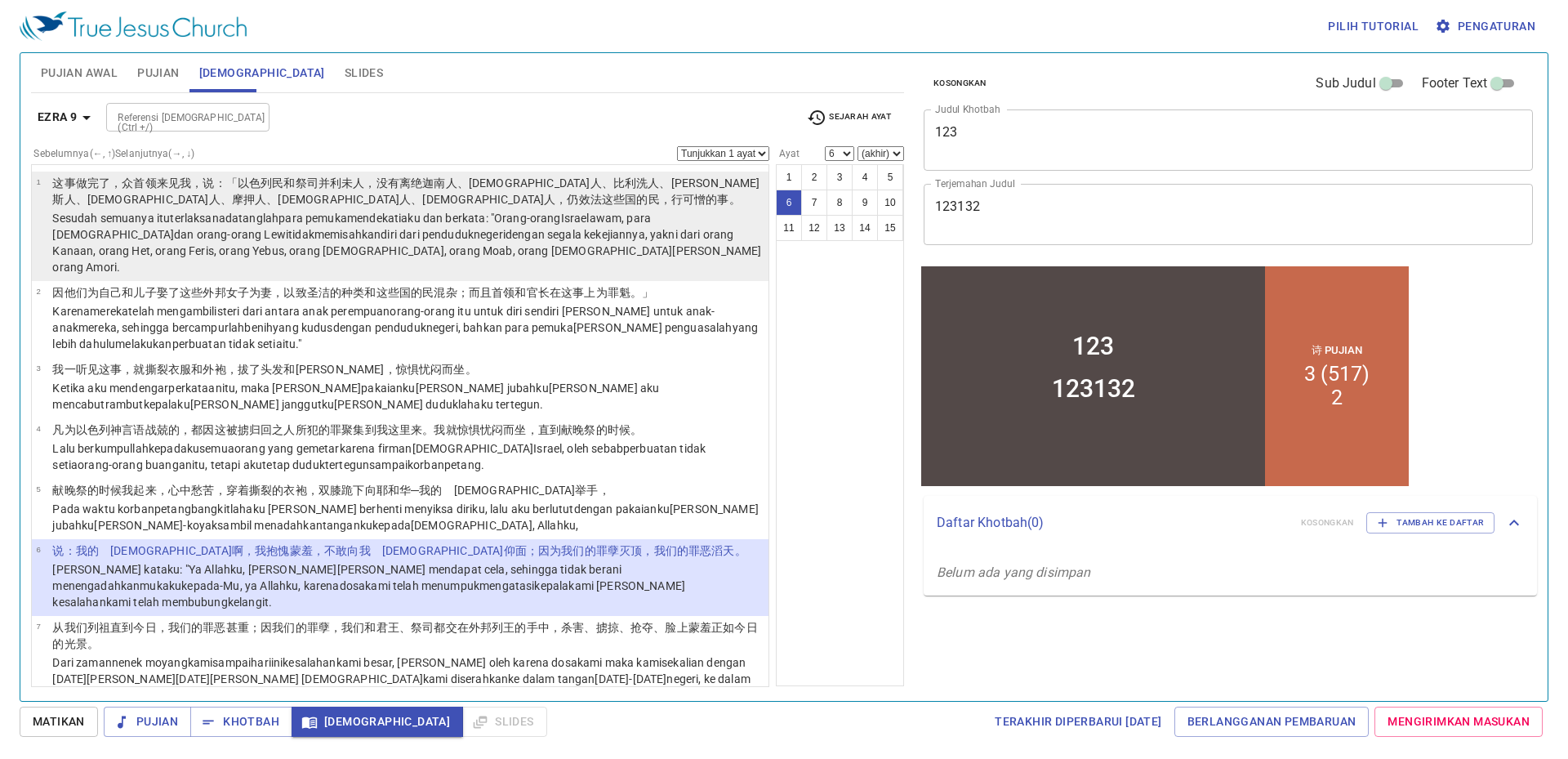
click at [608, 256] on p "Sesudah semuanya itu terlaksana datanglah para pemuka mendekati aku dan berkata…" at bounding box center [408, 242] width 711 height 66
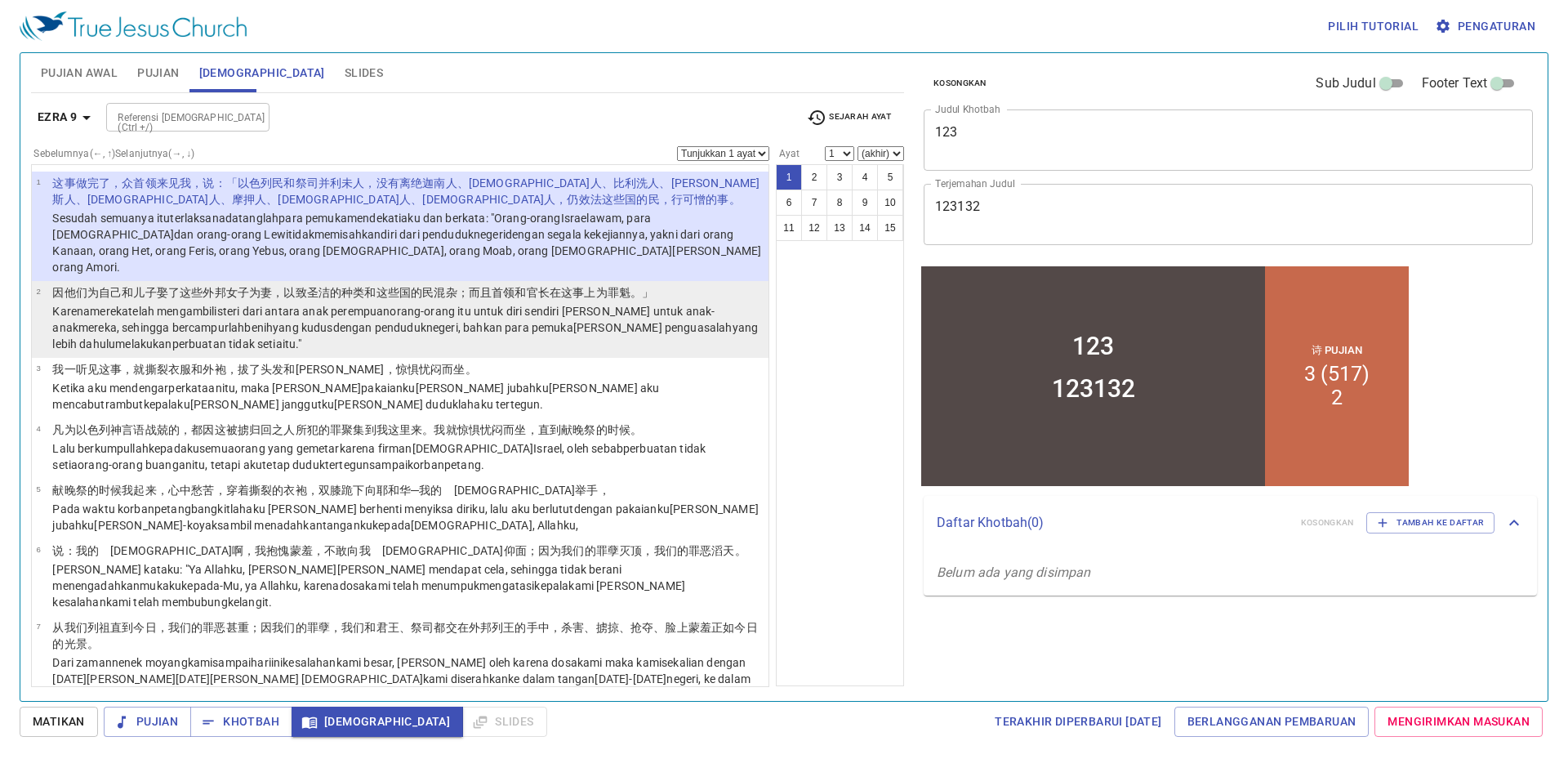
click at [627, 321] on wh5461 "yang lebih dahulu melakukan perbuatan tidak setia itu ."" at bounding box center [406, 336] width 706 height 30
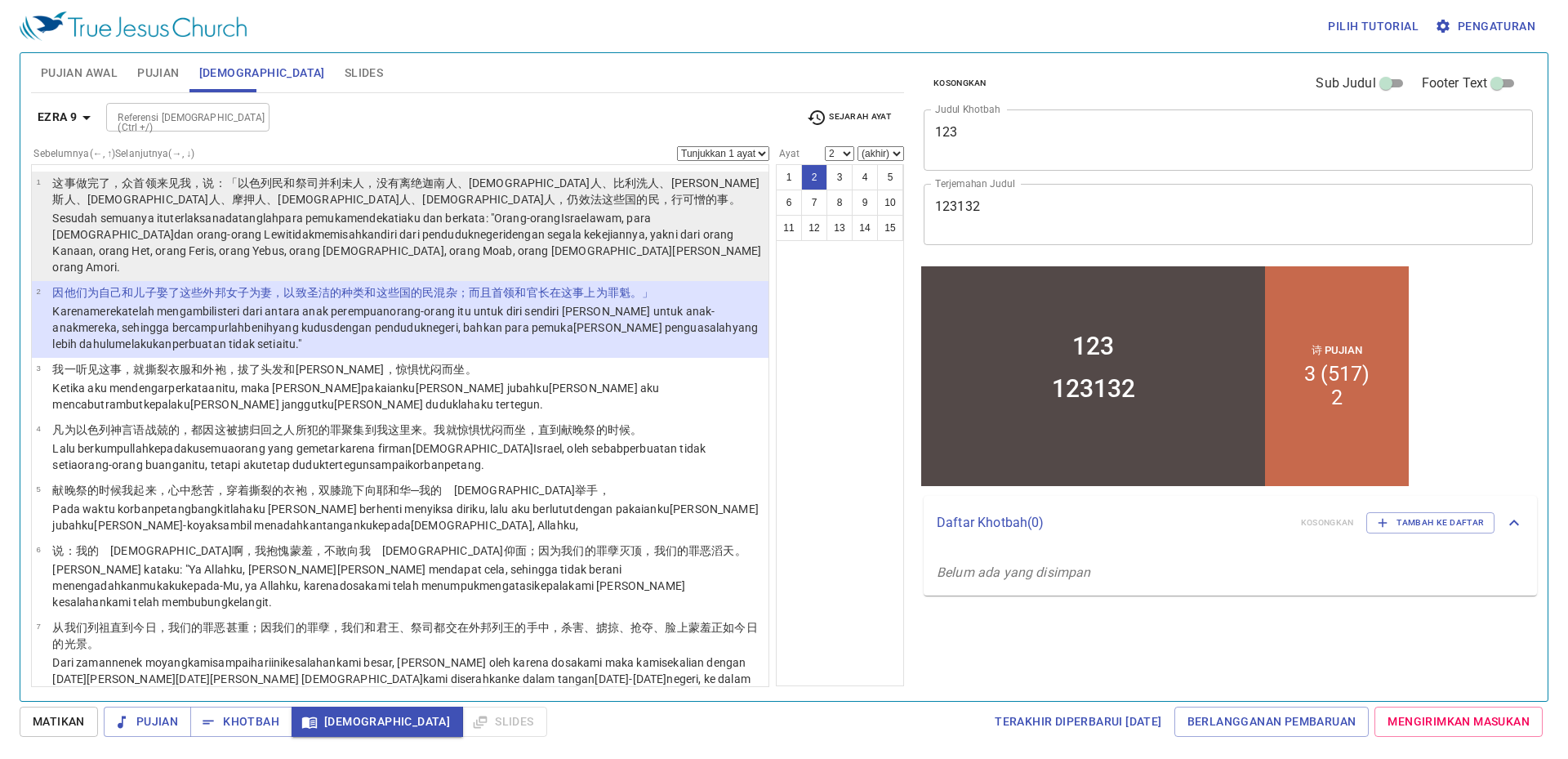
click at [605, 214] on wh3478 "awam , para imam dan orang-orang Lewi tidak memisahkan diri dari penduduk neger…" at bounding box center [407, 242] width 709 height 62
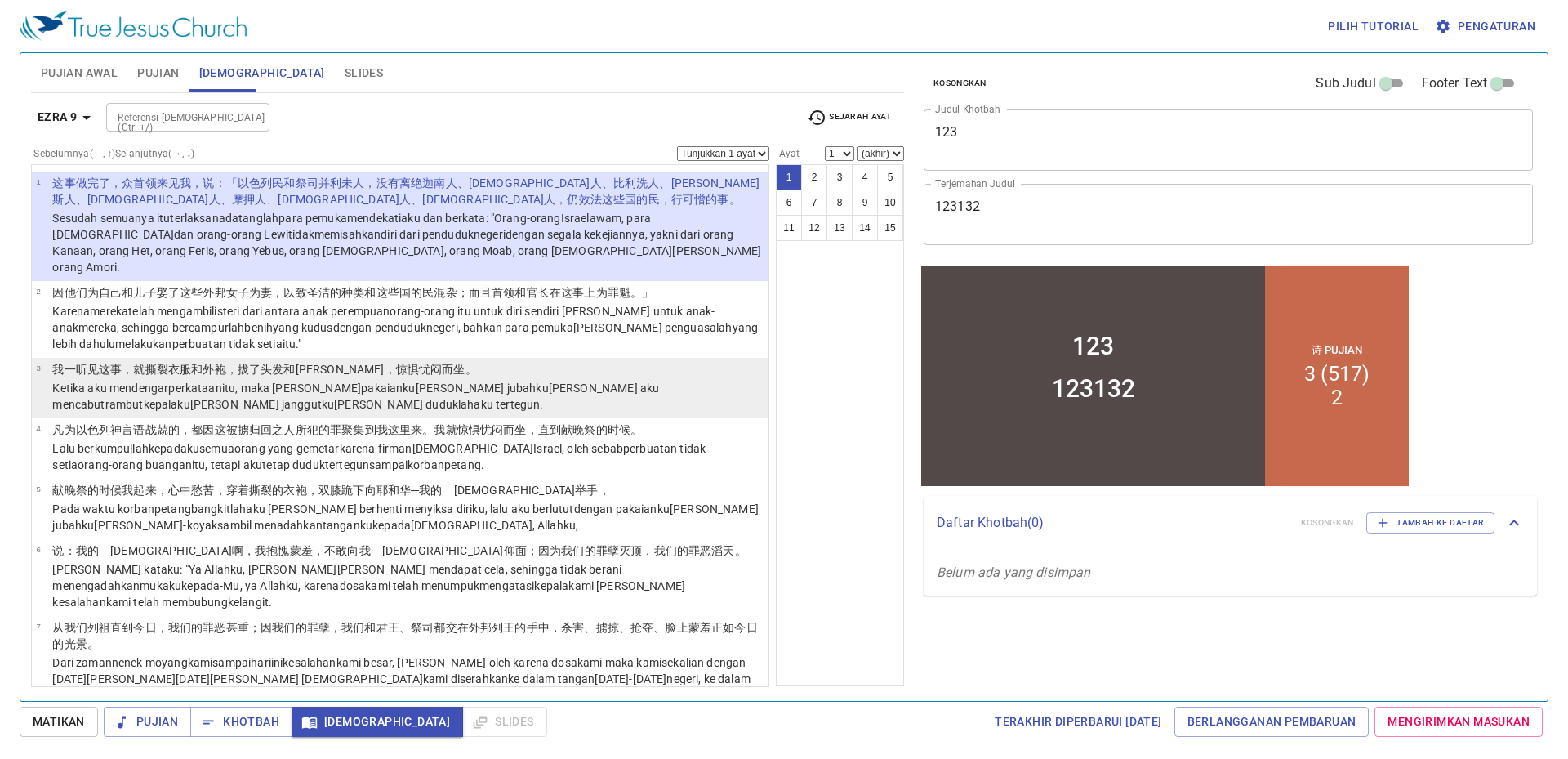
click at [598, 361] on p "我一听见 这事 ，就撕裂 衣服 和外袍 ，拔了 头发 和胡须 ，惊惧忧闷 而坐 。" at bounding box center [408, 370] width 711 height 17
select select "3"
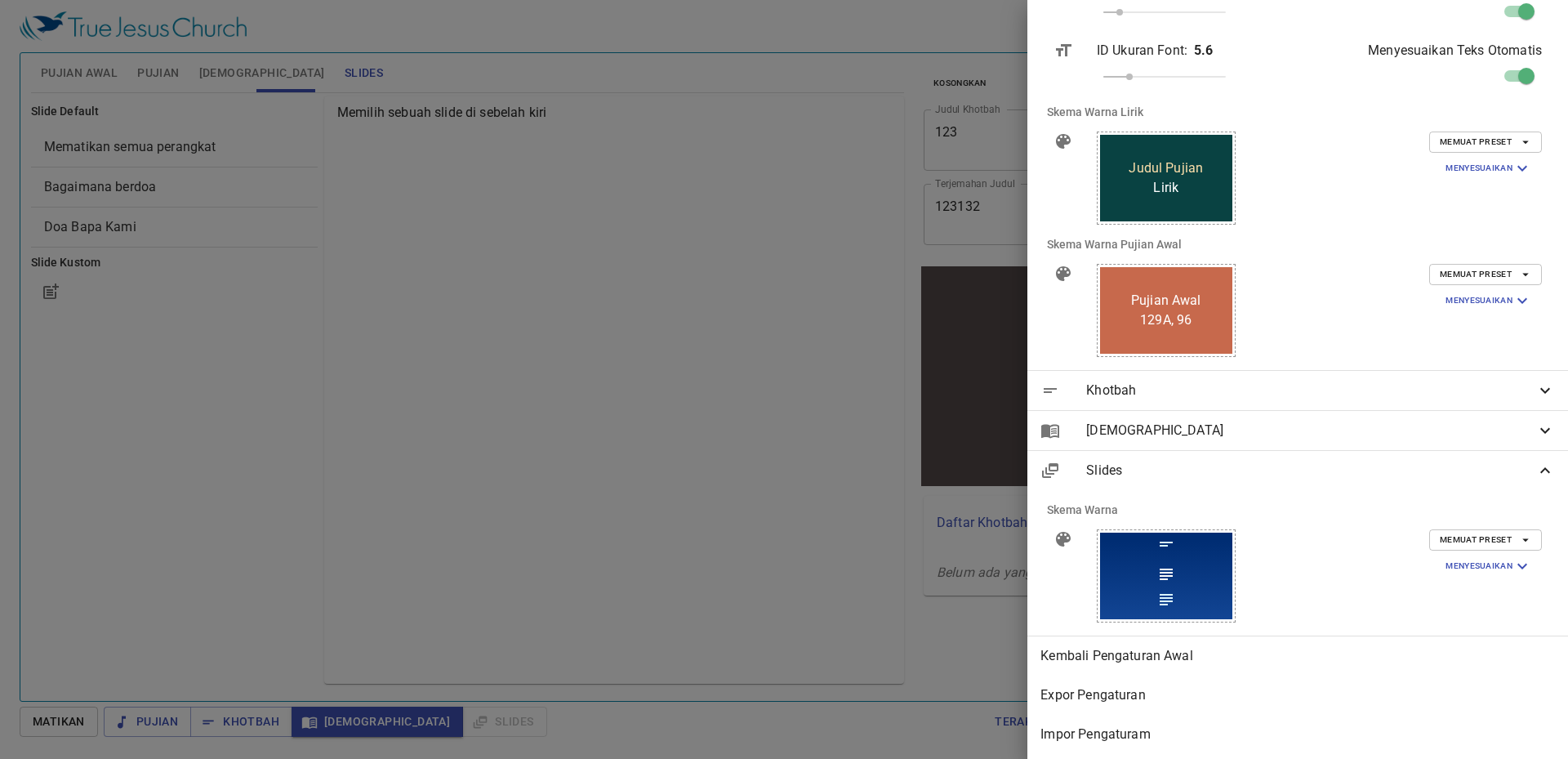
scroll to position [677, 0]
click at [1131, 645] on span "Kembali Pengaturan Awal" at bounding box center [1297, 655] width 515 height 19
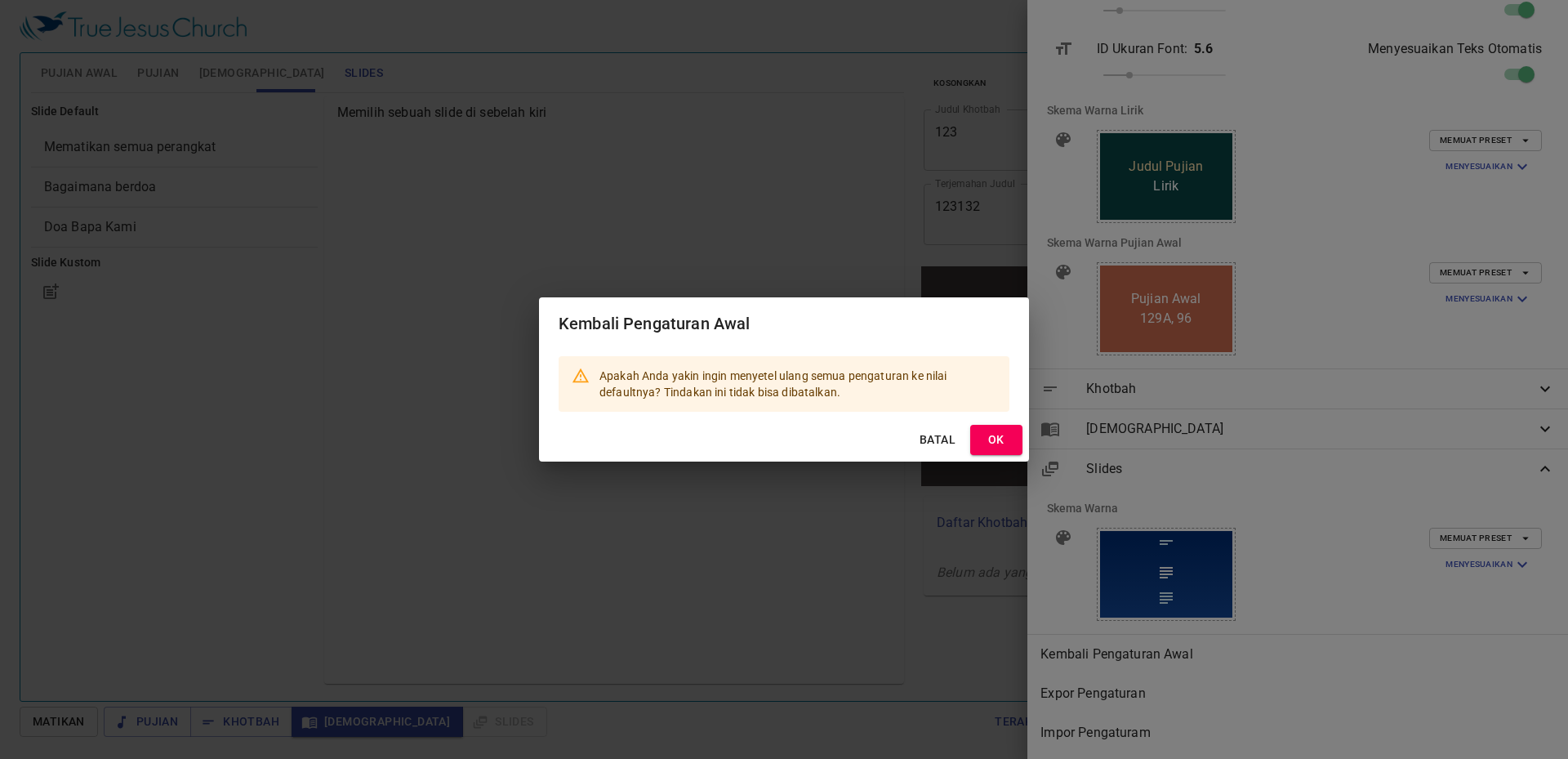
click at [991, 439] on span "OK" at bounding box center [996, 440] width 26 height 20
type input "en"
type input "zh"
type input "en"
type input "800 x 640"
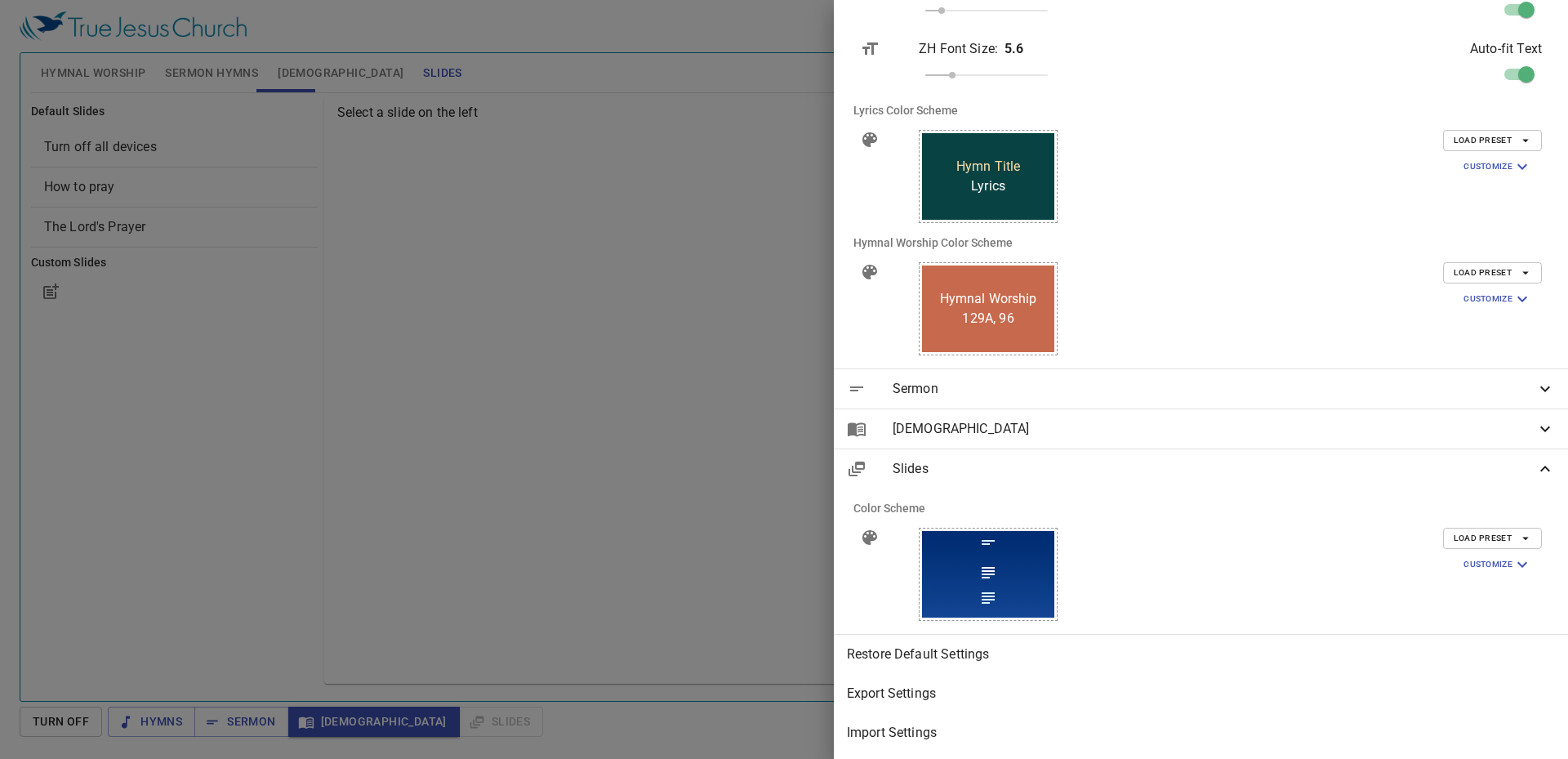
click at [706, 417] on div at bounding box center [784, 379] width 1568 height 759
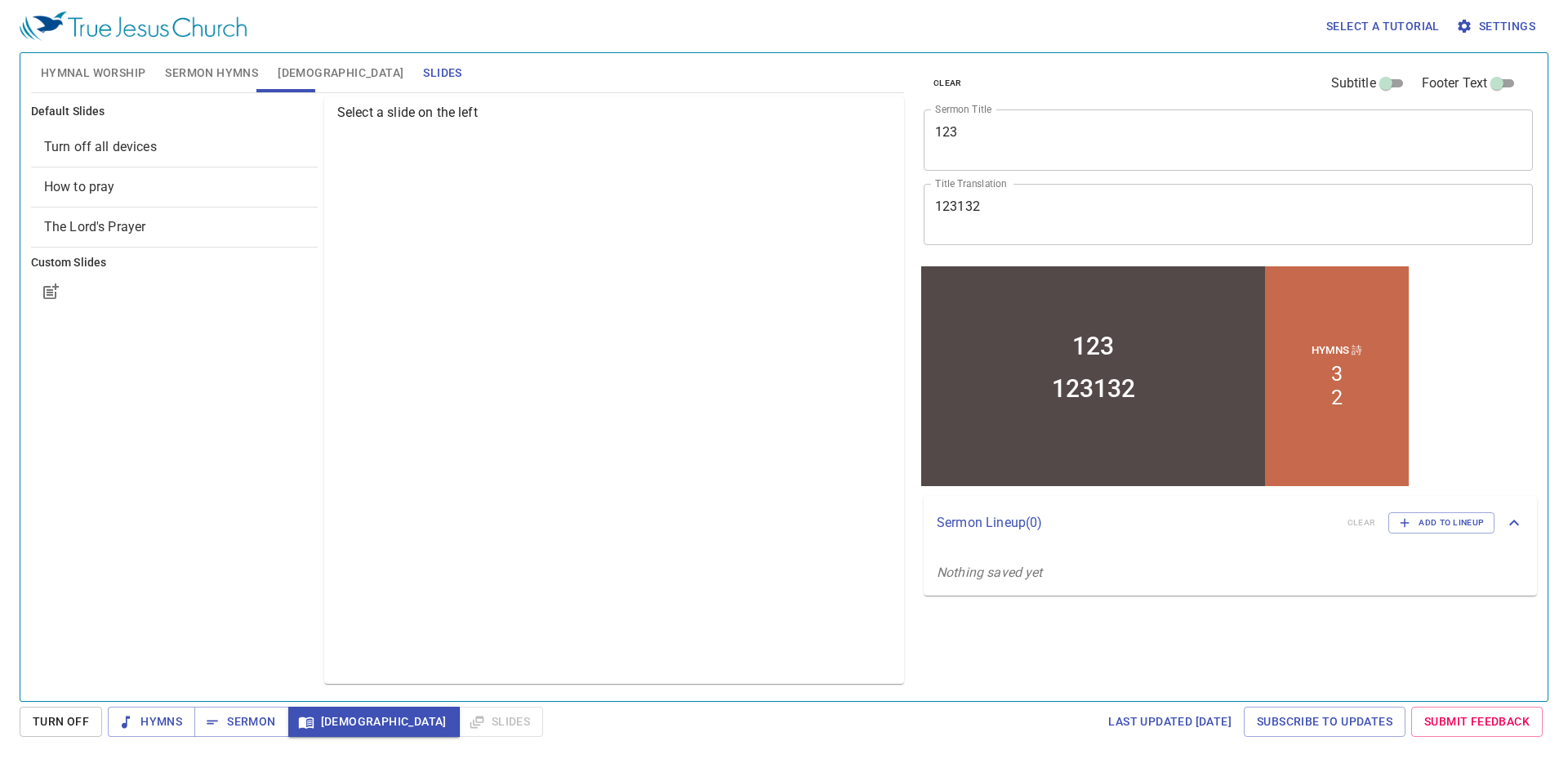
click at [1513, 26] on span "Settings" at bounding box center [1498, 27] width 76 height 20
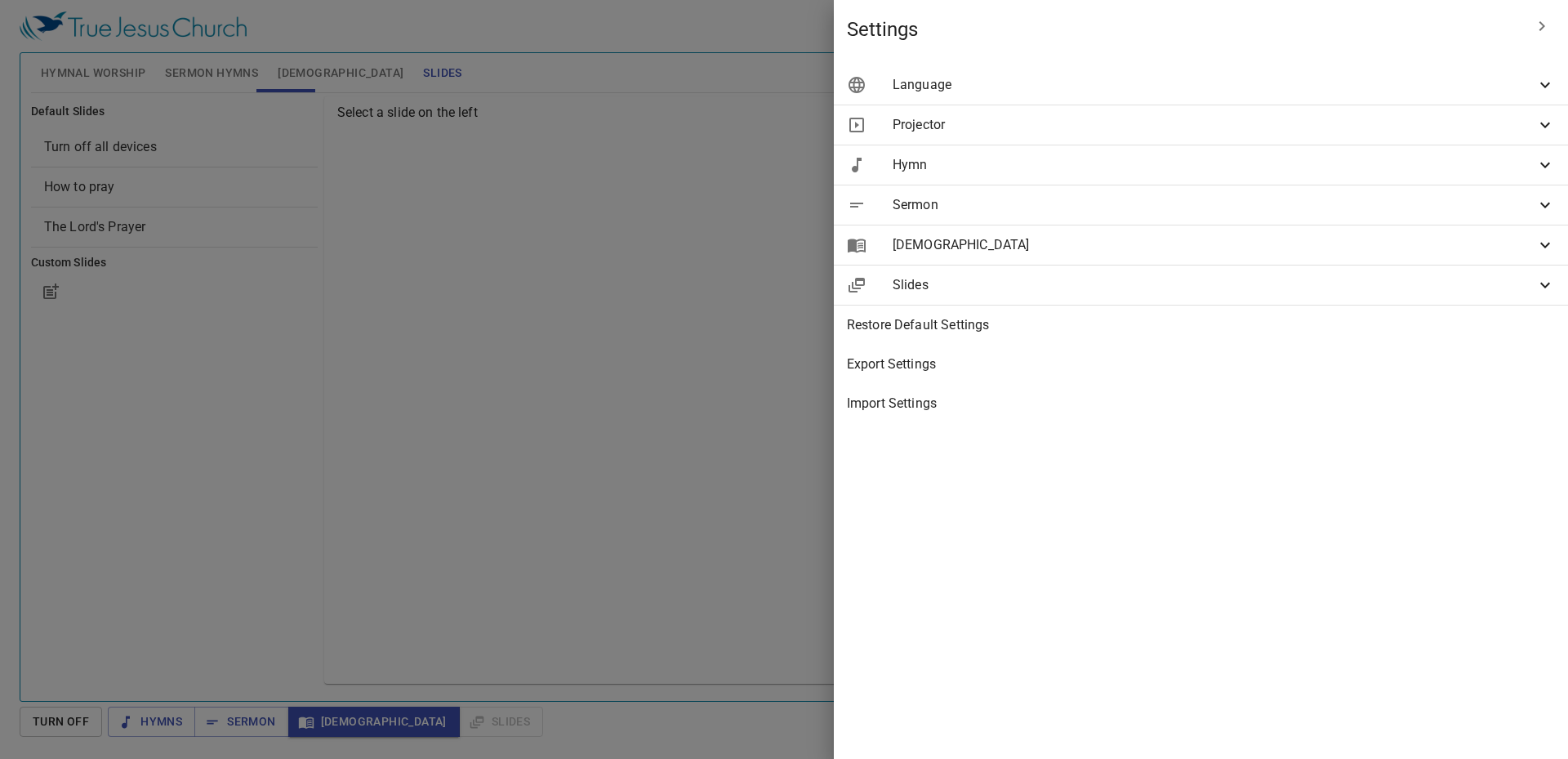
click at [1388, 92] on span "Language" at bounding box center [1214, 84] width 643 height 19
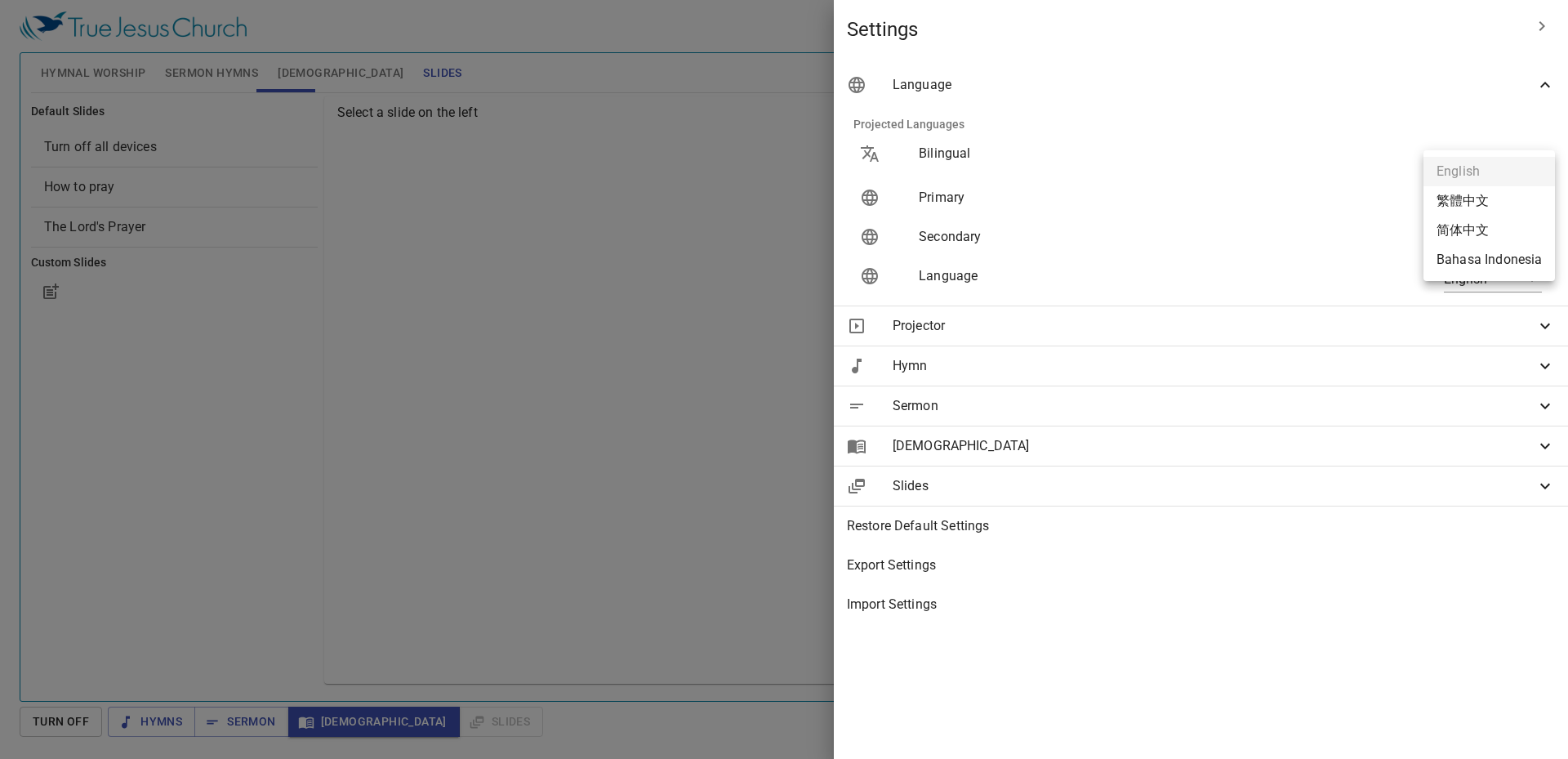
click at [1501, 209] on body "Select a tutorial Settings Hymnal Worship Sermon Hymns Bible Slides Hymn search…" at bounding box center [784, 379] width 1568 height 759
click at [1499, 226] on li "简体中文" at bounding box center [1489, 230] width 131 height 30
type input "zh-simple"
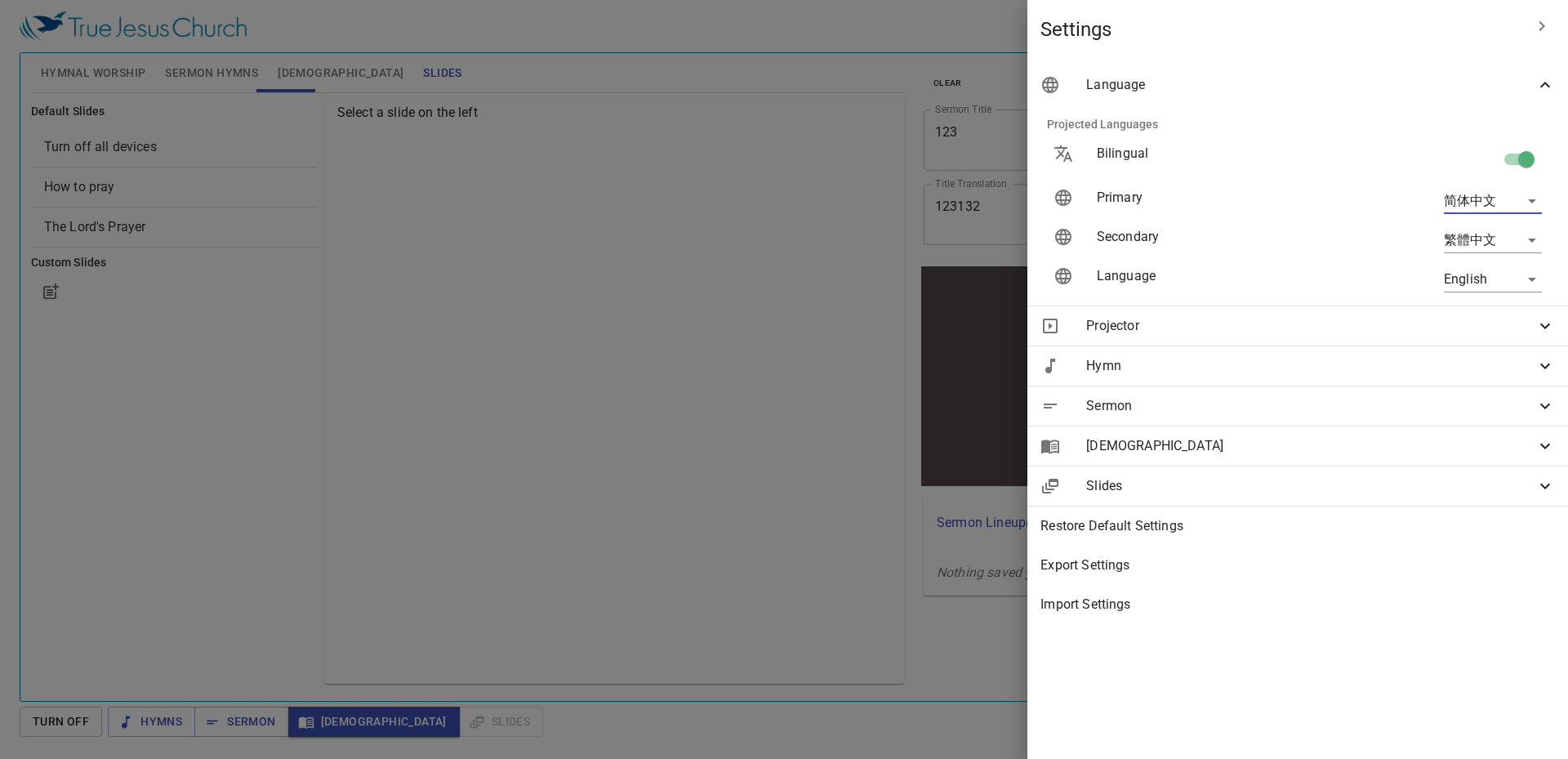
click at [1503, 245] on body "Select a tutorial Settings Hymnal Worship Sermon Hymns Bible Slides Hymn search…" at bounding box center [784, 379] width 1568 height 759
click at [1484, 320] on li "Bahasa Indonesia" at bounding box center [1489, 328] width 131 height 30
type input "id"
click at [1468, 278] on body "Select a tutorial Settings Hymnal Worship Sermon Hymns Bible Slides Hymn search…" at bounding box center [784, 379] width 1568 height 759
drag, startPoint x: 1365, startPoint y: 594, endPoint x: 1367, endPoint y: 571, distance: 23.1
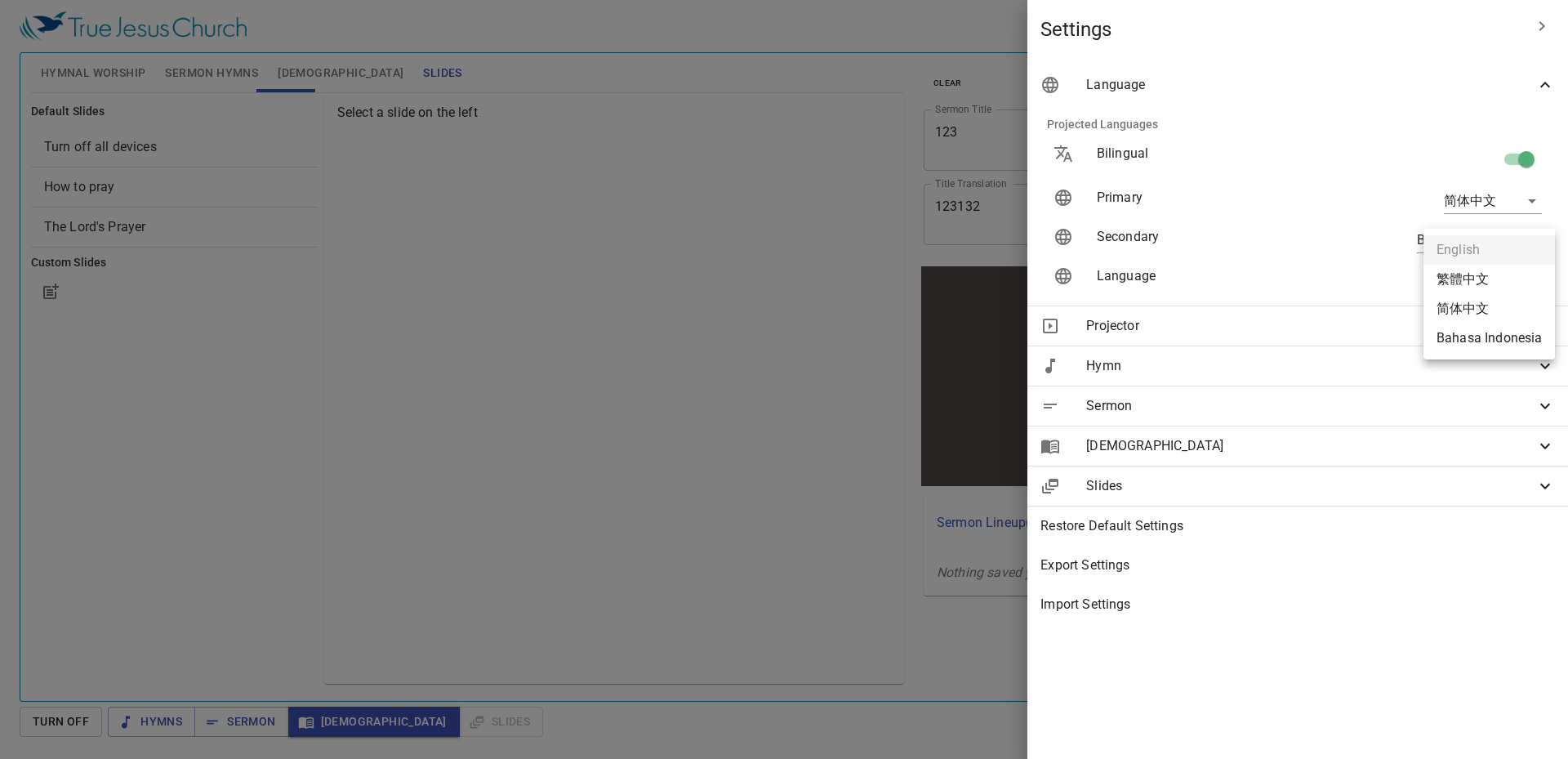
click at [1367, 594] on div at bounding box center [784, 379] width 1568 height 759
click at [1417, 336] on div "Projector" at bounding box center [1297, 326] width 541 height 39
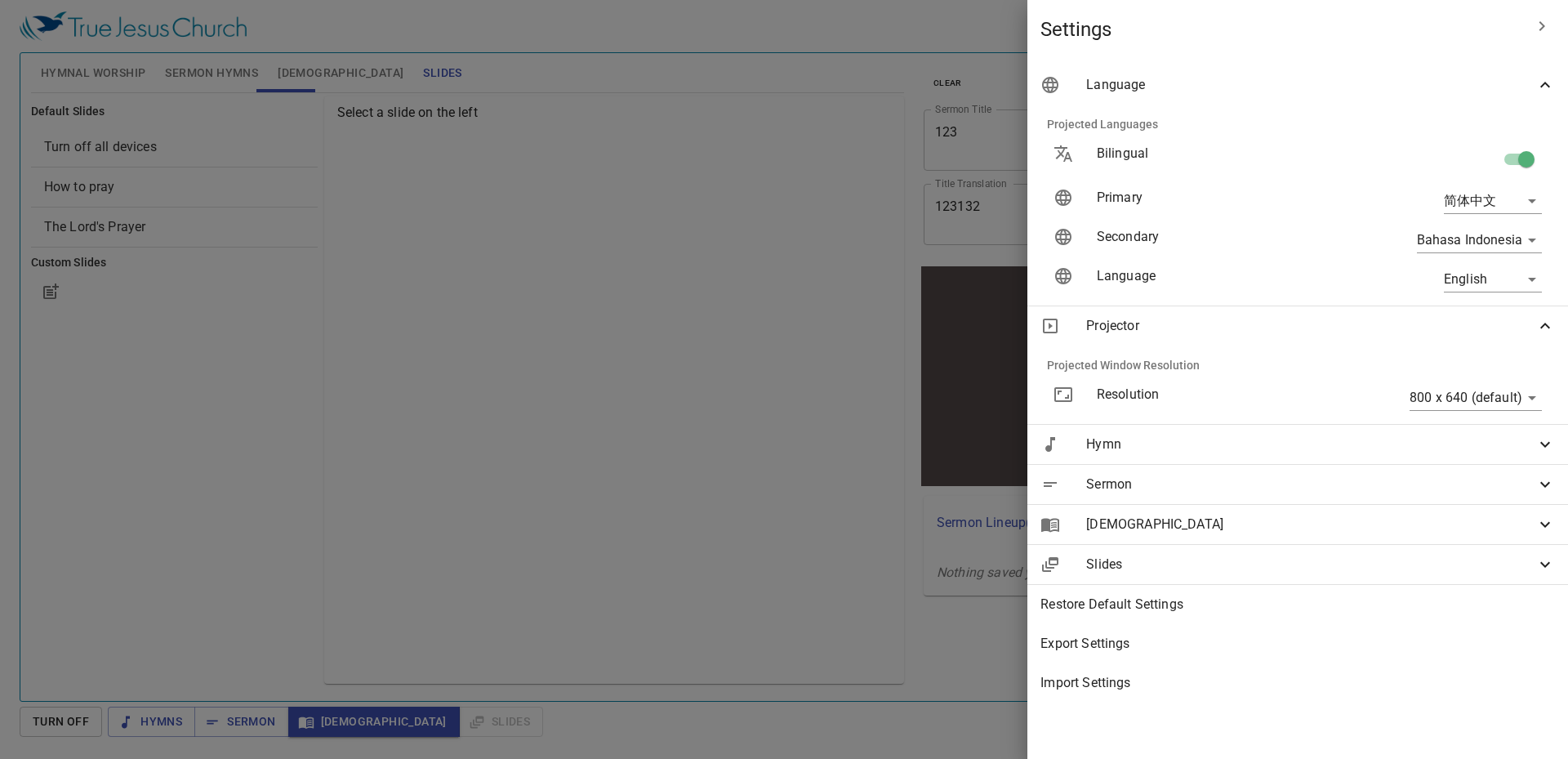
click at [1409, 342] on div "Projector" at bounding box center [1297, 326] width 541 height 39
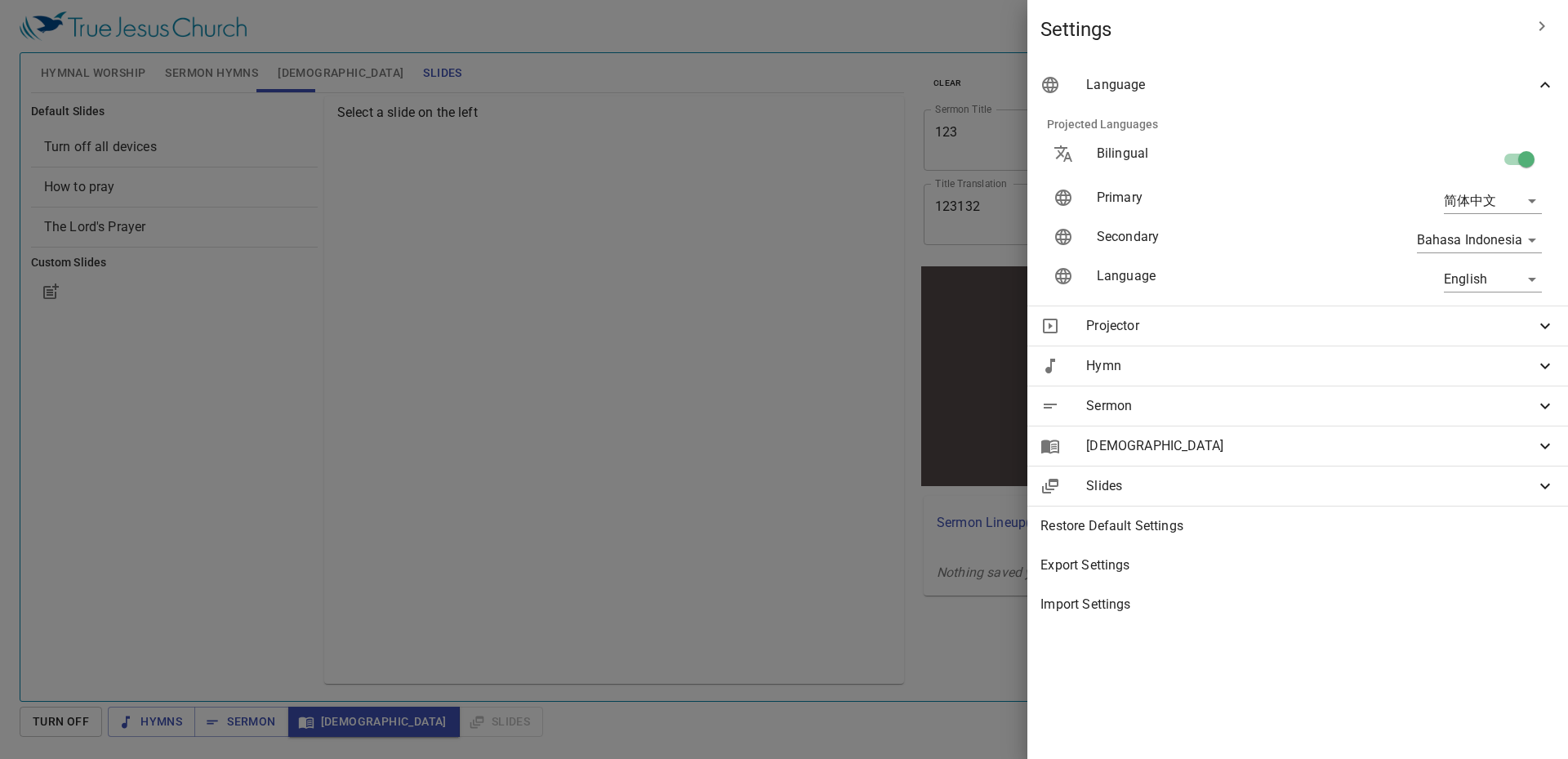
click at [1441, 333] on span "Projector" at bounding box center [1311, 325] width 449 height 19
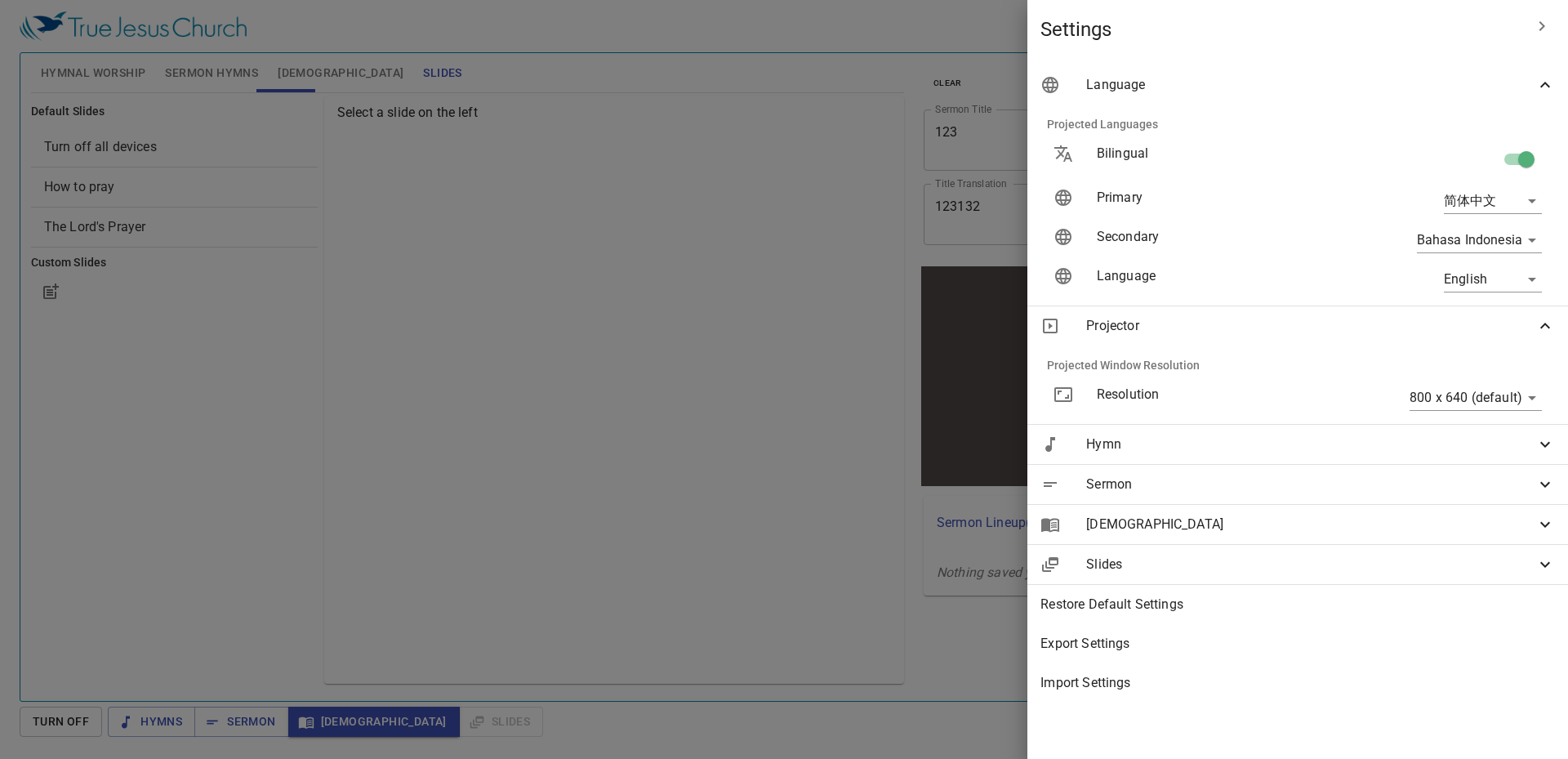
click at [1494, 391] on body "Select a tutorial Settings Hymnal Worship Sermon Hymns Bible Slides Hymn search…" at bounding box center [784, 379] width 1568 height 759
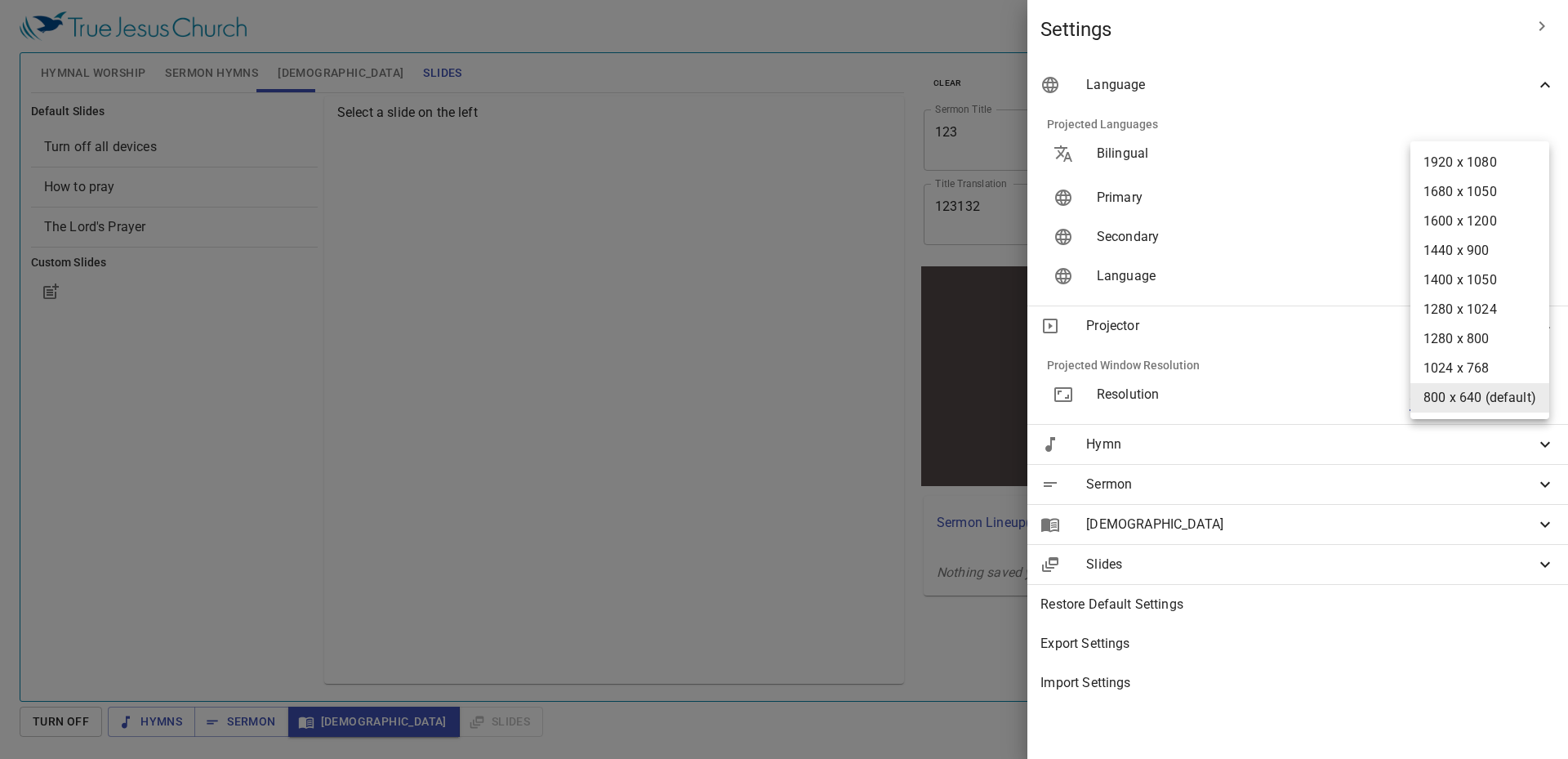
click at [1478, 159] on li "1920 x 1080" at bounding box center [1480, 163] width 139 height 30
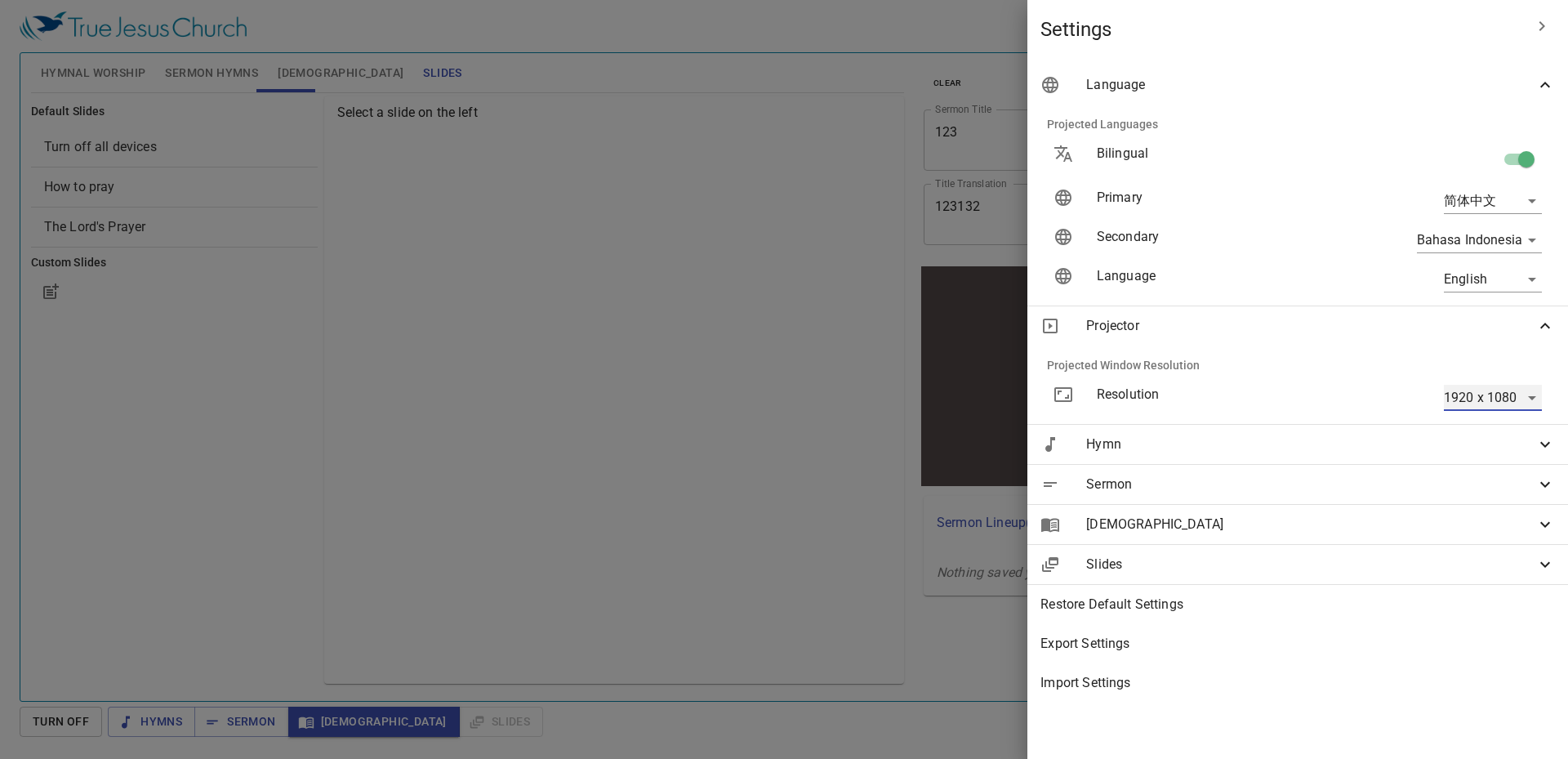
type input "1920 x 1080"
click at [1459, 457] on div "Hymn" at bounding box center [1297, 445] width 541 height 39
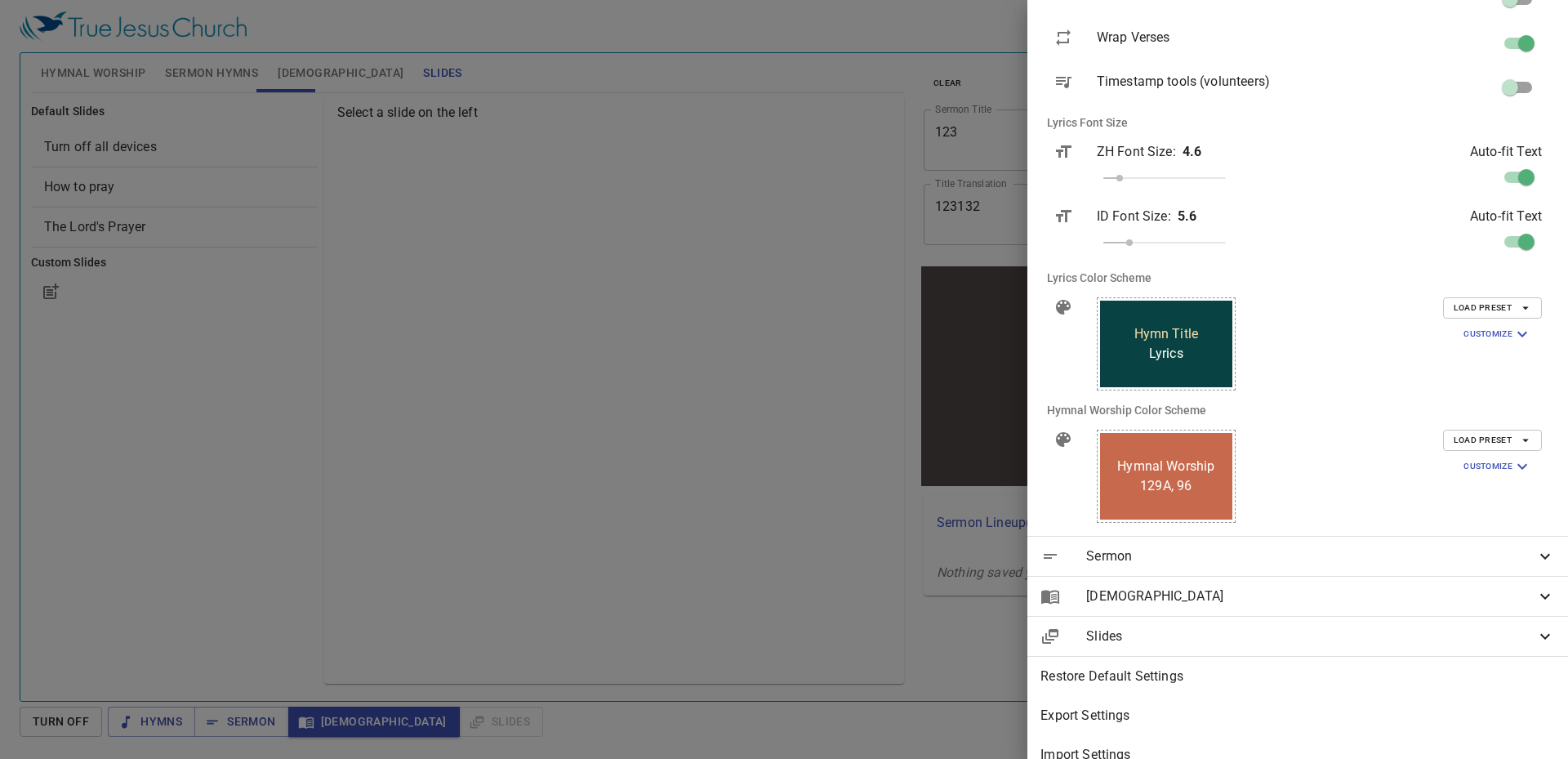
scroll to position [532, 0]
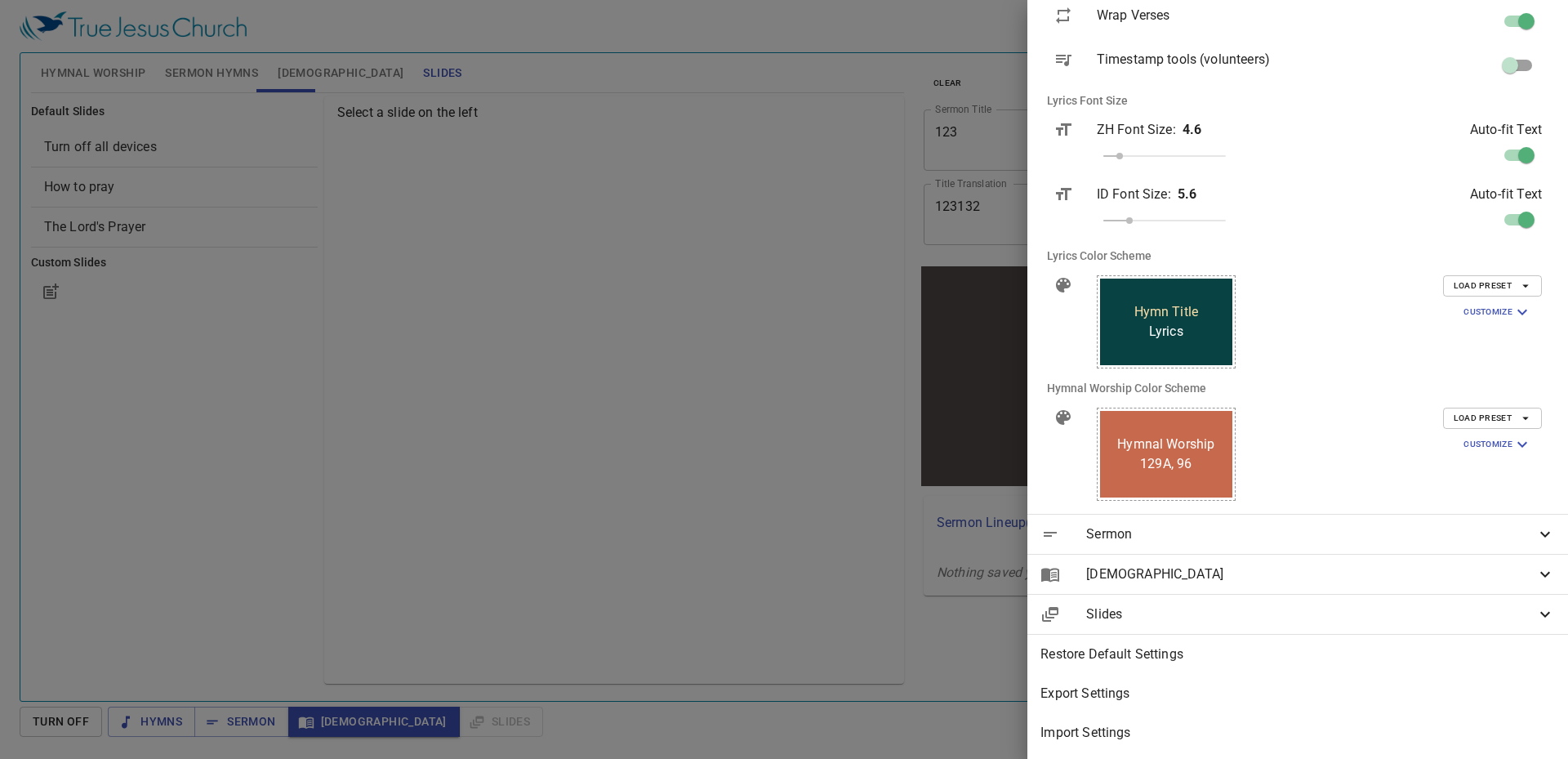
click at [1297, 532] on span "Sermon" at bounding box center [1311, 534] width 449 height 19
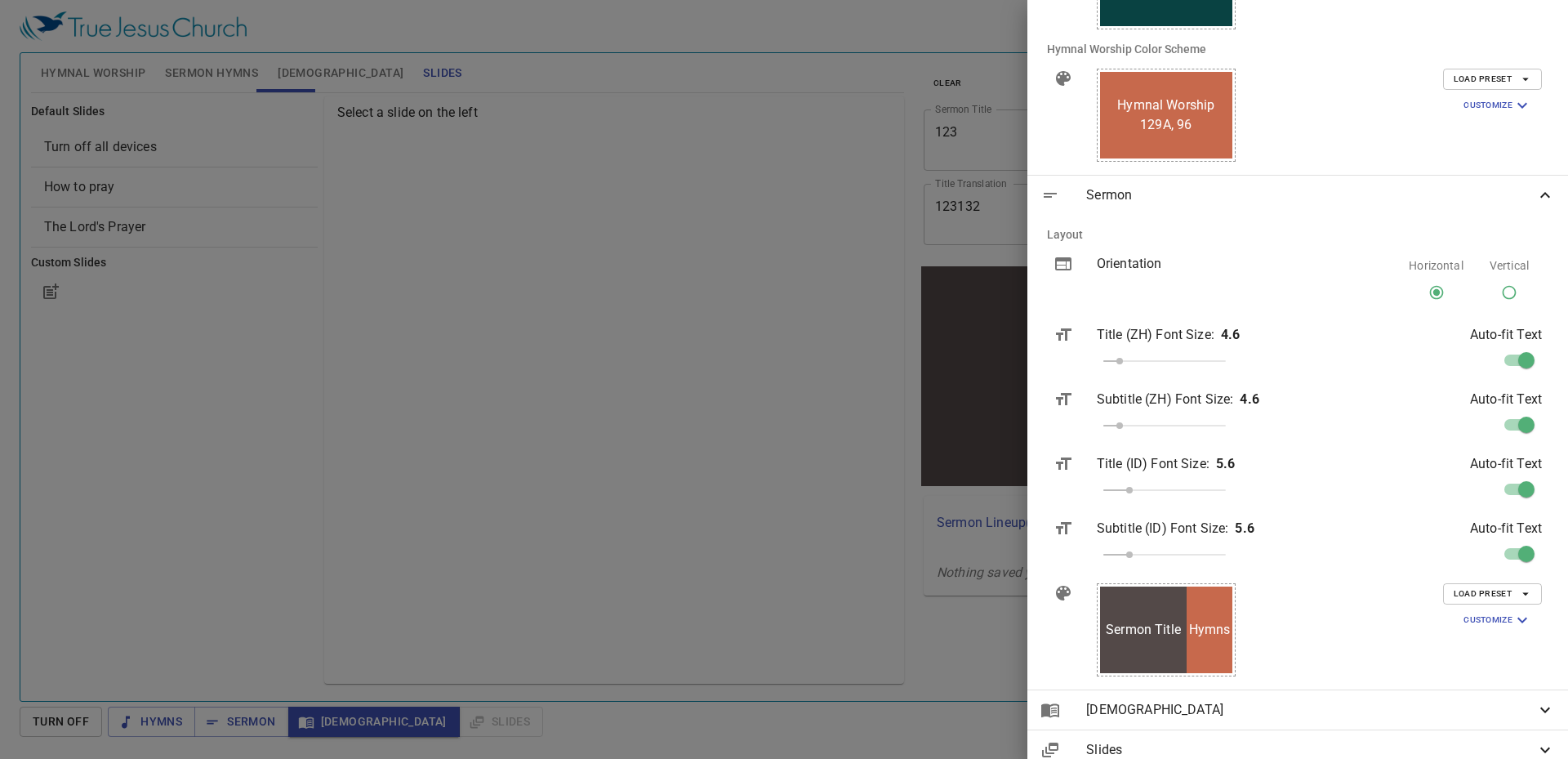
scroll to position [1006, 0]
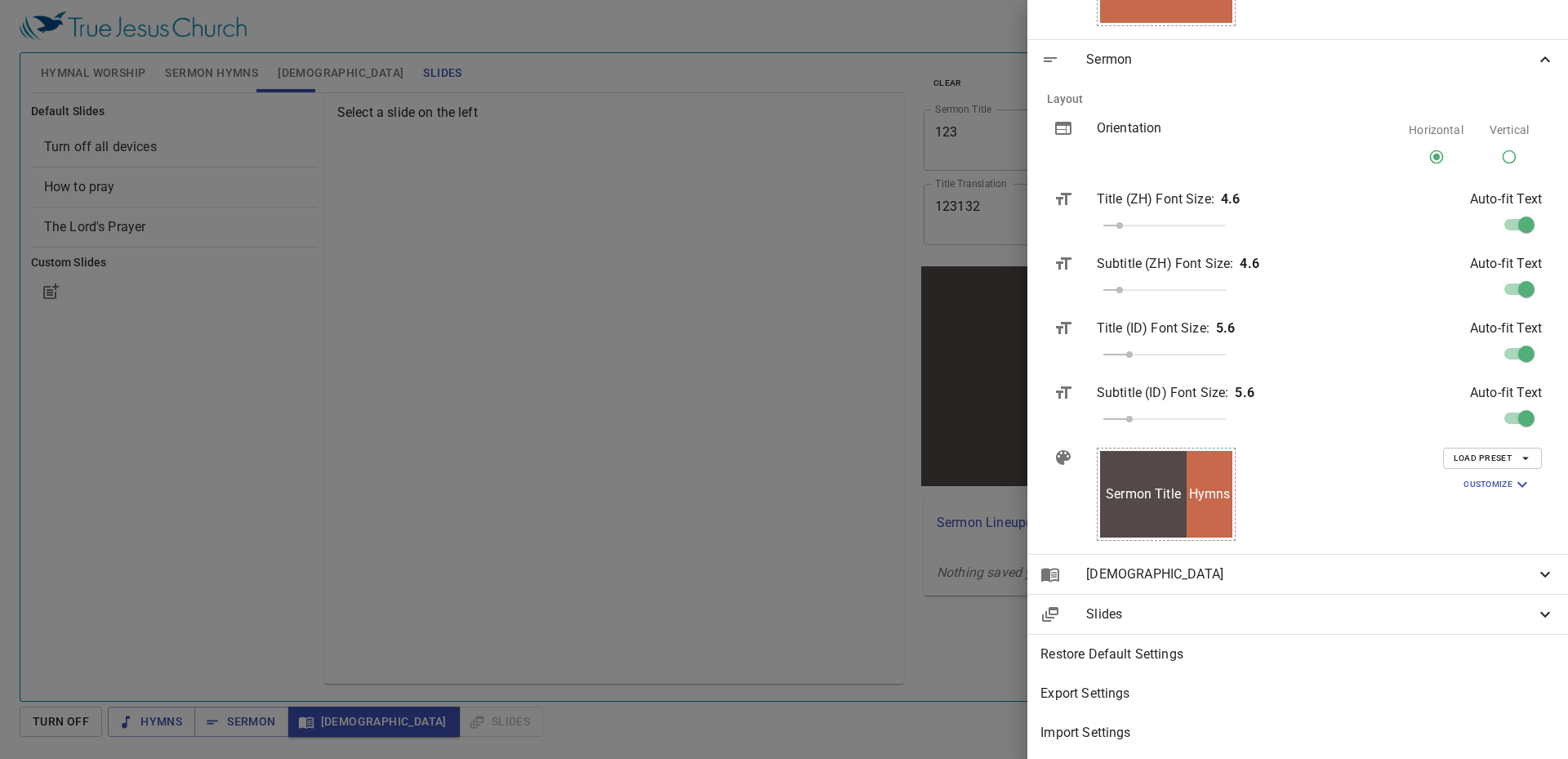
click at [1485, 475] on span "Customize" at bounding box center [1498, 484] width 68 height 19
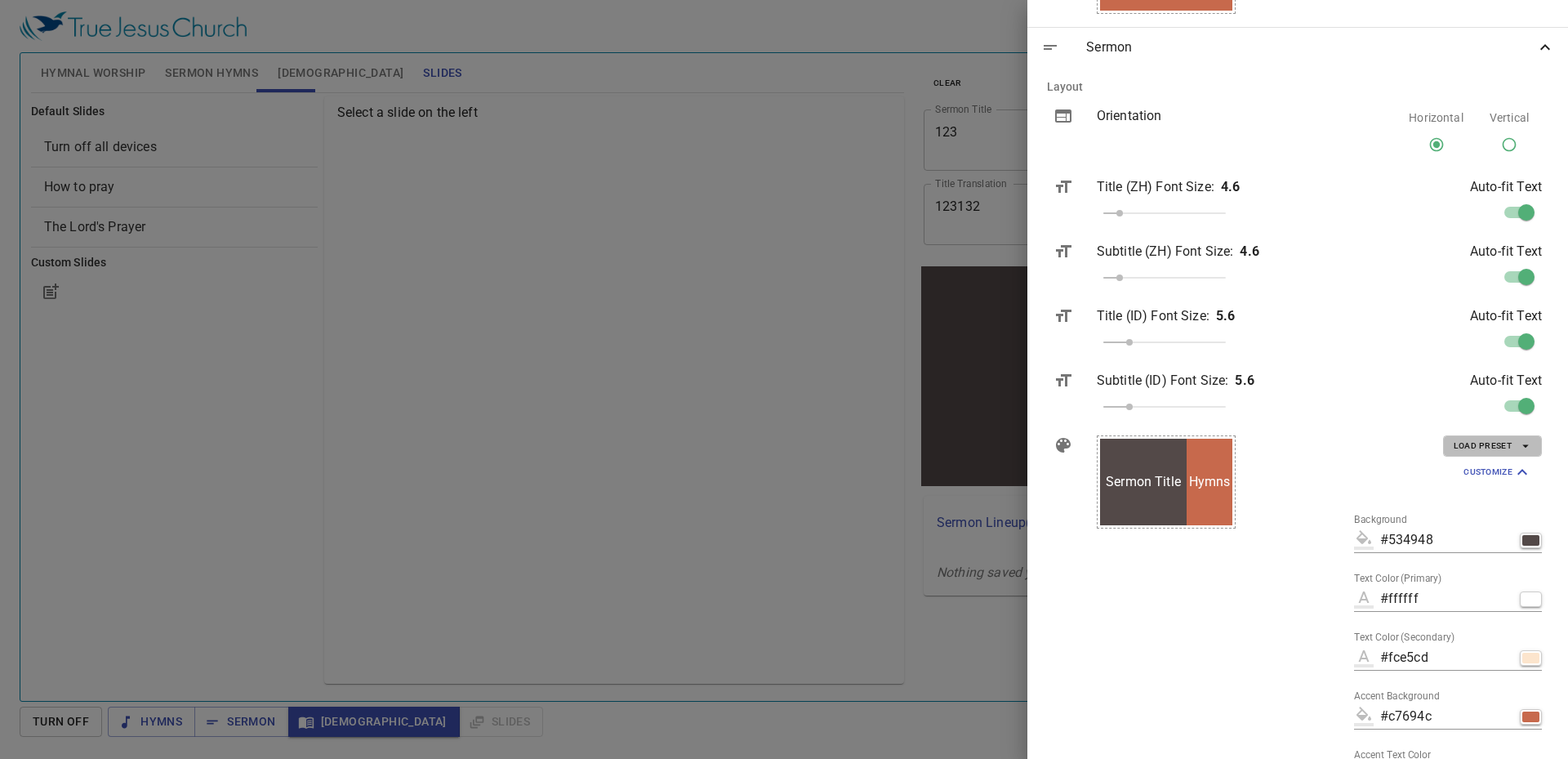
click at [1476, 450] on span "Load Preset" at bounding box center [1493, 447] width 78 height 15
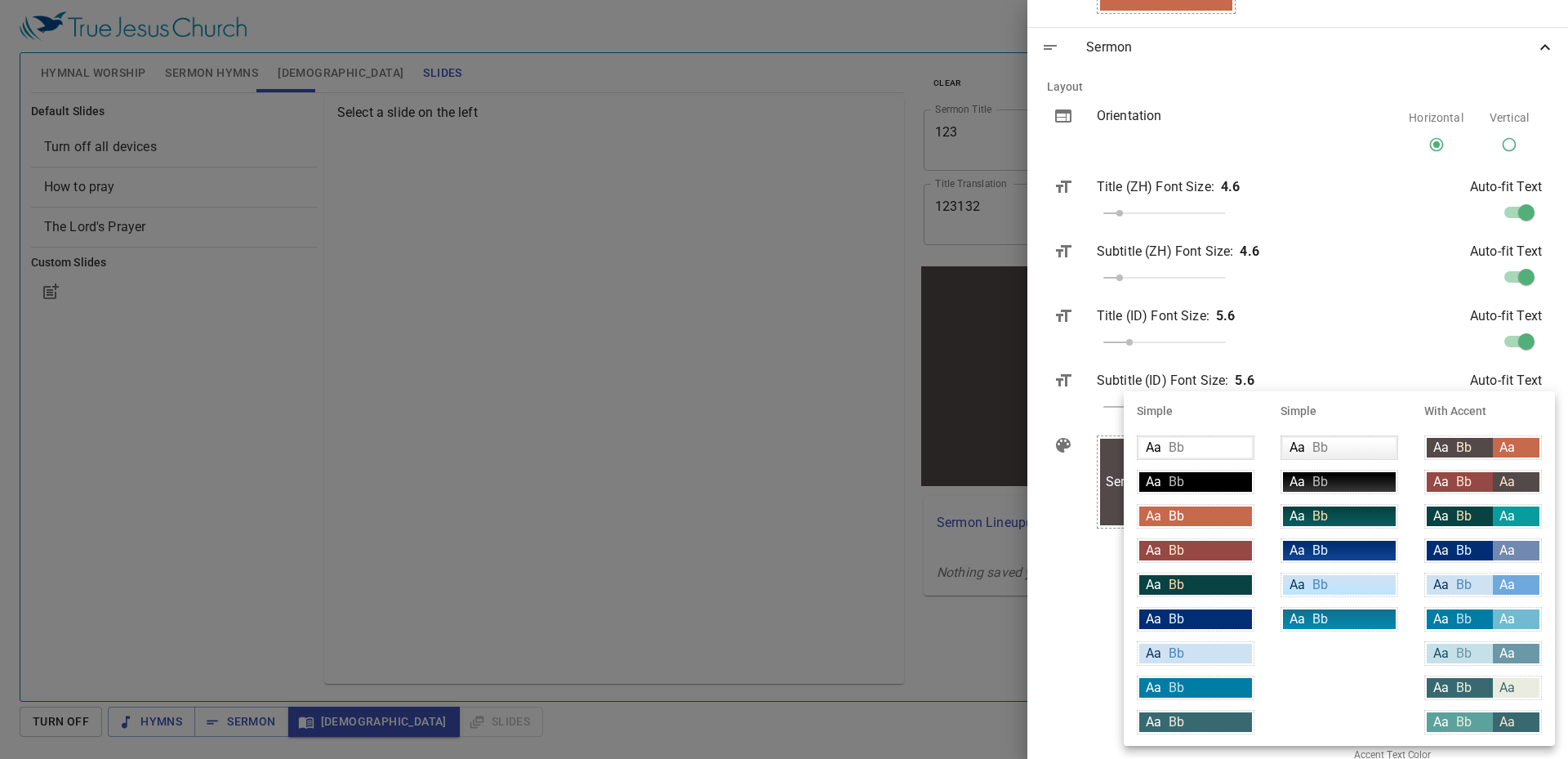
click at [1361, 582] on div "Aa Bb" at bounding box center [1340, 584] width 113 height 19
type input "linear-gradient(180deg, rgba(207,226,243,1) 10%, rgba(188,230,255,1) 100%)"
type input "#063056"
type input "#4c89be"
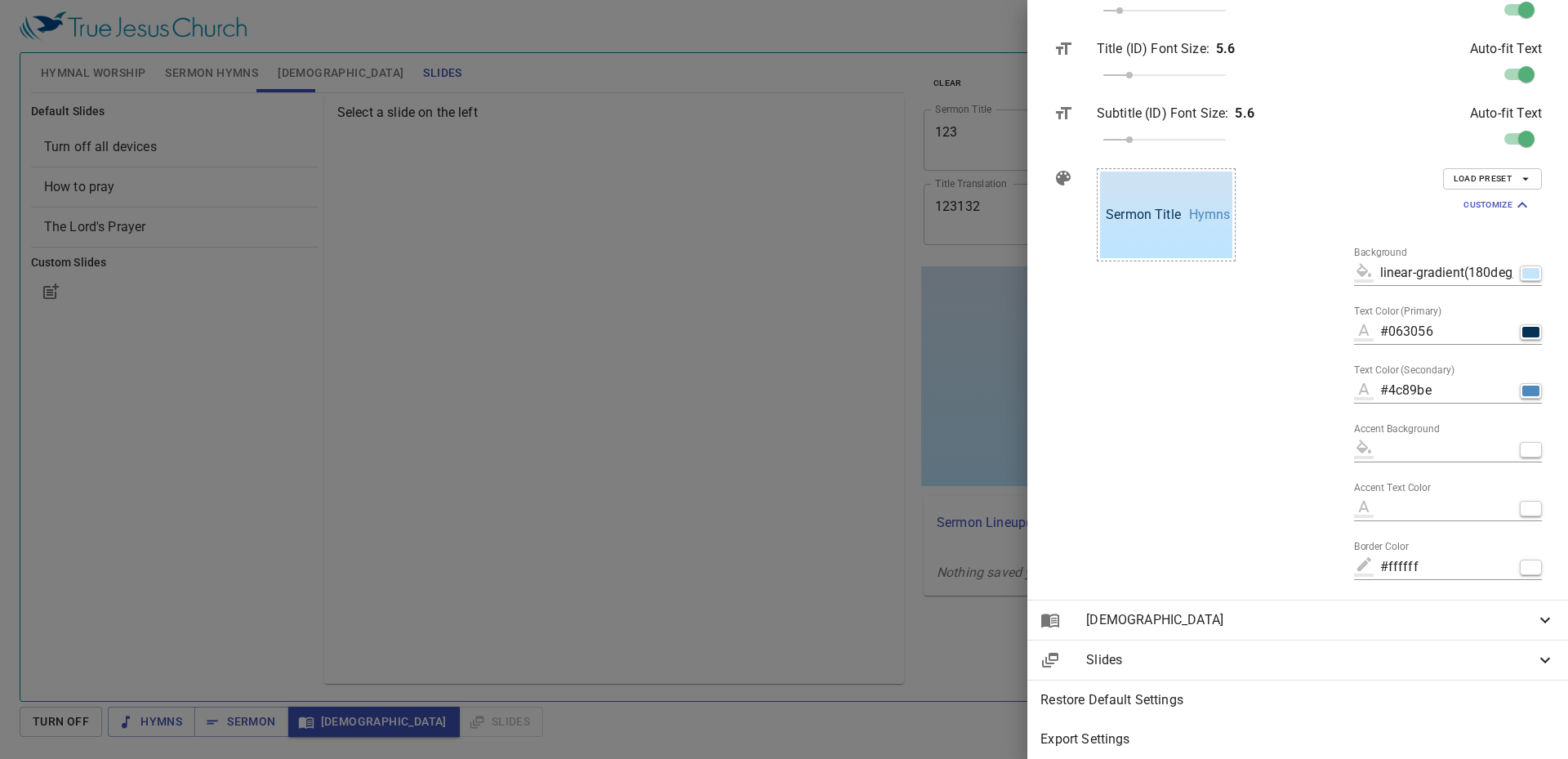
scroll to position [1331, 0]
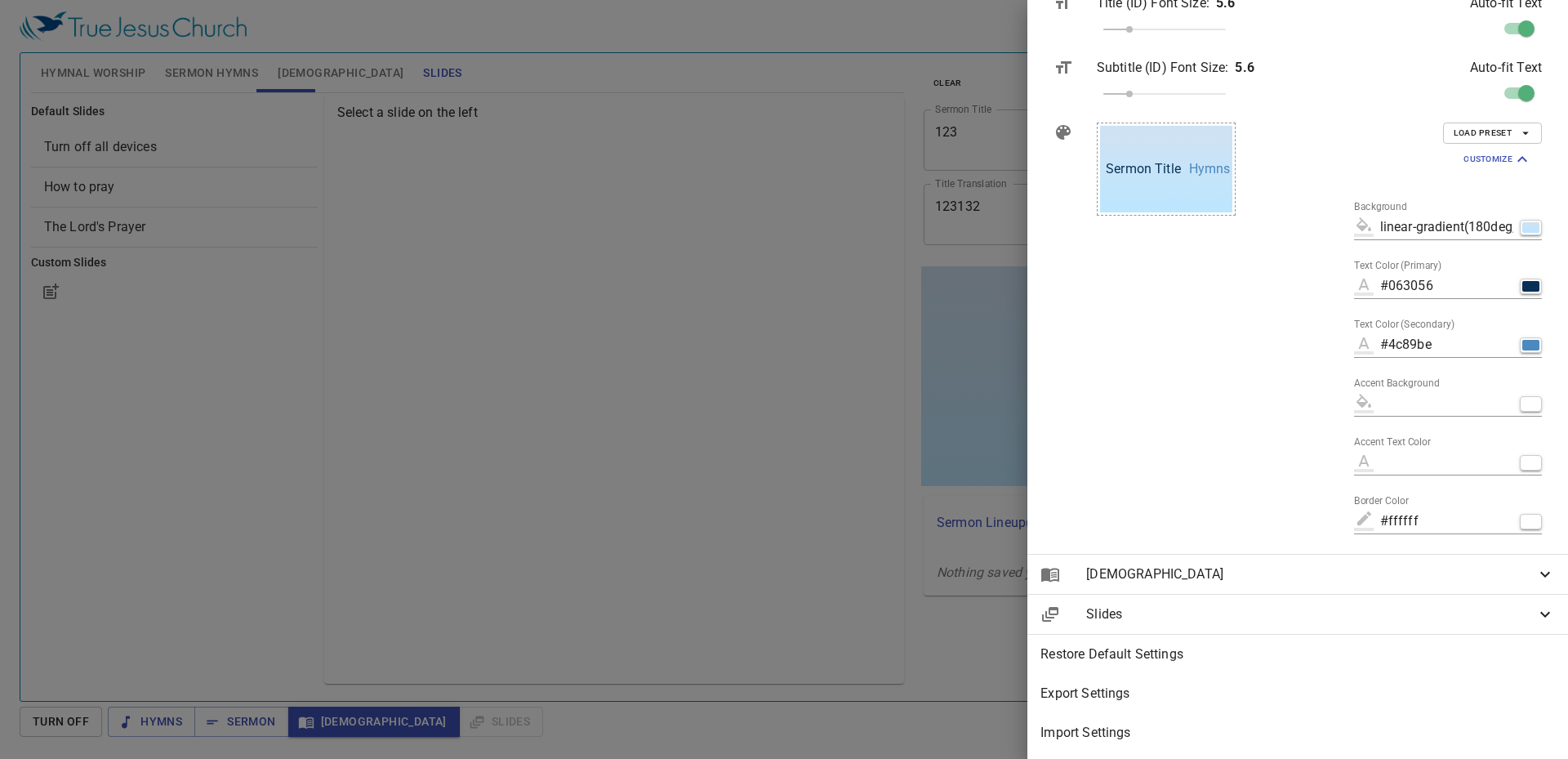
click at [1299, 565] on span "Bible" at bounding box center [1311, 574] width 449 height 19
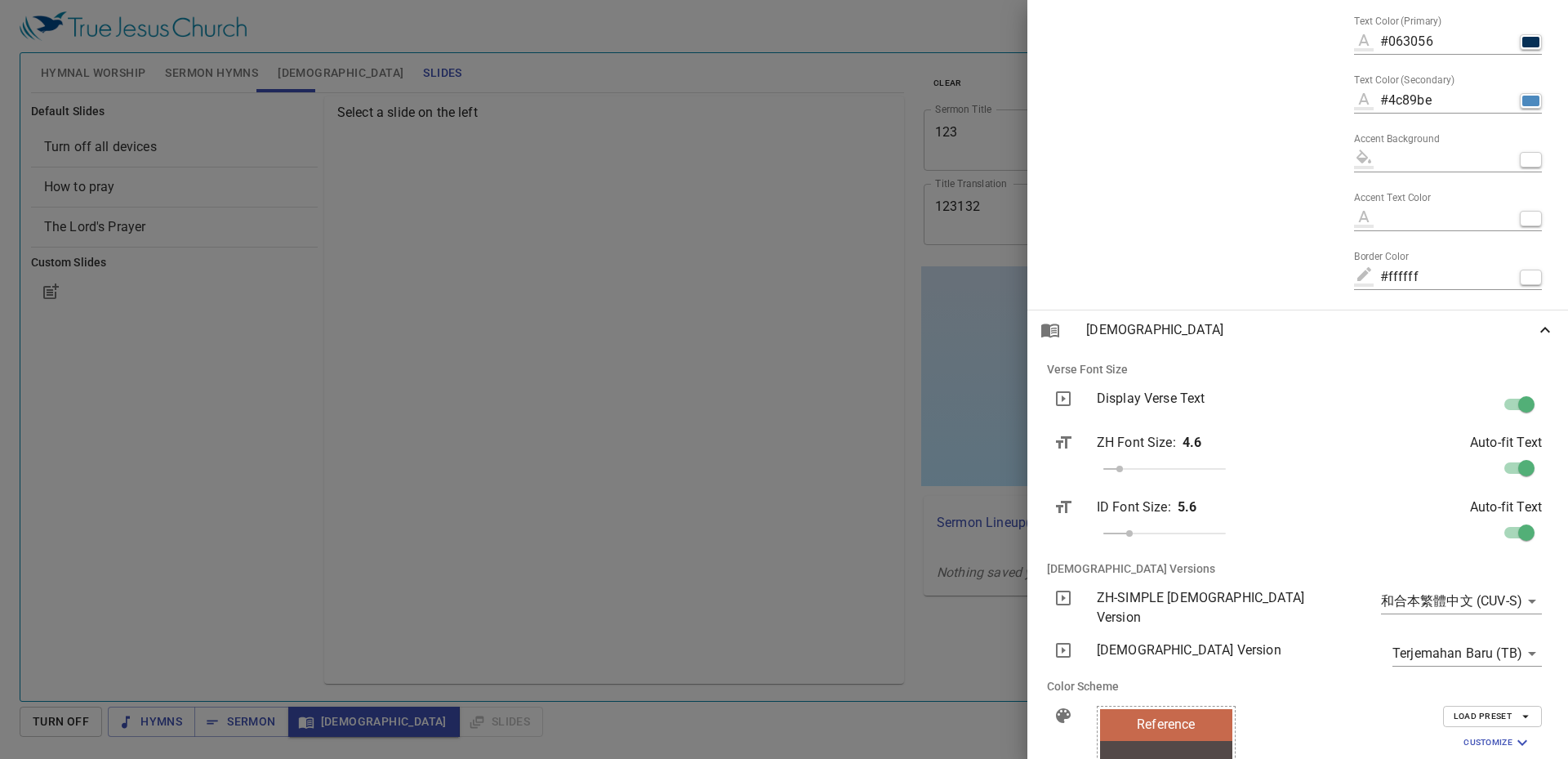
scroll to position [1659, 0]
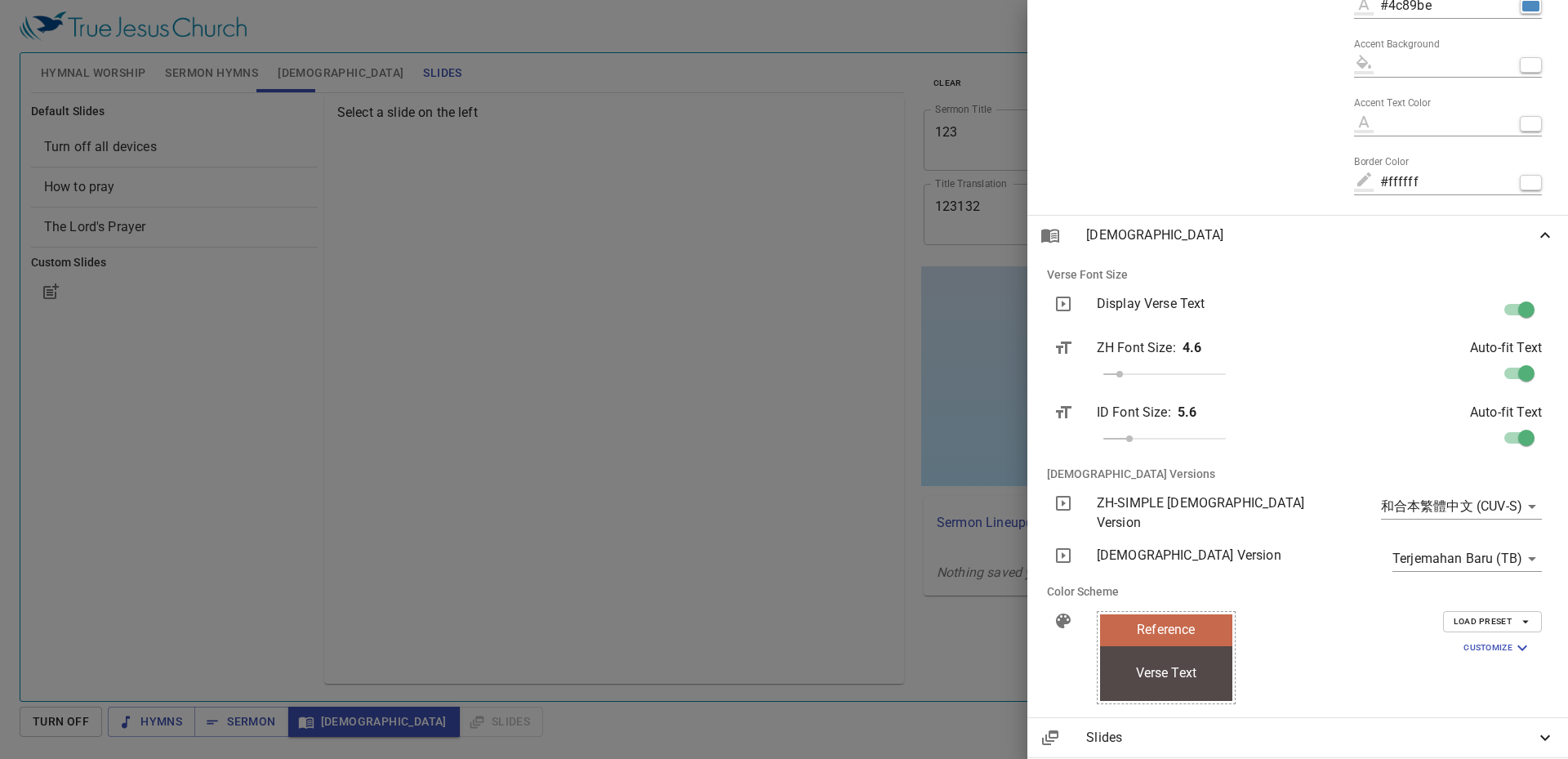
click at [1390, 504] on body "Select a tutorial Settings Hymnal Worship Sermon Hymns Bible Slides Hymn search…" at bounding box center [784, 379] width 1568 height 759
click at [1326, 482] on div at bounding box center [784, 379] width 1568 height 759
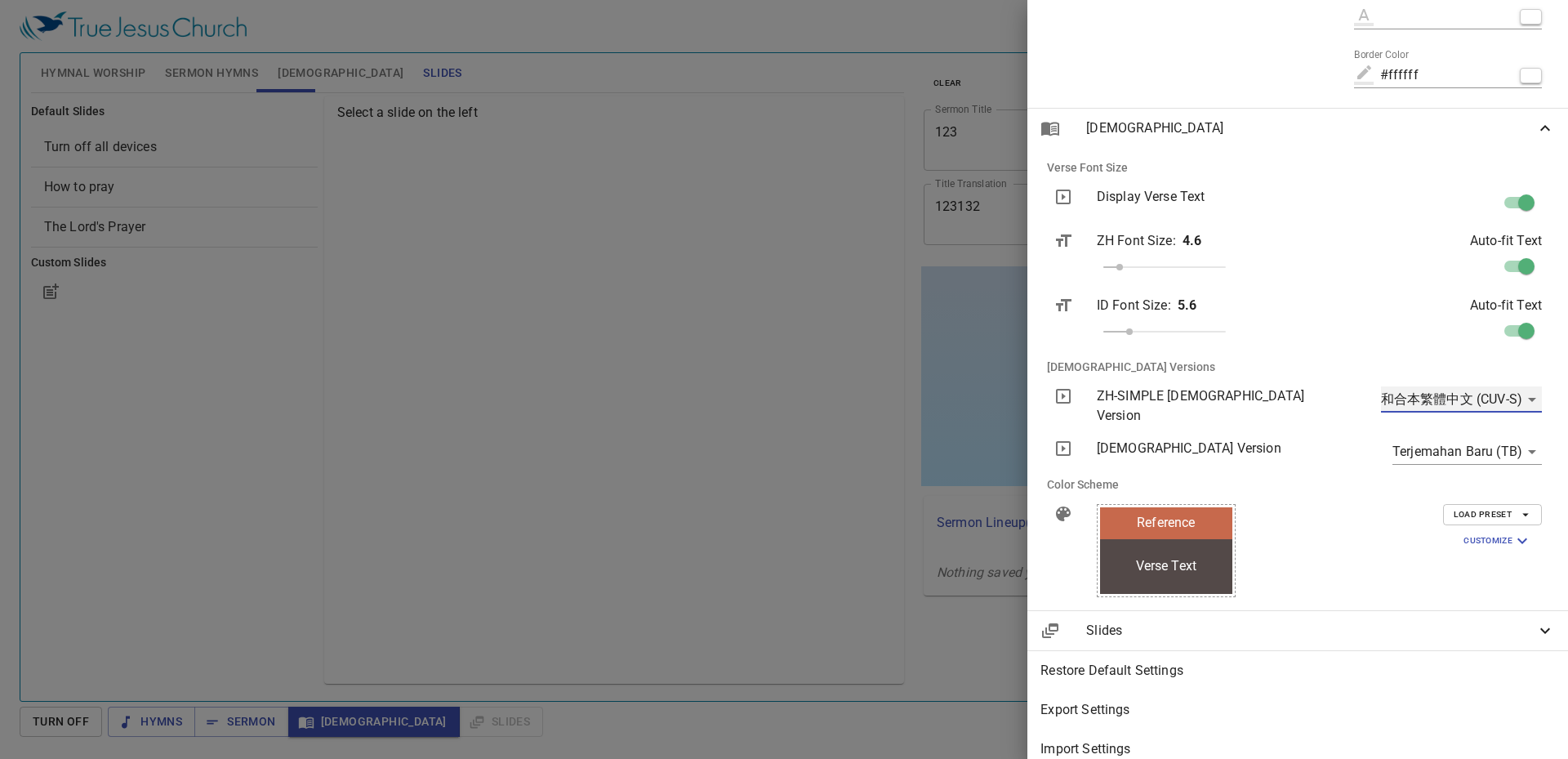
scroll to position [1781, 0]
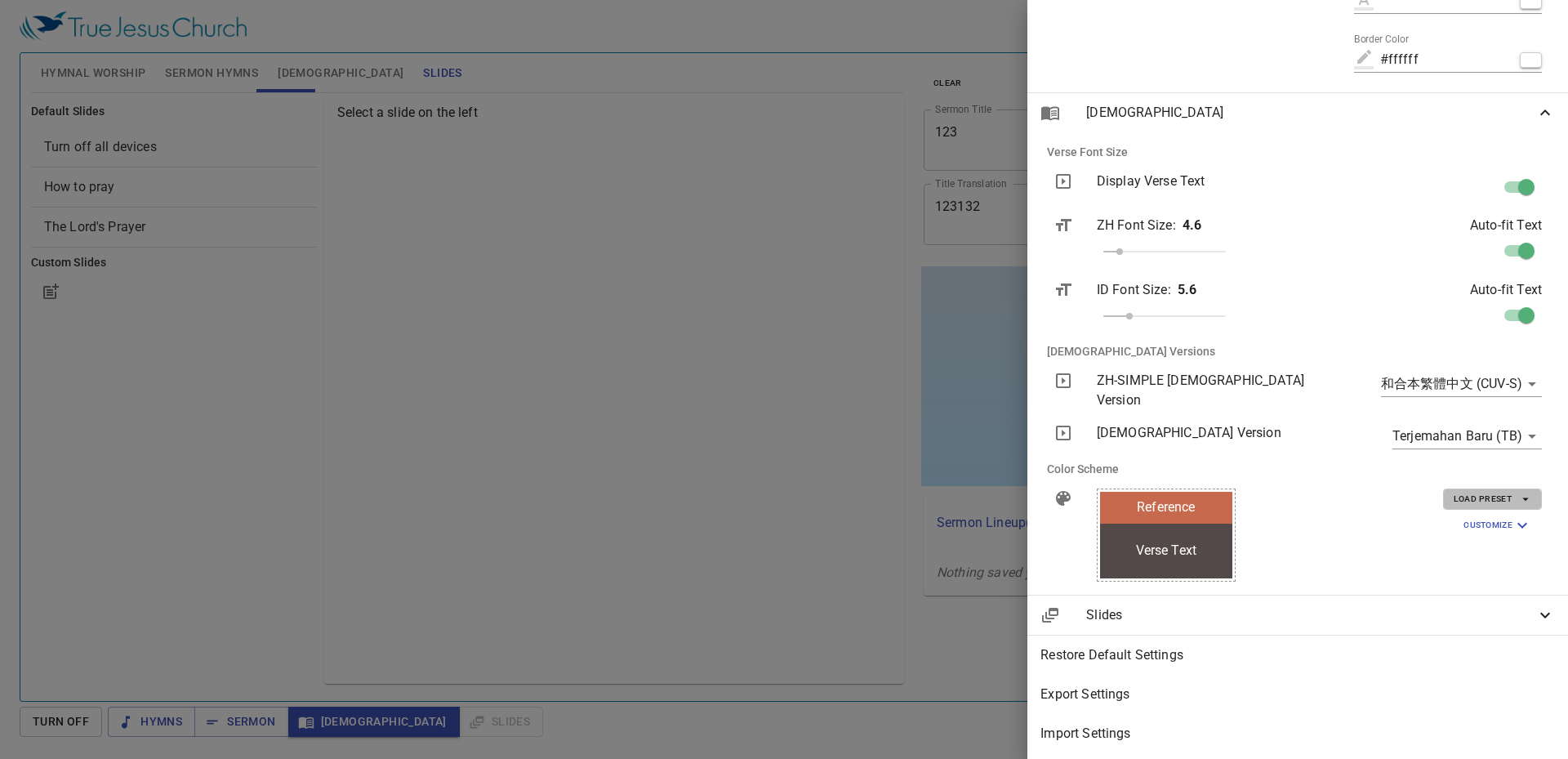
click at [1454, 492] on span "Load Preset" at bounding box center [1493, 499] width 78 height 15
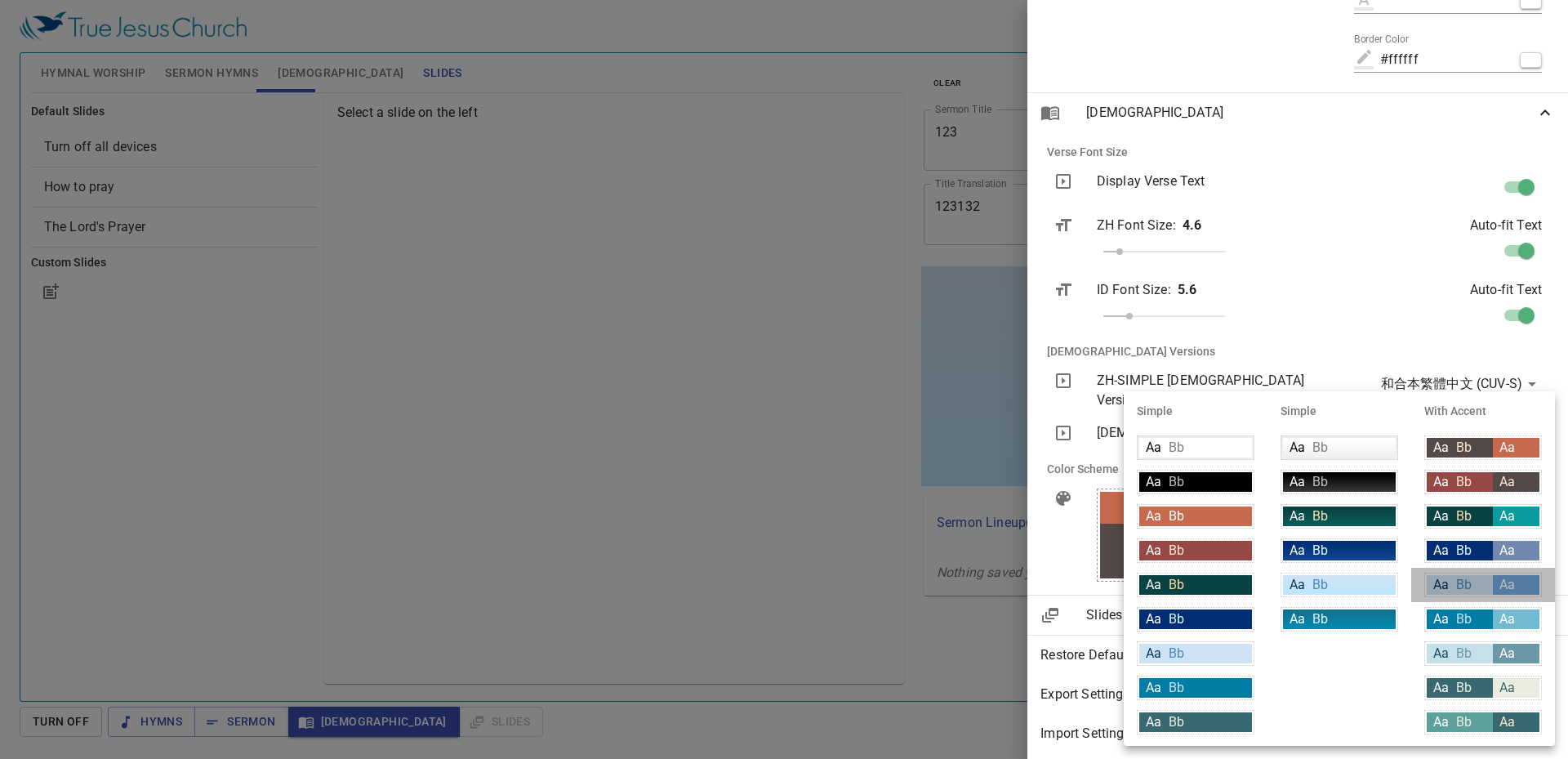
click at [1468, 590] on span "Bb" at bounding box center [1464, 584] width 16 height 16
type input "#cfe2f3"
type input "#063056"
type input "#6fa8dc"
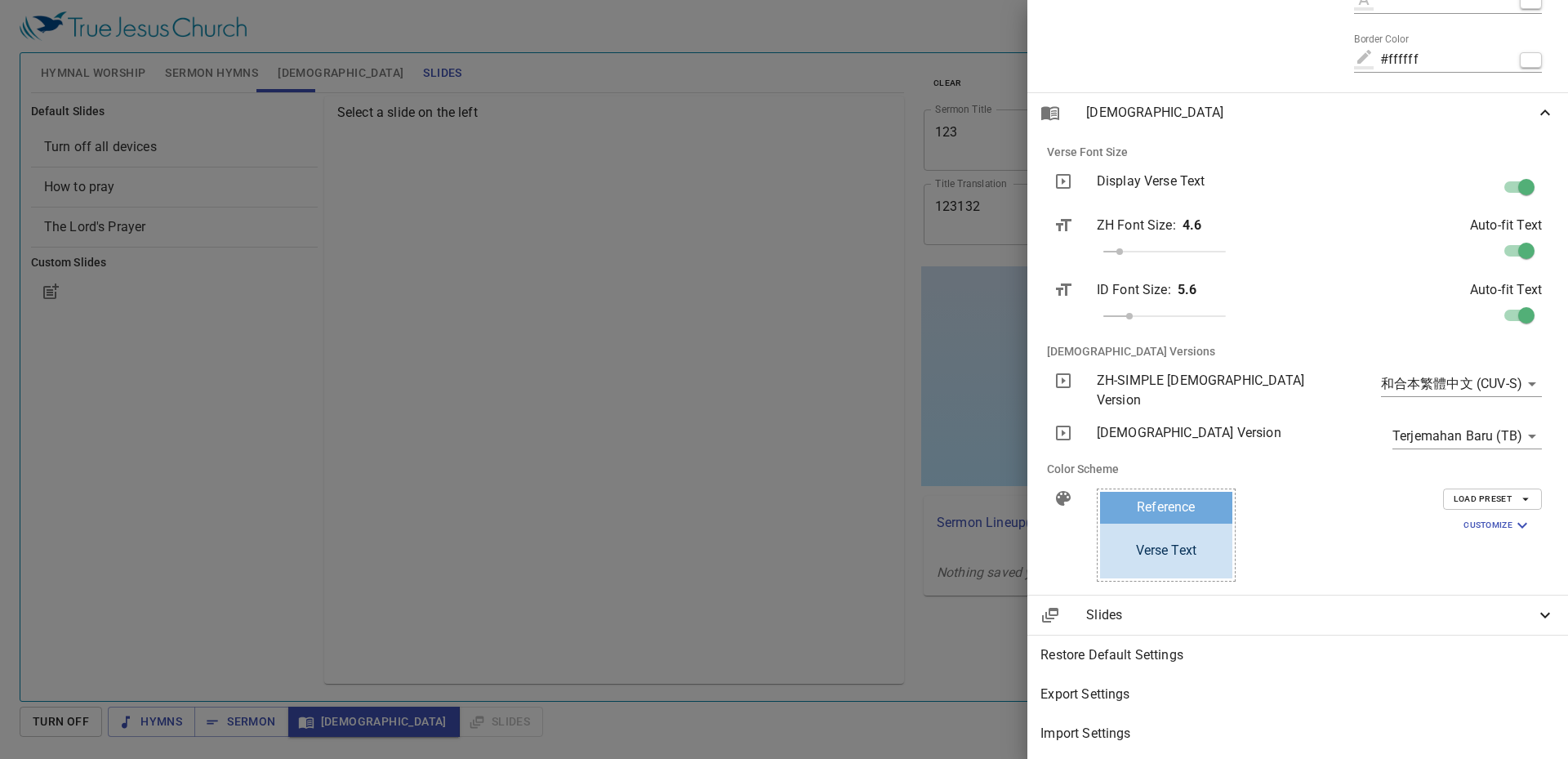
click at [1477, 492] on span "Load Preset" at bounding box center [1493, 499] width 78 height 15
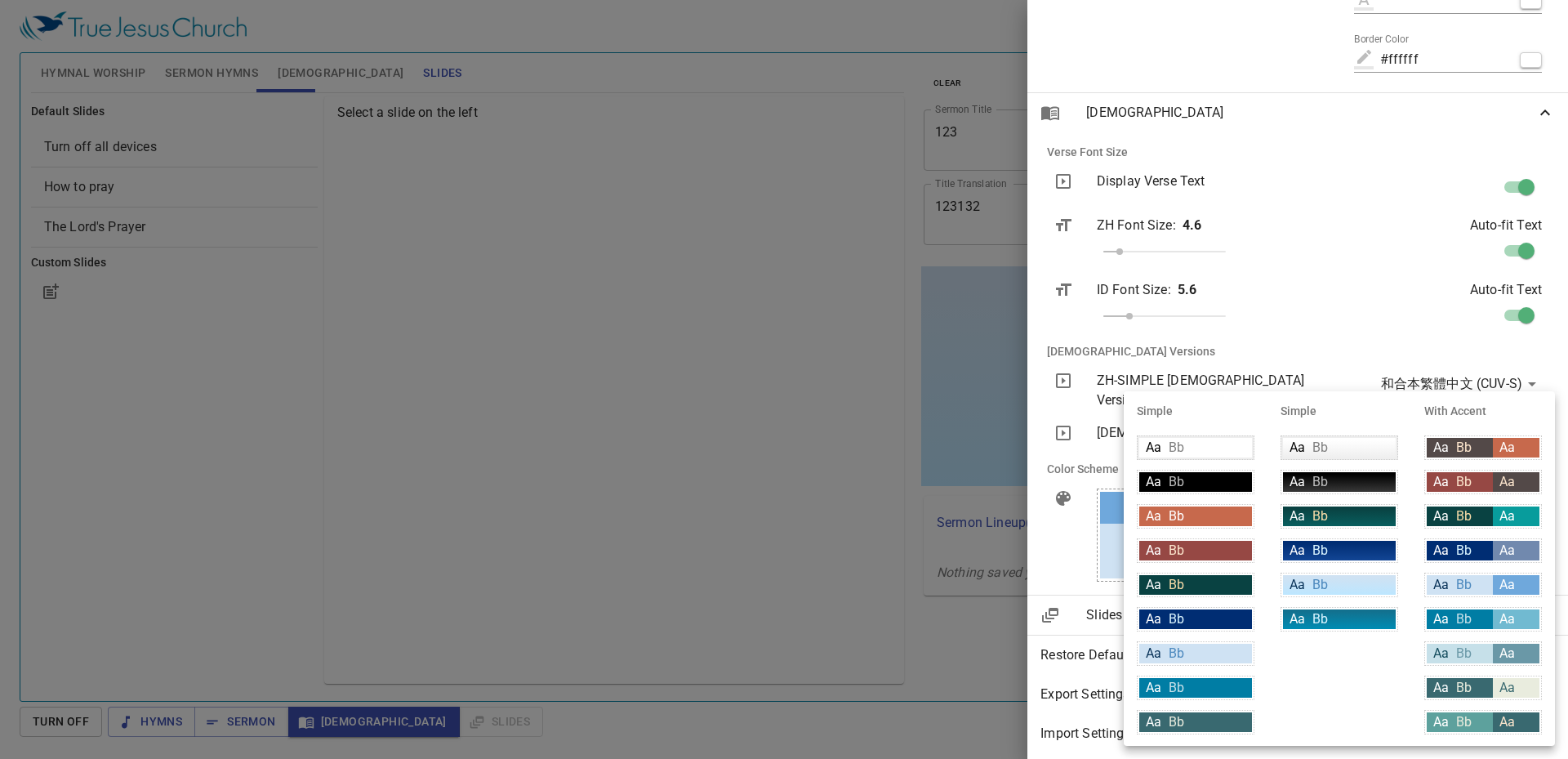
click at [1480, 685] on div "Aa Bb" at bounding box center [1461, 688] width 67 height 19
type input "#396970"
type input "#ffffff"
type input "#e9ecde"
type input "#396970"
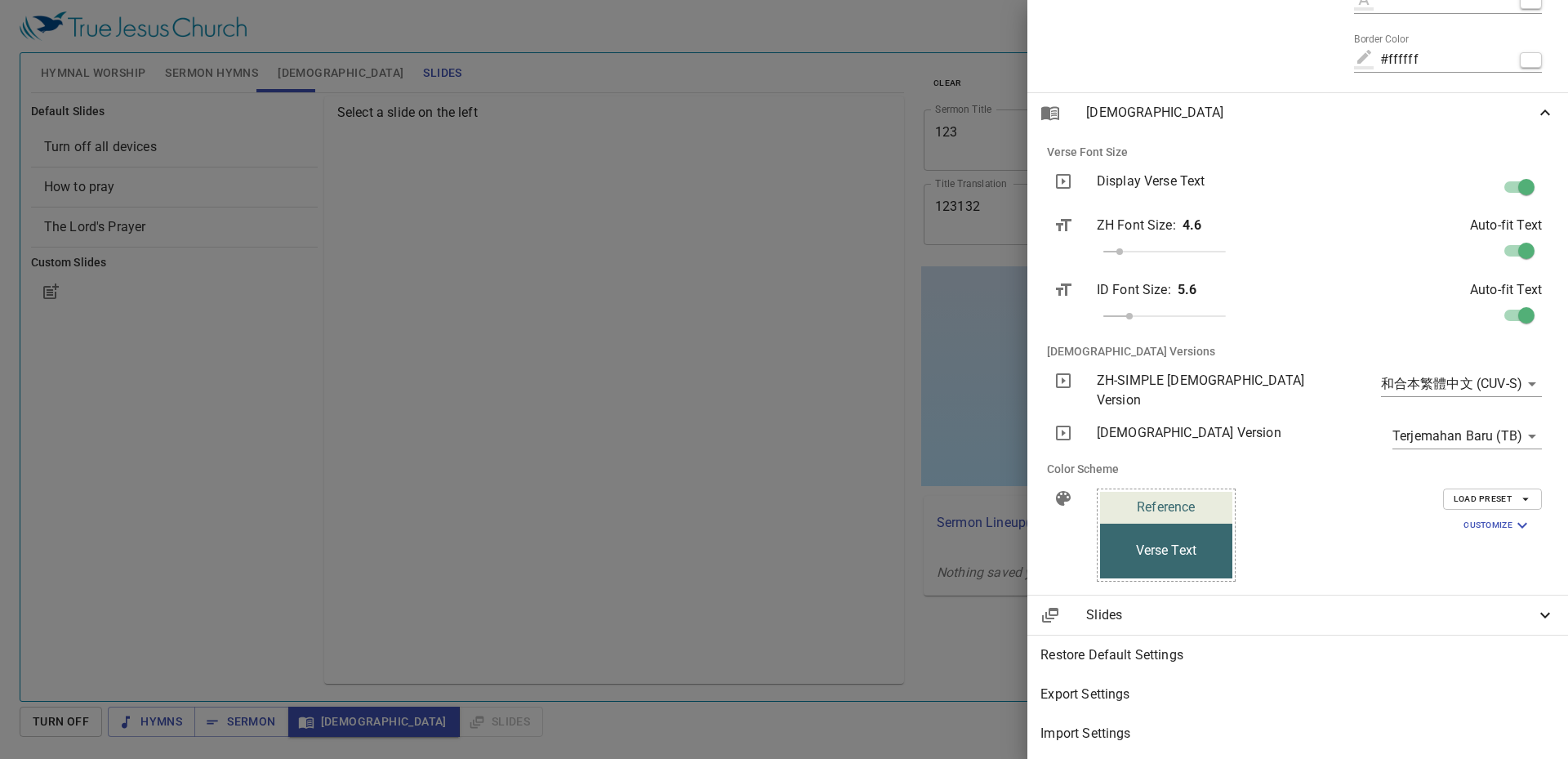
click at [1463, 492] on span "Load Preset" at bounding box center [1493, 499] width 78 height 15
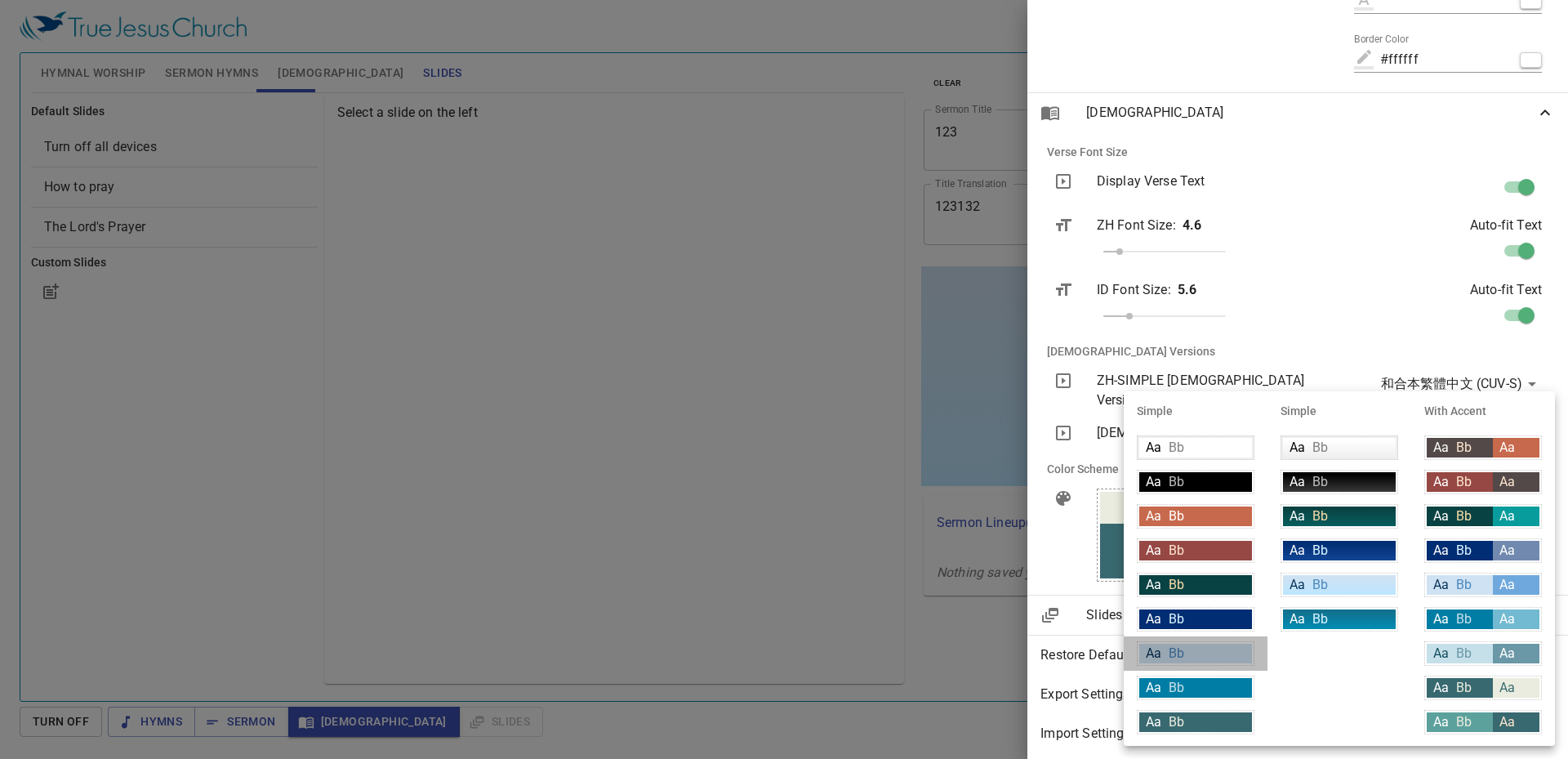
click at [1219, 649] on div "Aa Bb" at bounding box center [1196, 654] width 113 height 19
type input "#cfe2f3"
type input "#063056"
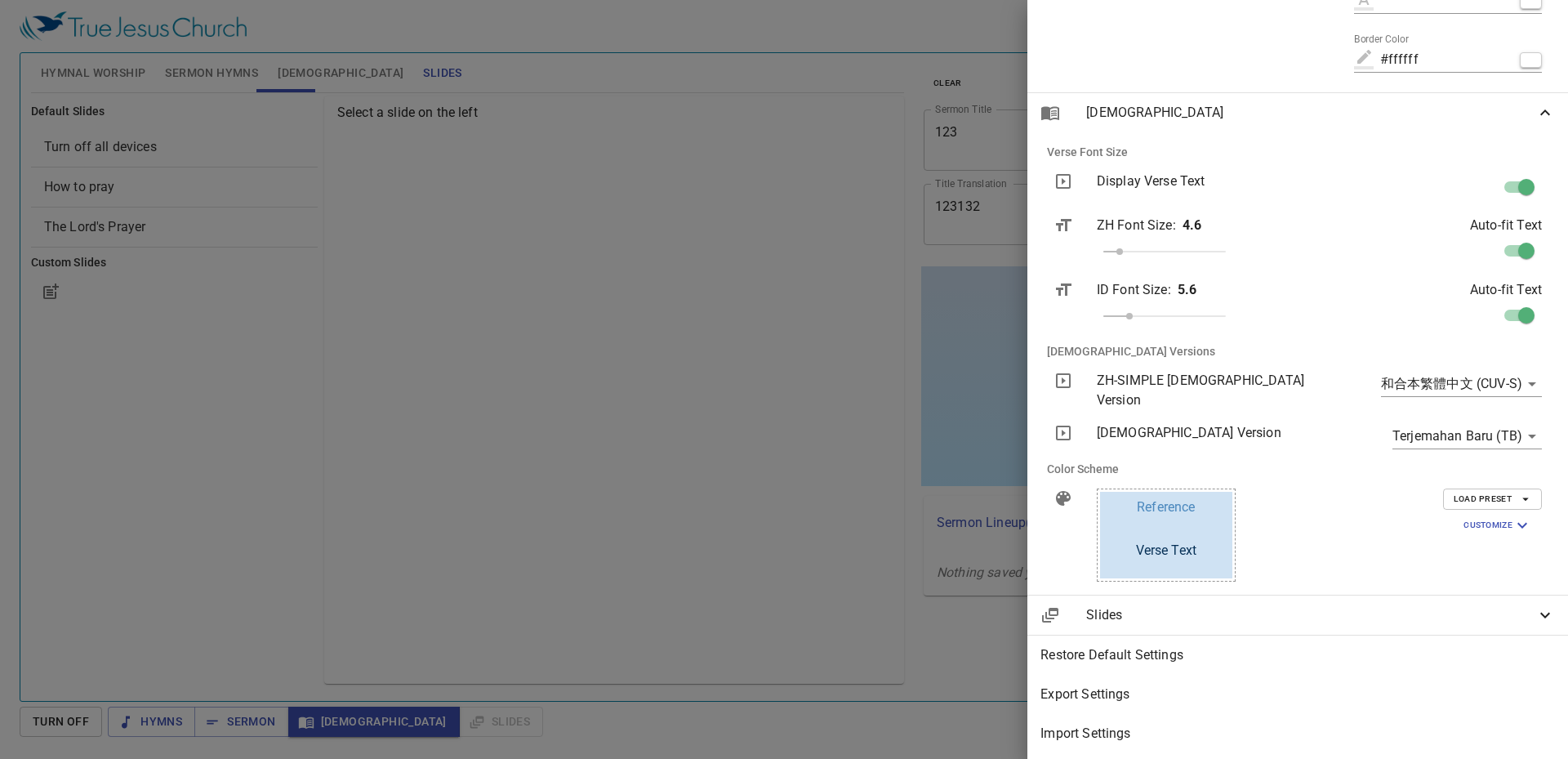
click at [1457, 494] on span "Load Preset" at bounding box center [1493, 499] width 78 height 15
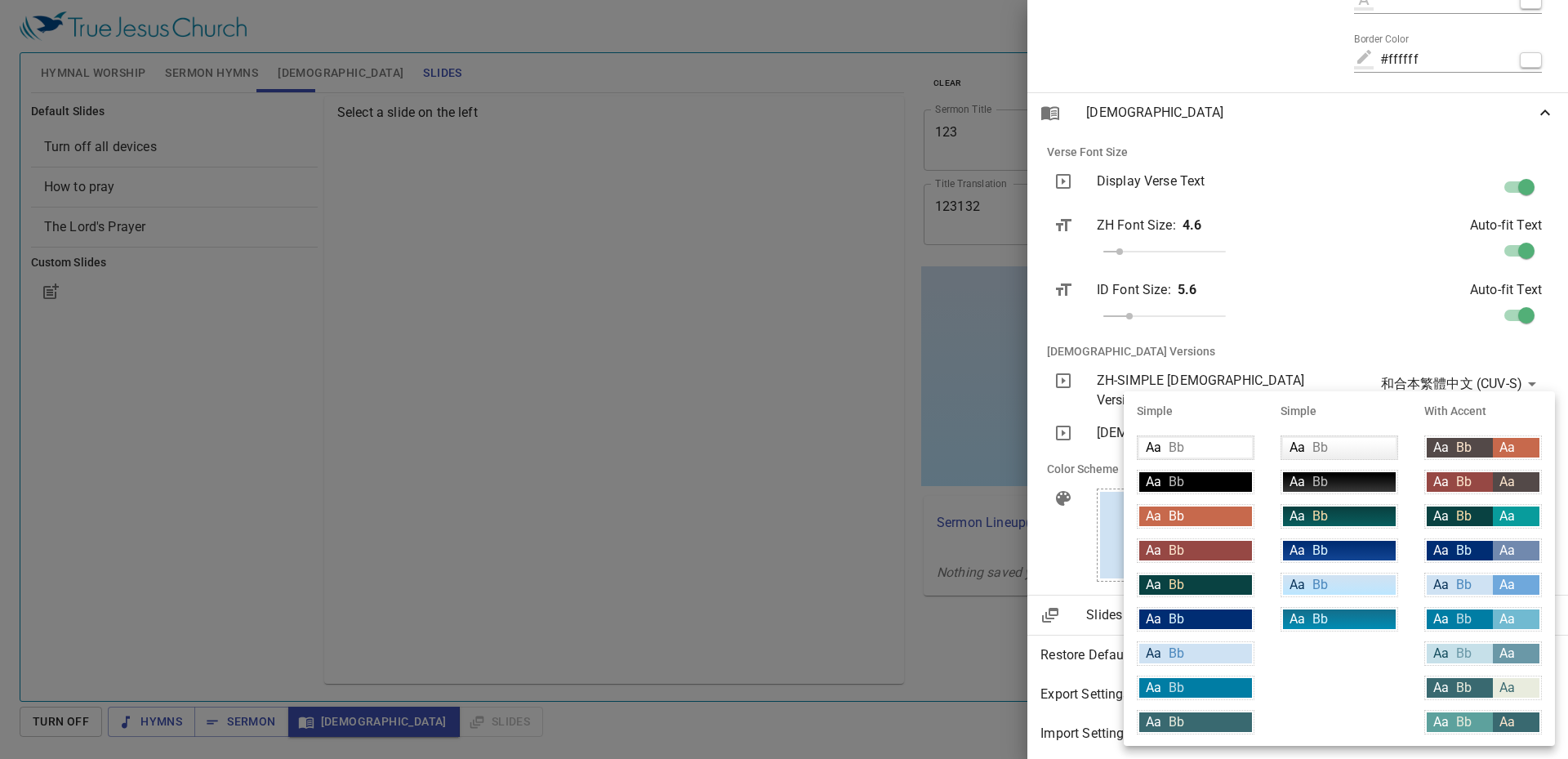
click at [1449, 588] on div "Aa Bb" at bounding box center [1461, 584] width 67 height 19
type input "#6fa8dc"
type input "#ffffff"
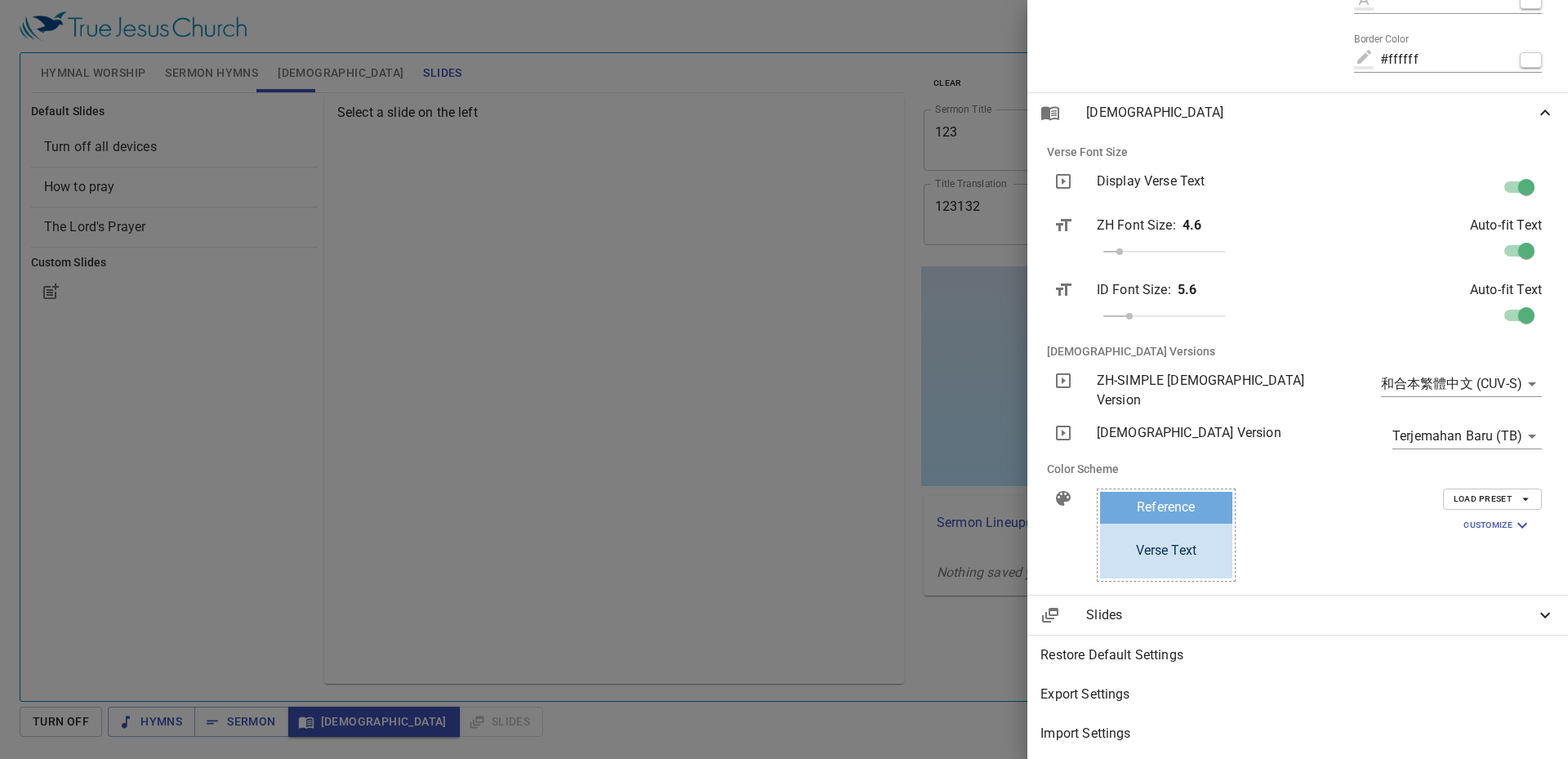
click at [1464, 519] on span "Customize" at bounding box center [1498, 525] width 68 height 19
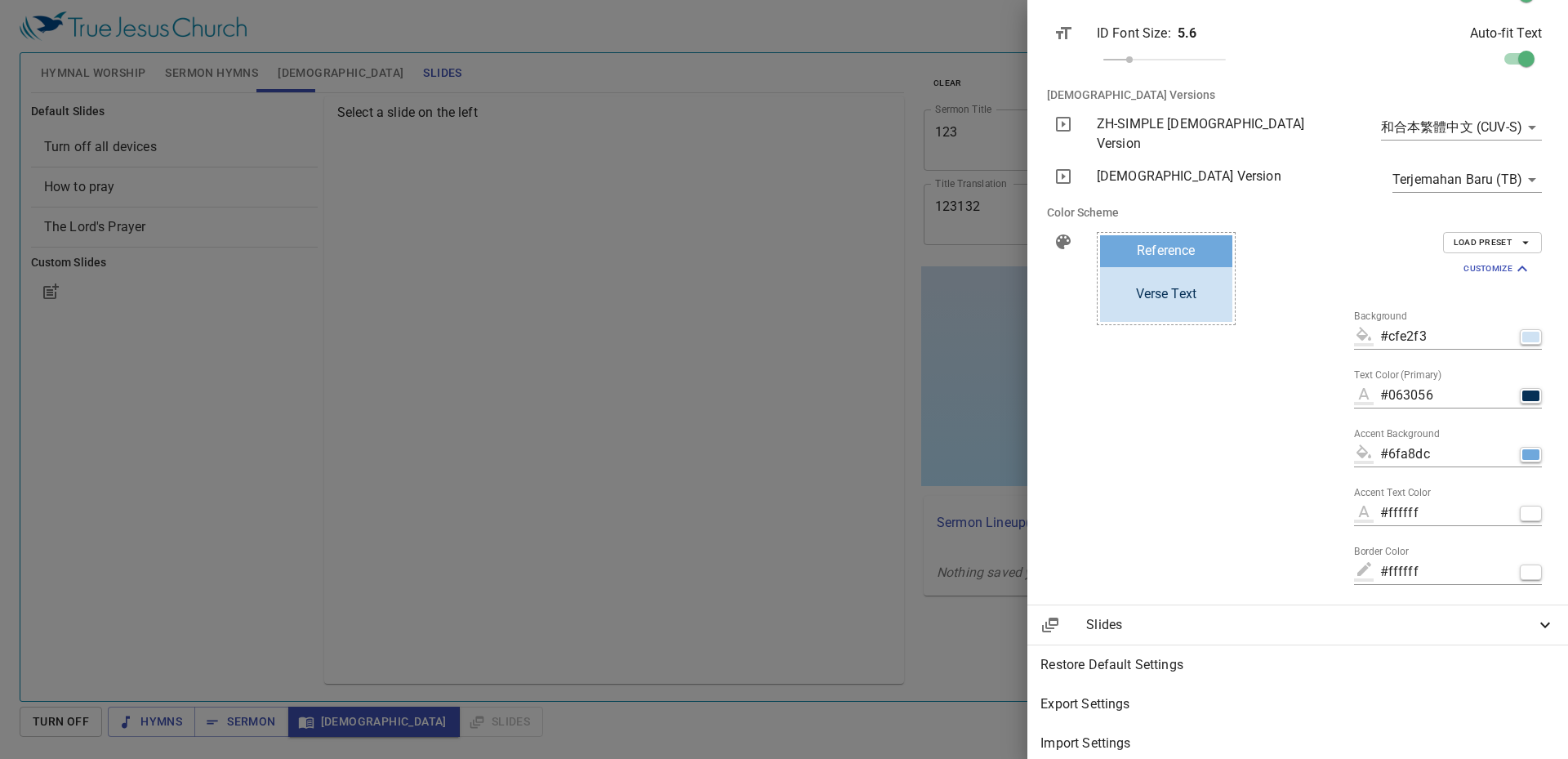
scroll to position [2048, 0]
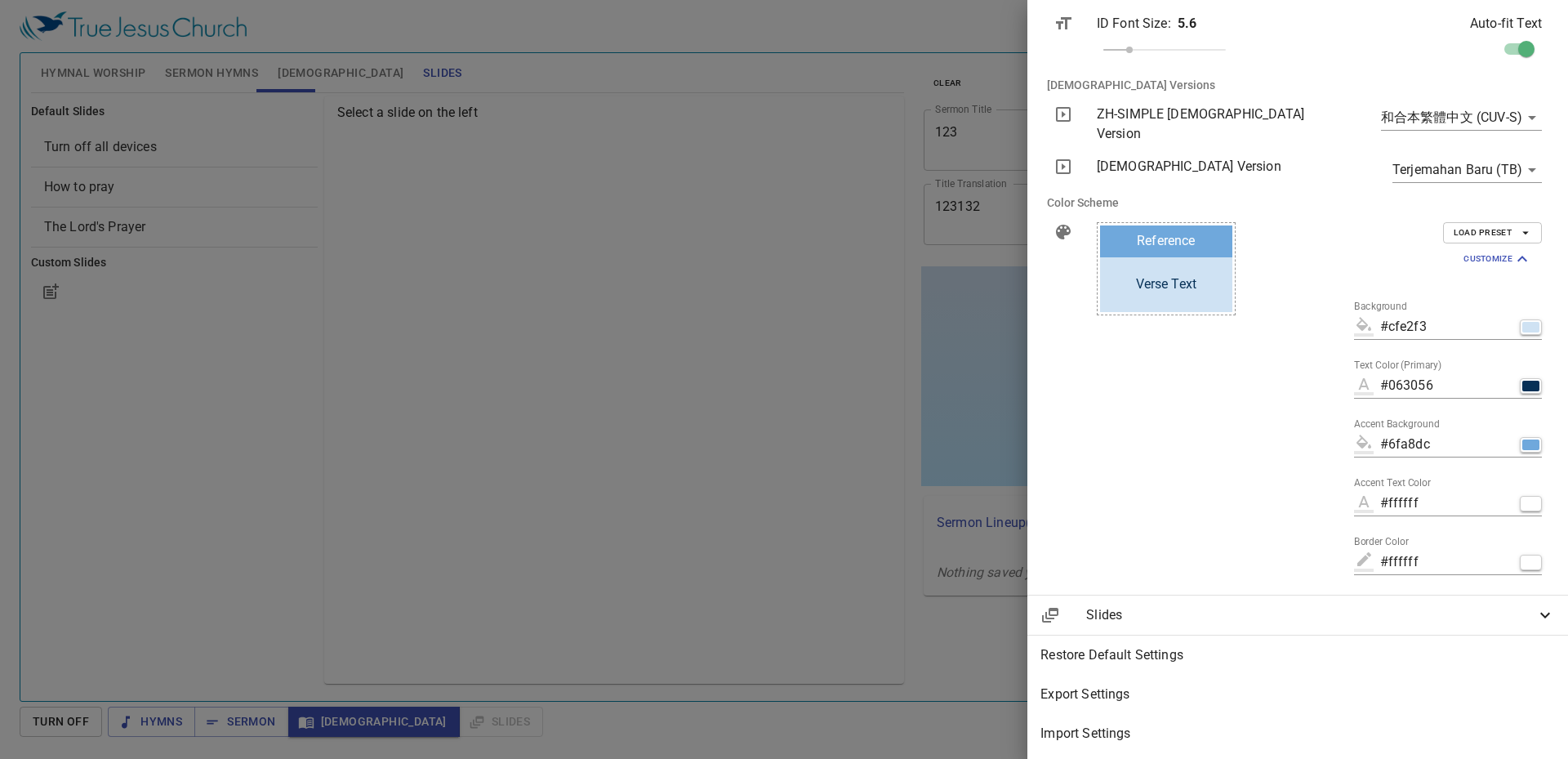
click at [1362, 616] on div "Slides" at bounding box center [1297, 616] width 541 height 39
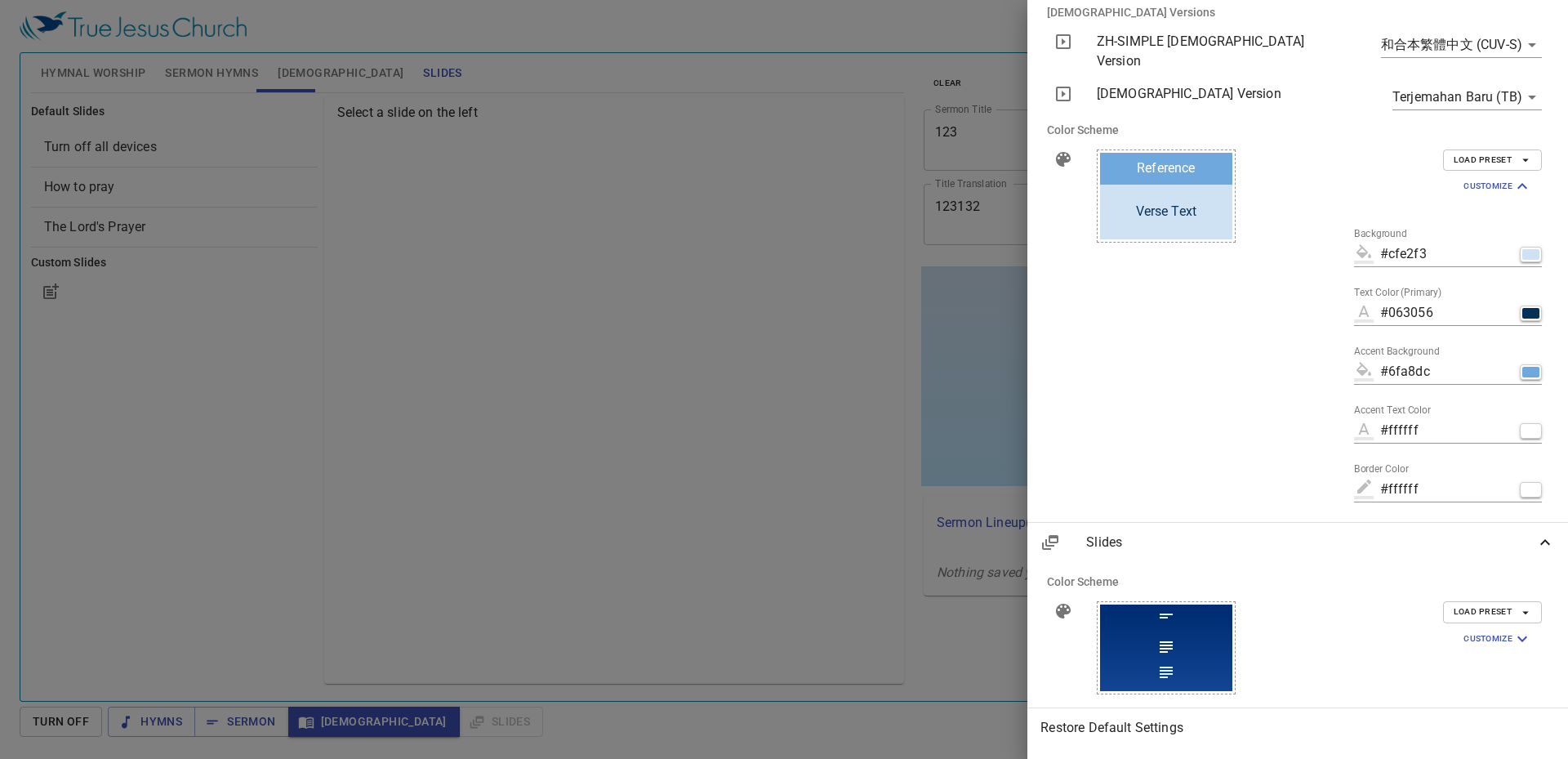
scroll to position [2193, 0]
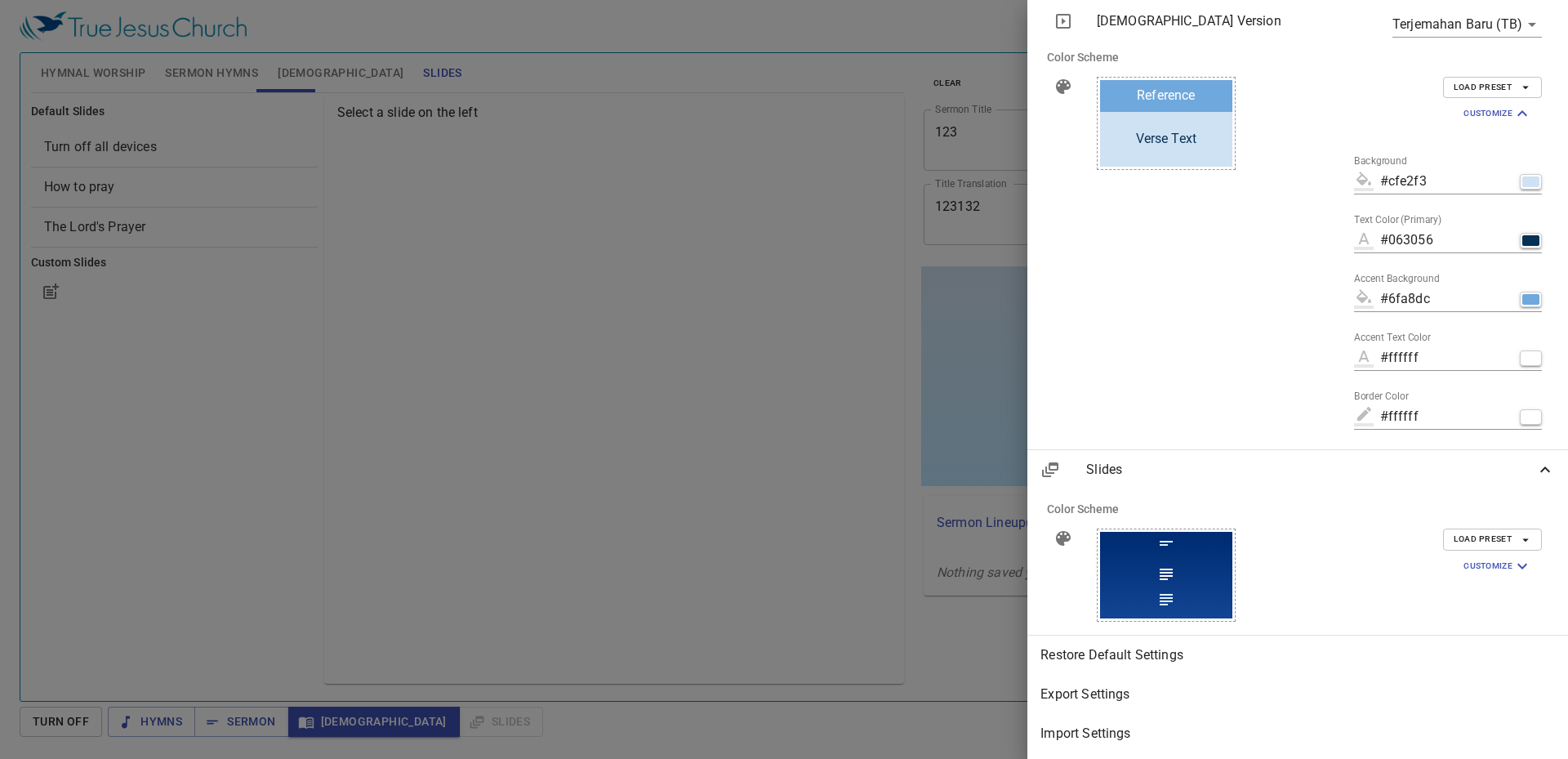
click at [1474, 533] on span "Load Preset" at bounding box center [1493, 540] width 78 height 15
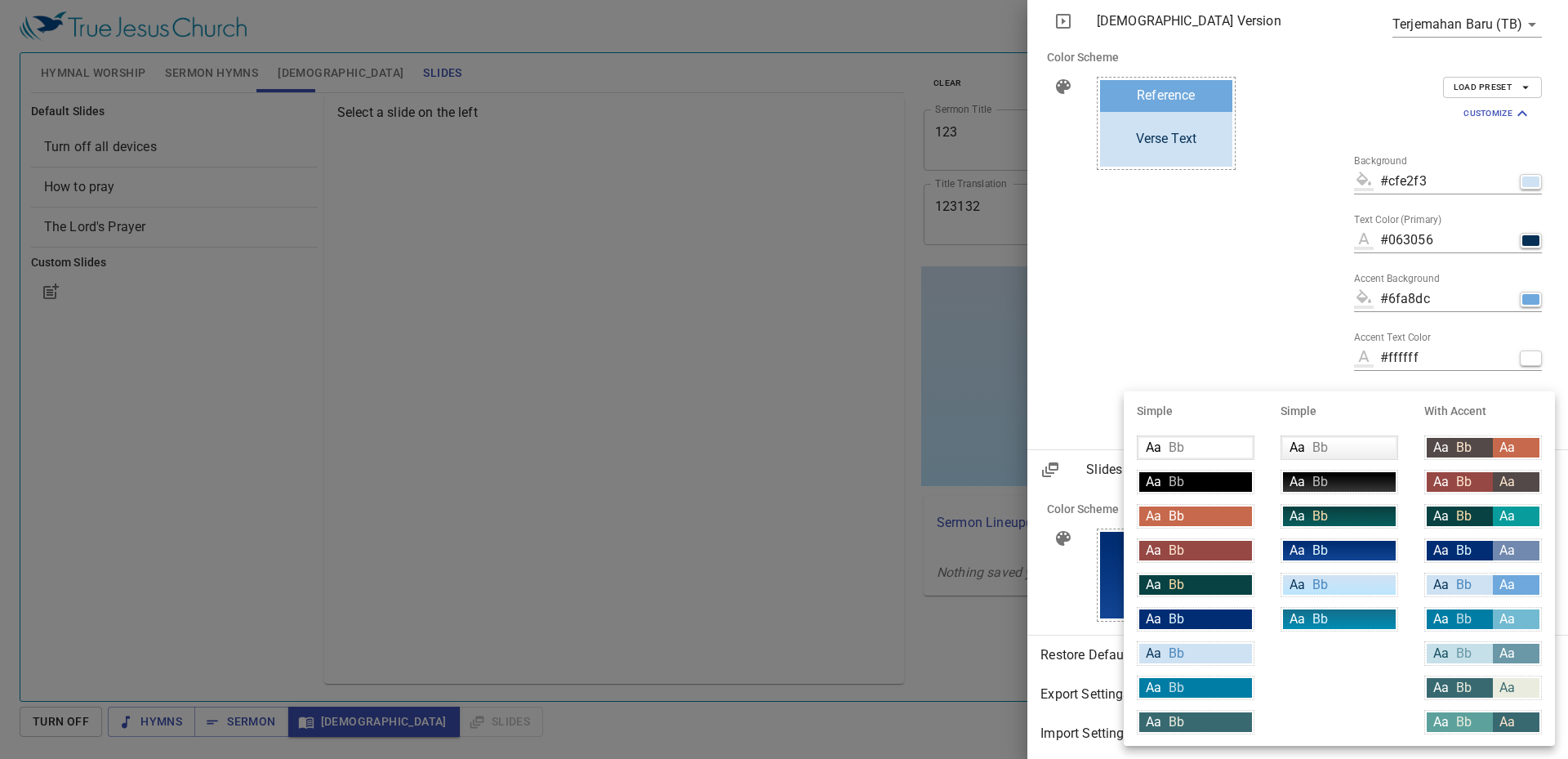
click at [1258, 297] on div at bounding box center [784, 379] width 1568 height 759
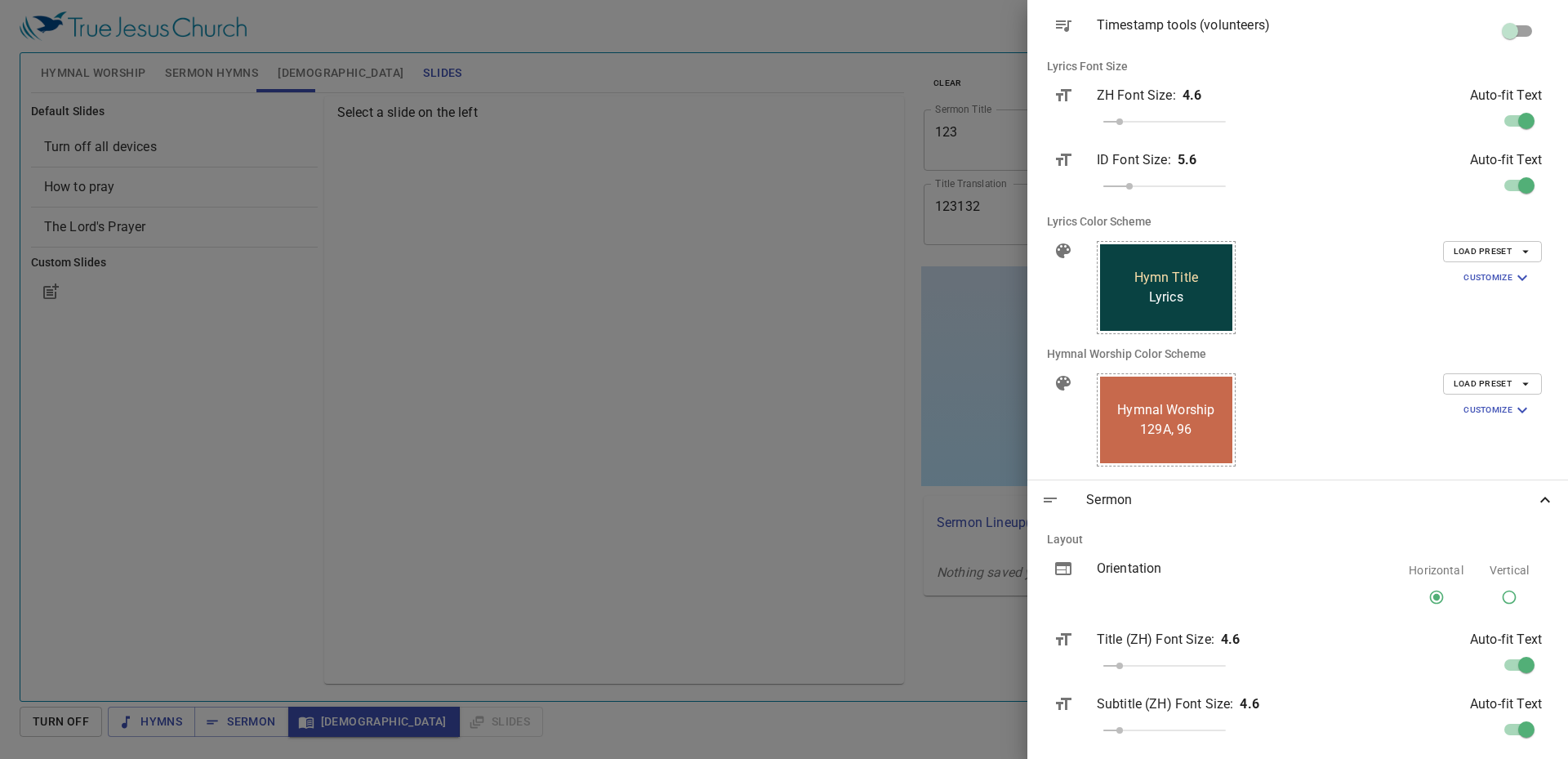
scroll to position [476, 0]
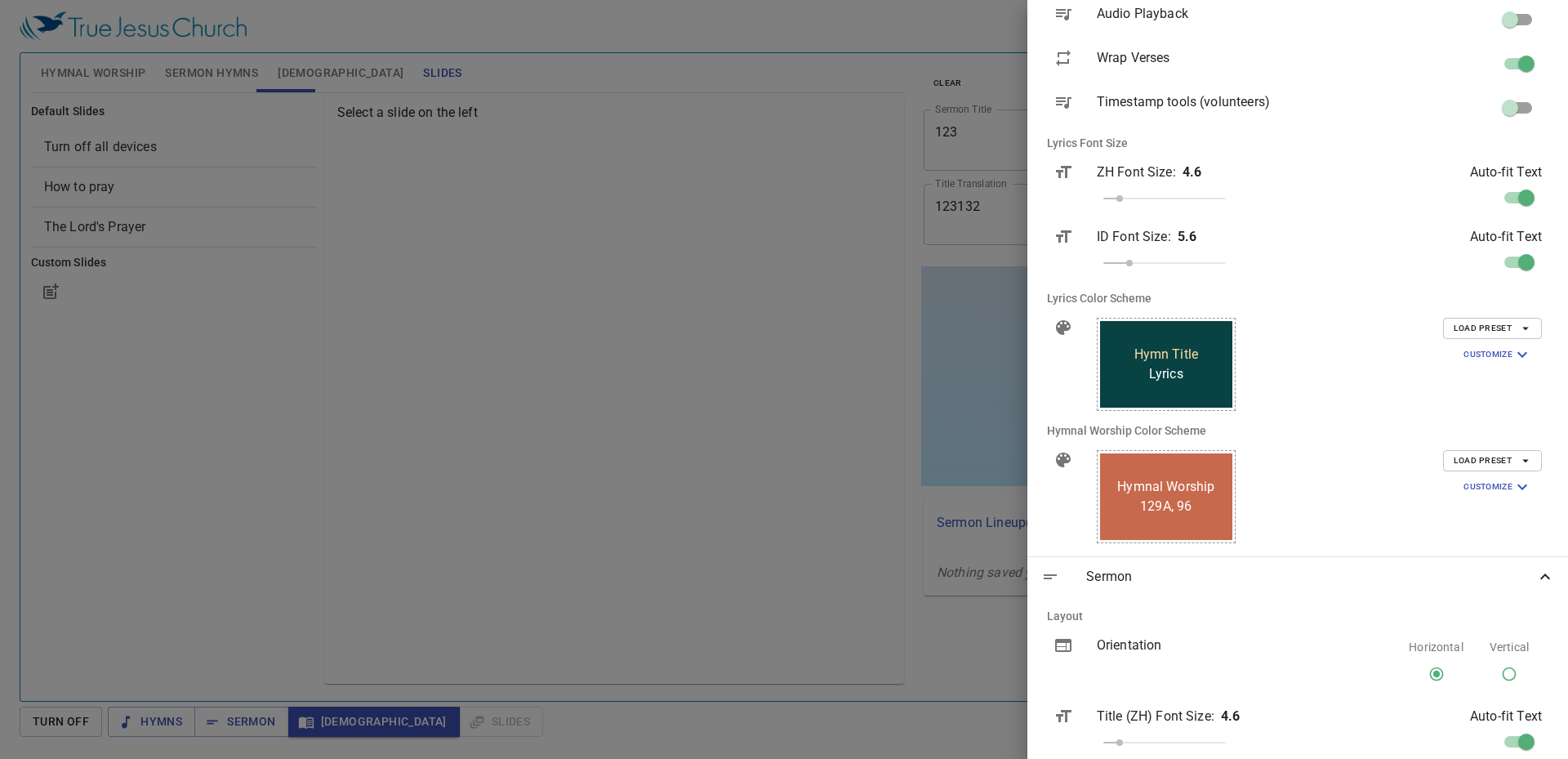
click at [913, 473] on div at bounding box center [784, 379] width 1568 height 759
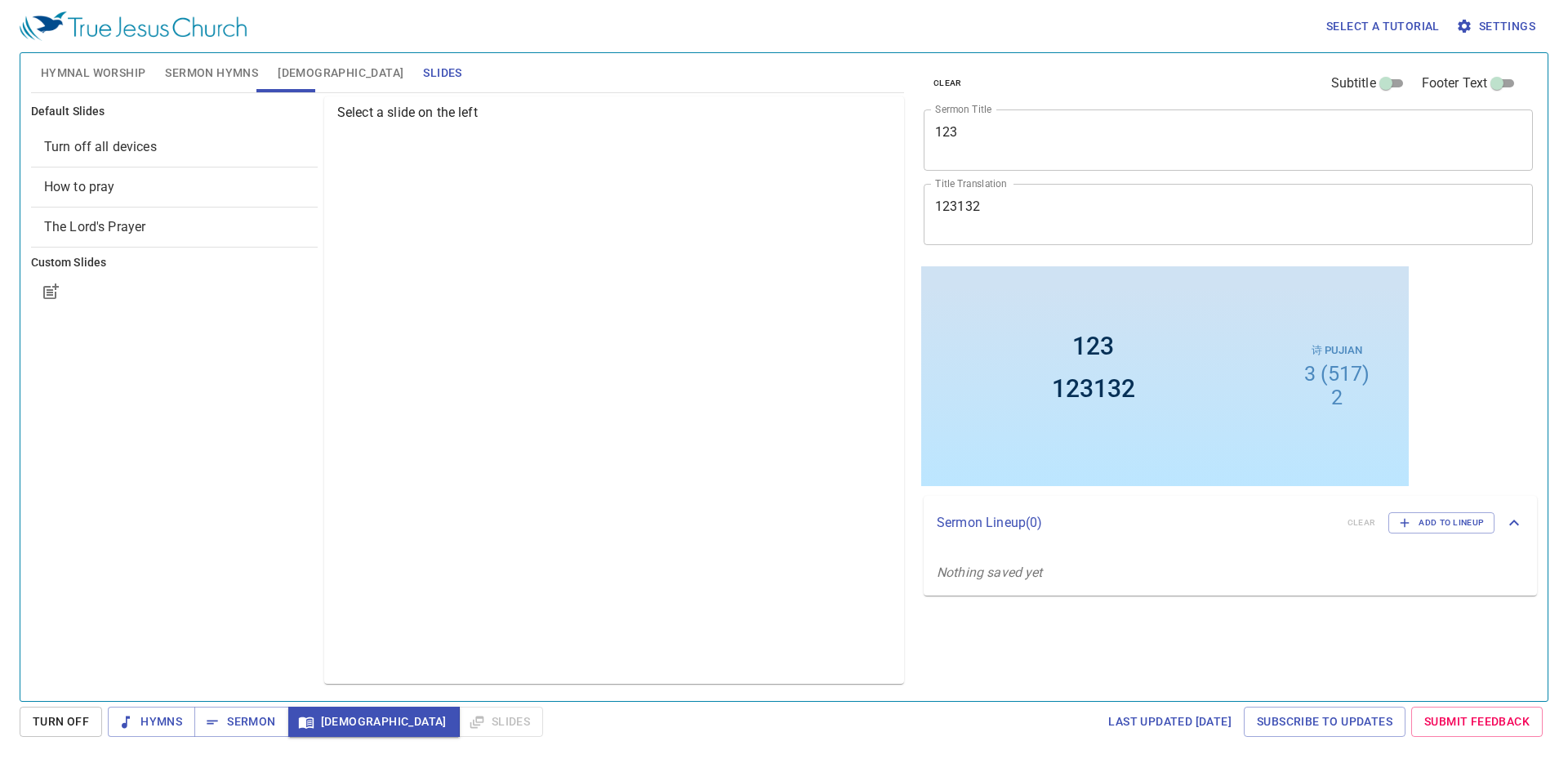
click at [1060, 126] on textarea "123" at bounding box center [1228, 140] width 587 height 31
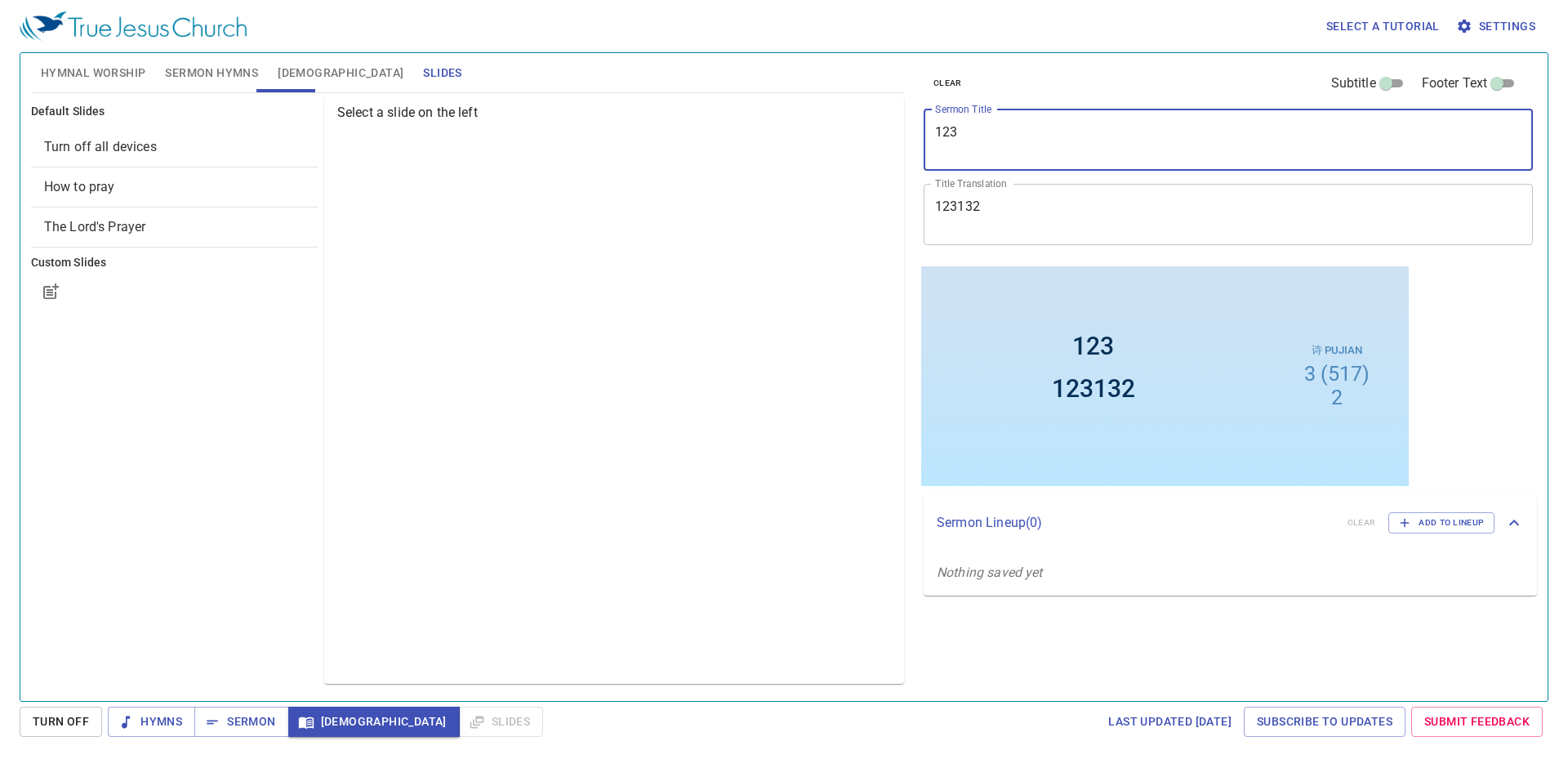
click at [1060, 126] on textarea "123" at bounding box center [1228, 140] width 587 height 31
type textarea "asd"
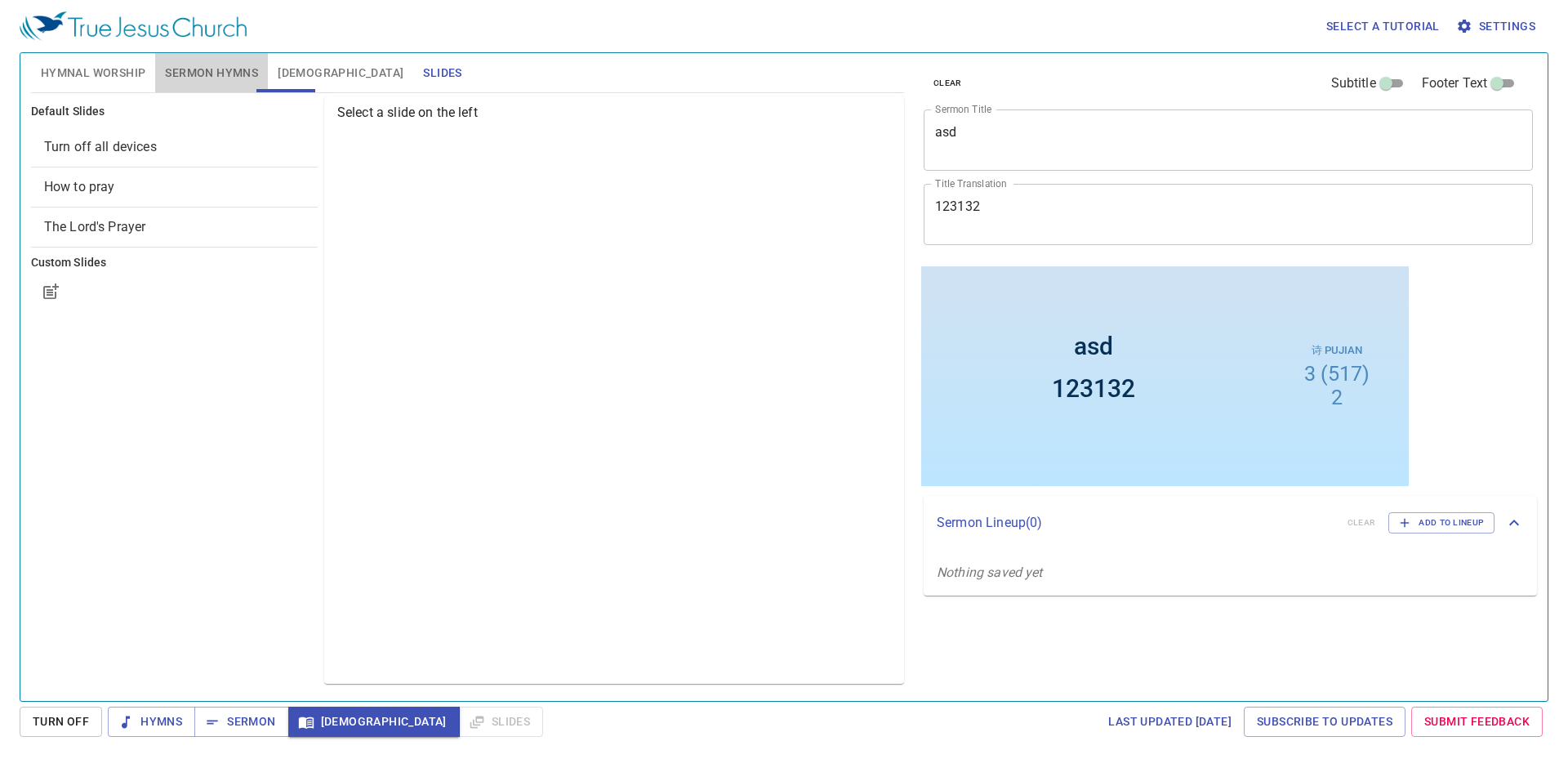
click at [218, 67] on span "Sermon Hymns" at bounding box center [212, 73] width 93 height 20
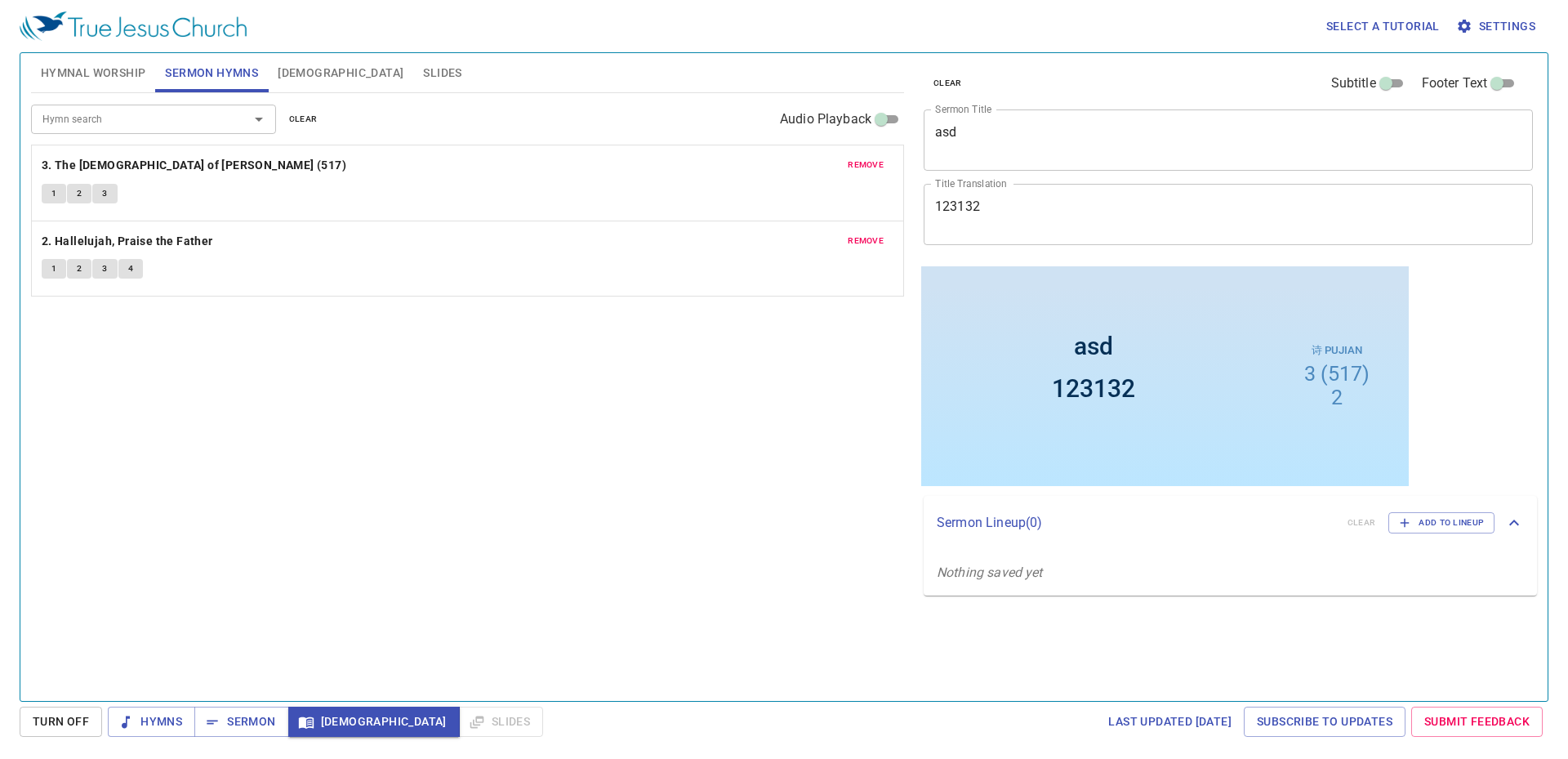
click at [874, 165] on span "remove" at bounding box center [866, 165] width 36 height 15
click at [869, 163] on span "remove" at bounding box center [866, 165] width 36 height 15
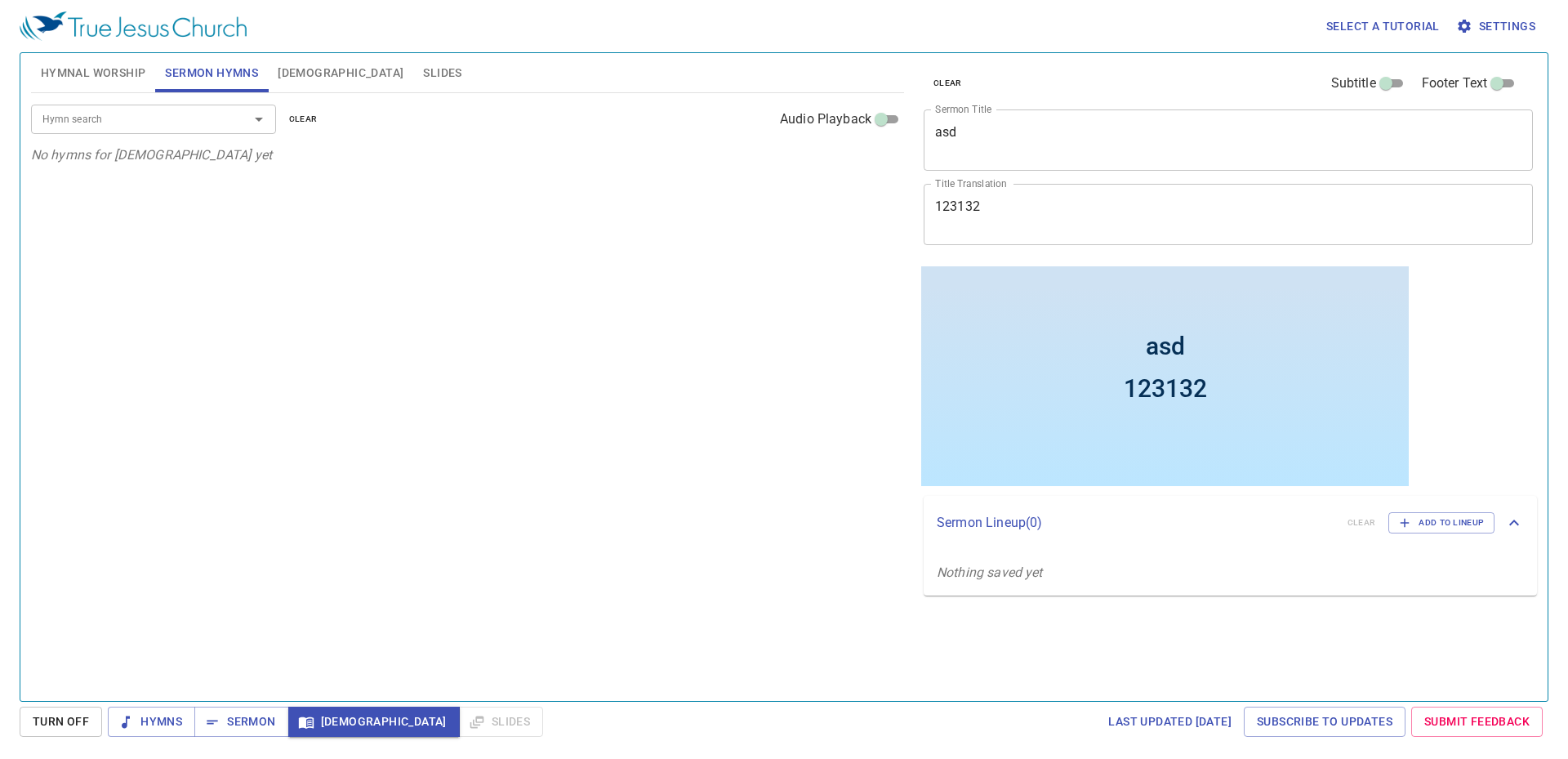
click at [416, 726] on div "Hymns Sermon Bible Slides" at bounding box center [325, 722] width 435 height 31
click at [233, 723] on span "Sermon" at bounding box center [241, 722] width 67 height 20
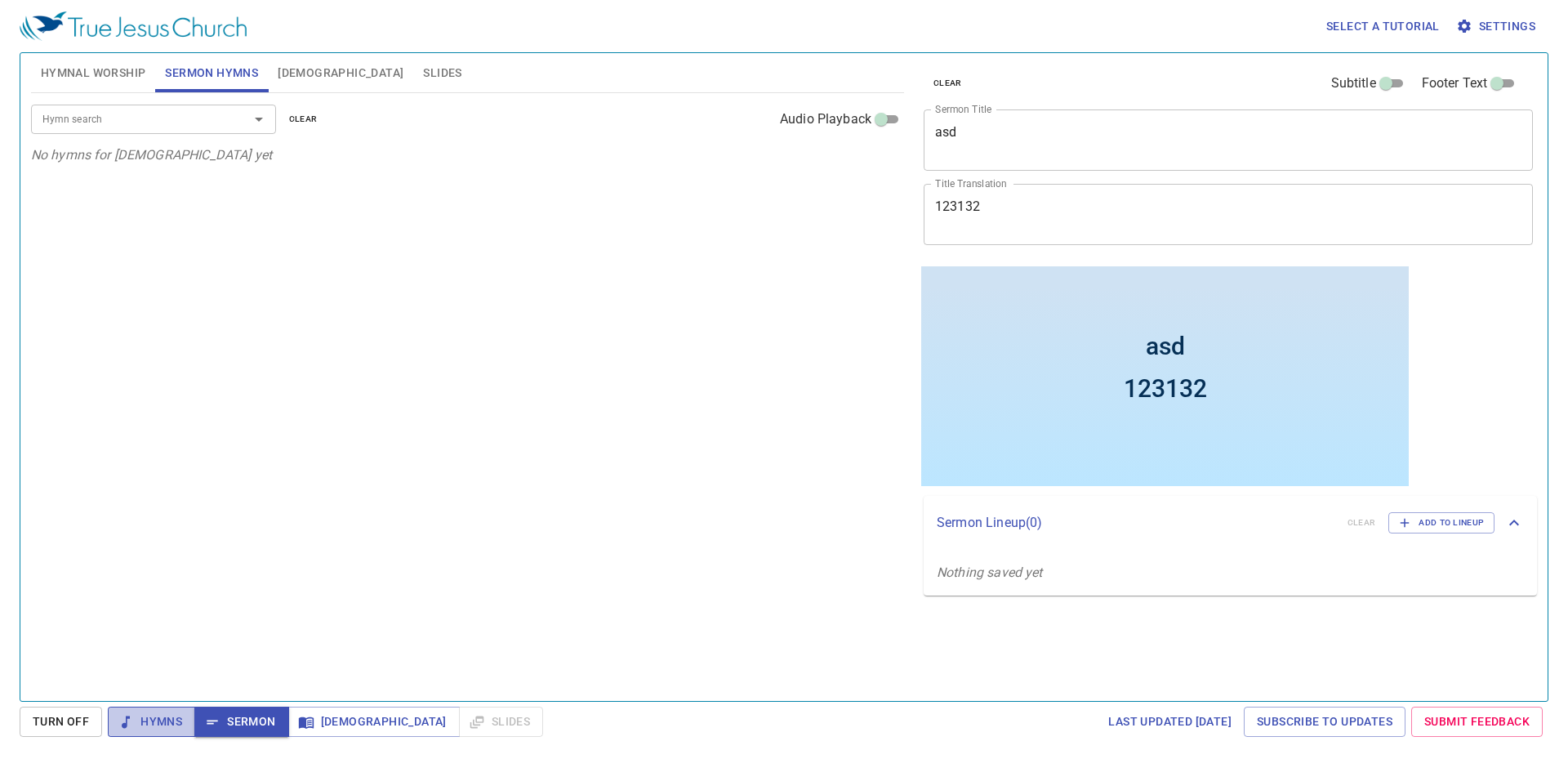
click at [187, 714] on button "Hymns" at bounding box center [152, 722] width 88 height 31
click at [224, 721] on span "Sermon" at bounding box center [241, 722] width 67 height 20
click at [167, 716] on span "Hymns" at bounding box center [152, 722] width 61 height 20
click at [81, 715] on span "Turn Off" at bounding box center [60, 722] width 56 height 20
click at [72, 724] on span "Turn Off" at bounding box center [60, 722] width 82 height 31
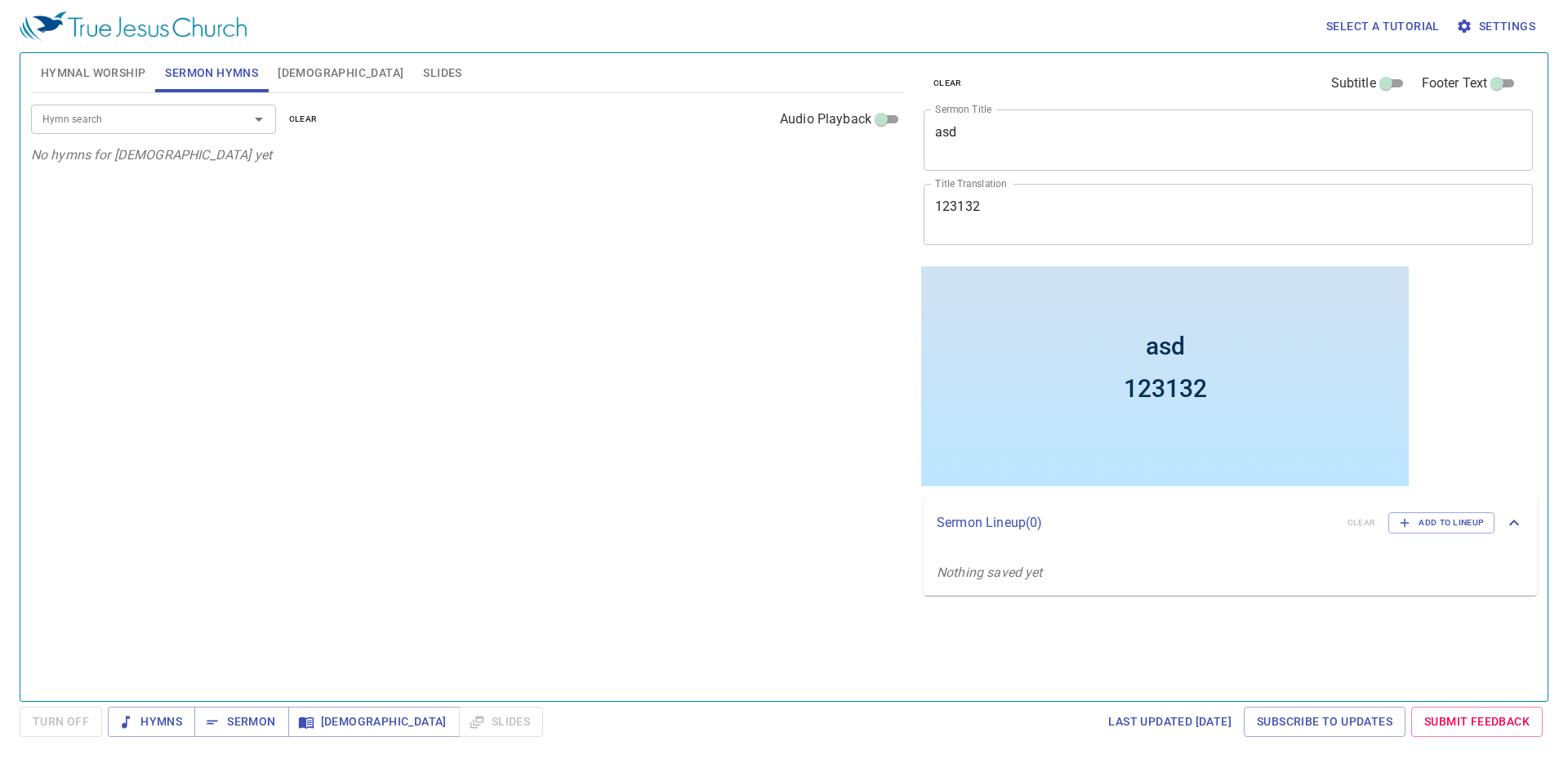
drag, startPoint x: 682, startPoint y: 330, endPoint x: 729, endPoint y: 367, distance: 59.8
click at [685, 329] on div "Hymn search Hymn search clear Audio Playback No hymns for sermon yet" at bounding box center [468, 390] width 873 height 594
drag, startPoint x: 688, startPoint y: 470, endPoint x: 578, endPoint y: 261, distance: 236.2
click at [578, 261] on div "Hymn search Hymn search clear Audio Playback No hymns for sermon yet" at bounding box center [468, 390] width 873 height 594
click at [312, 72] on button "Bible" at bounding box center [340, 72] width 145 height 39
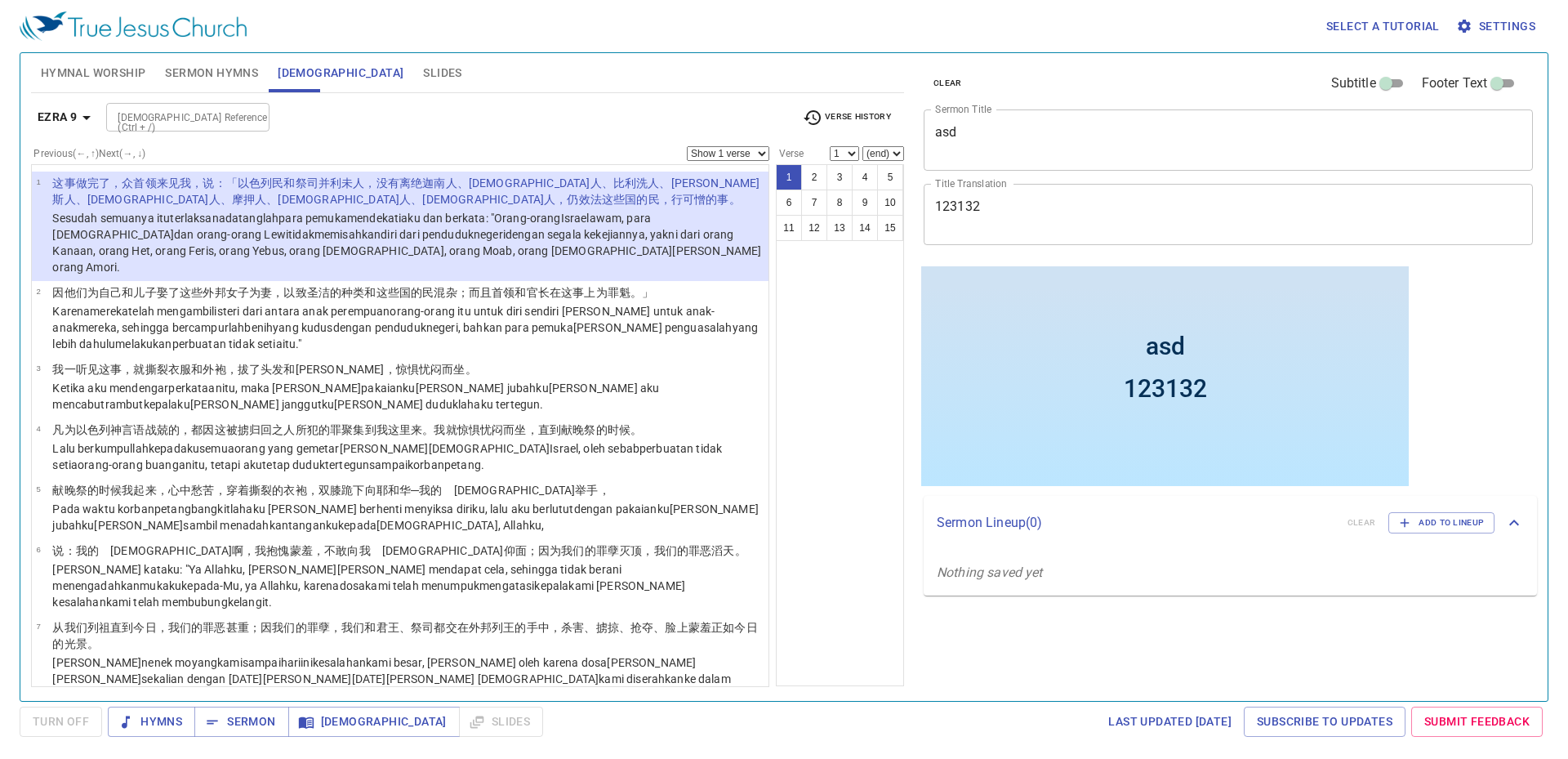
click at [377, 229] on wh776 "dengan segala kekejiannya , yakni dari orang Kanaan , orang Het , orang Feris ,…" at bounding box center [407, 251] width 709 height 46
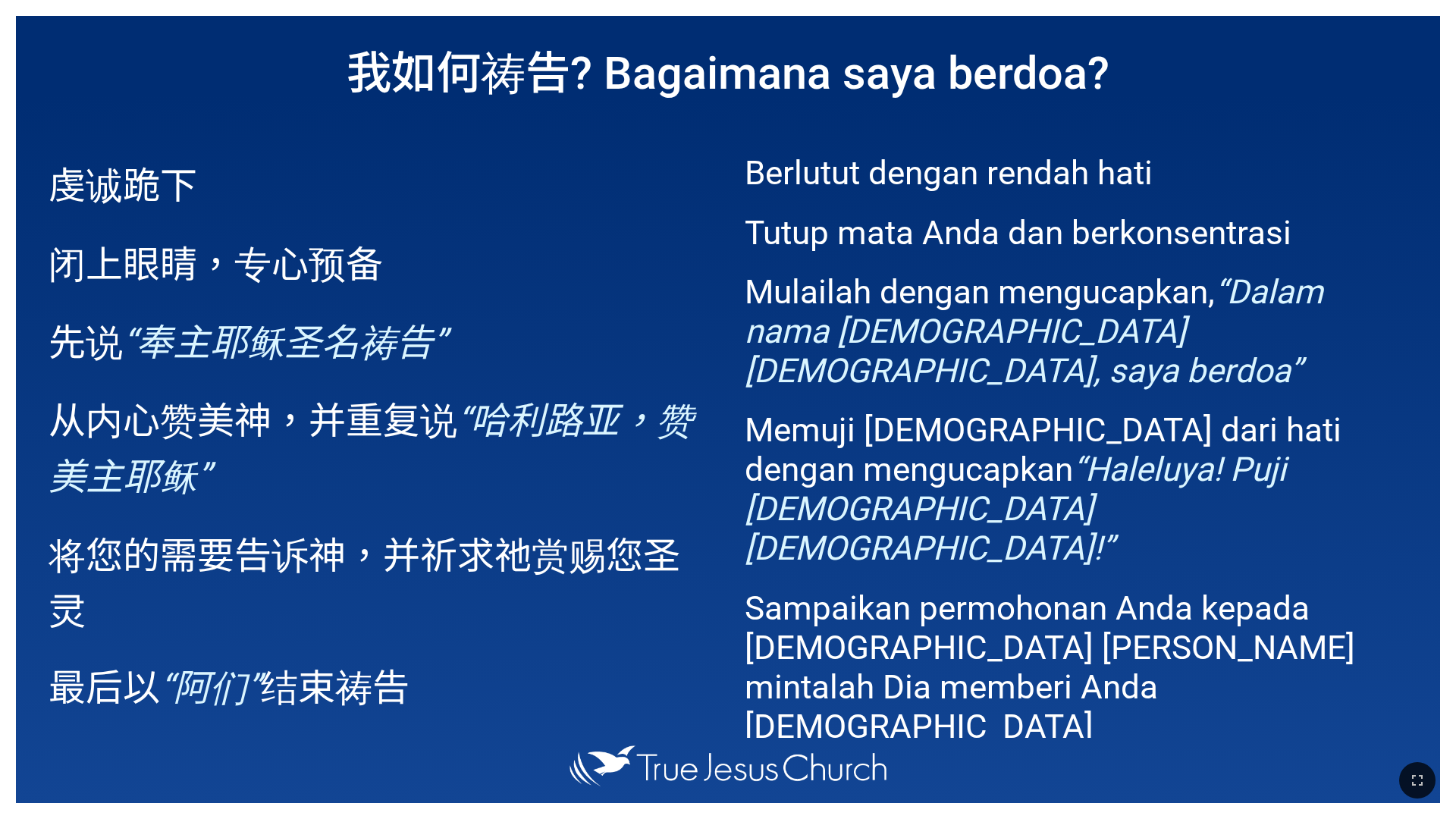
click at [377, 347] on em "“奉主耶稣圣名祷告”" at bounding box center [285, 343] width 324 height 43
click at [432, 280] on p "闭上眼睛，专心预备" at bounding box center [380, 262] width 663 height 56
click at [430, 277] on p "闭上眼睛，专心预备" at bounding box center [380, 262] width 663 height 56
click at [428, 252] on p "闭上眼睛，专心预备" at bounding box center [380, 262] width 663 height 56
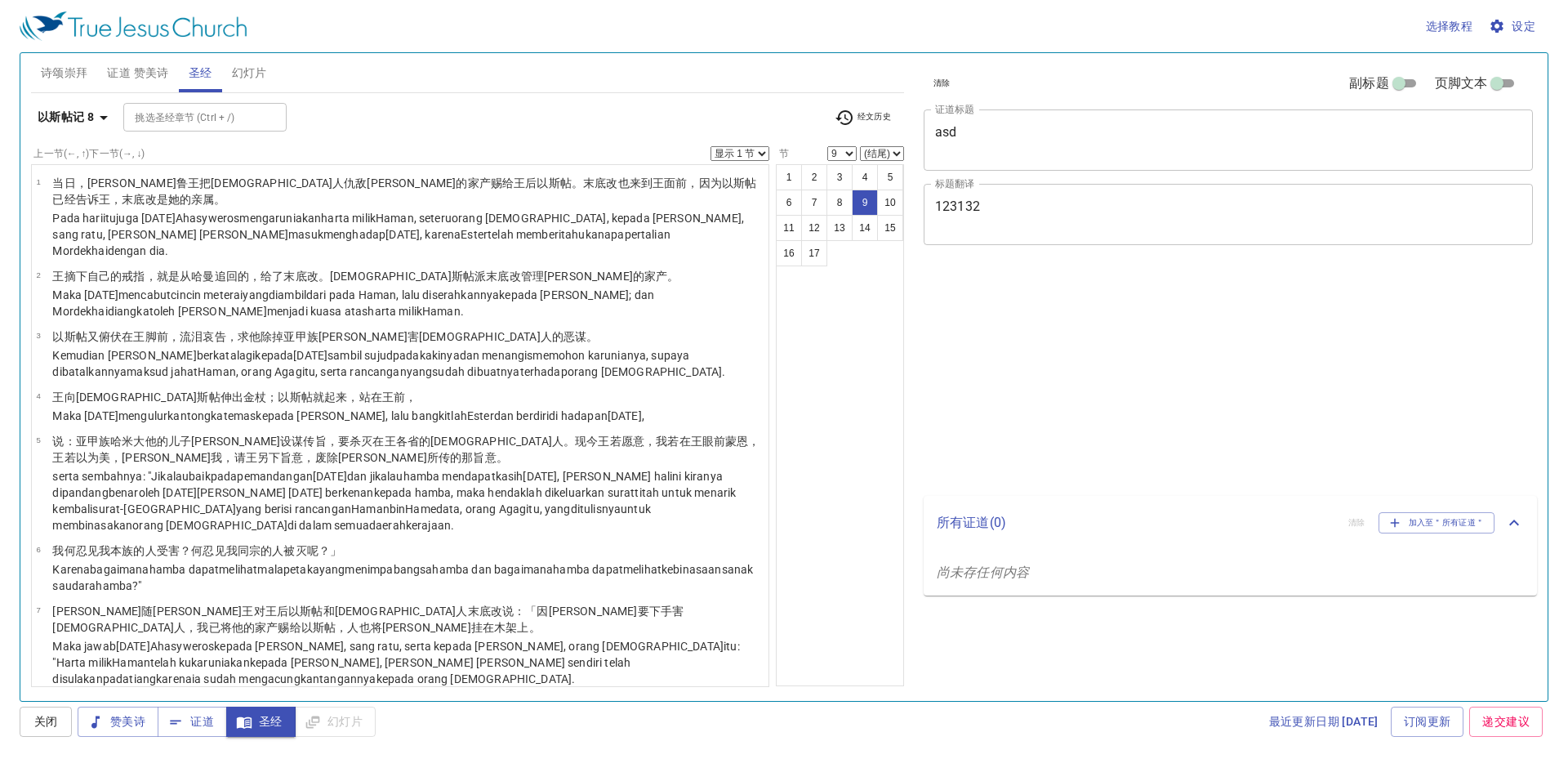
select select "9"
